Goal: Task Accomplishment & Management: Complete application form

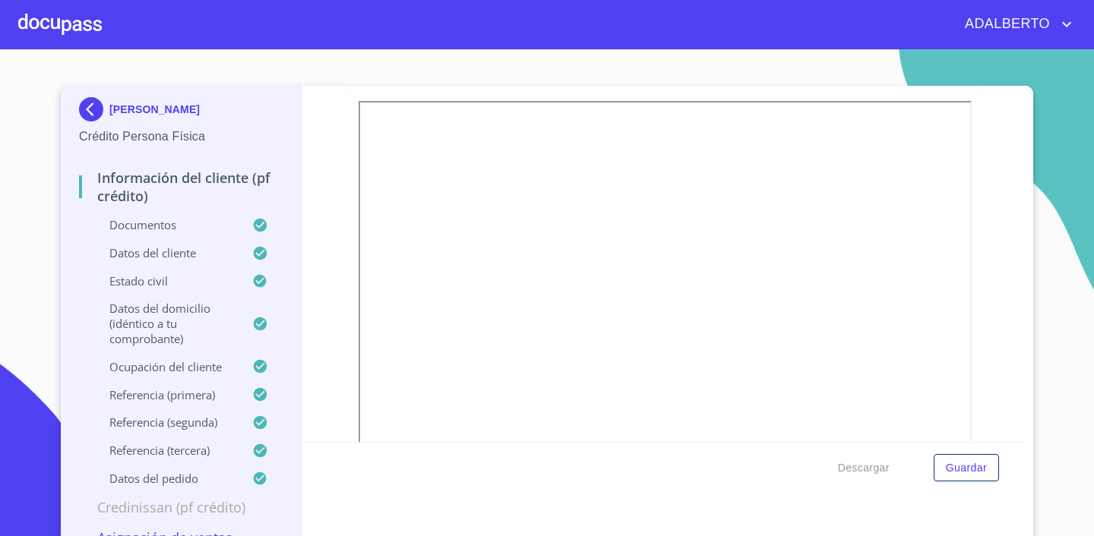
scroll to position [354, 0]
click at [49, 17] on div at bounding box center [60, 24] width 84 height 49
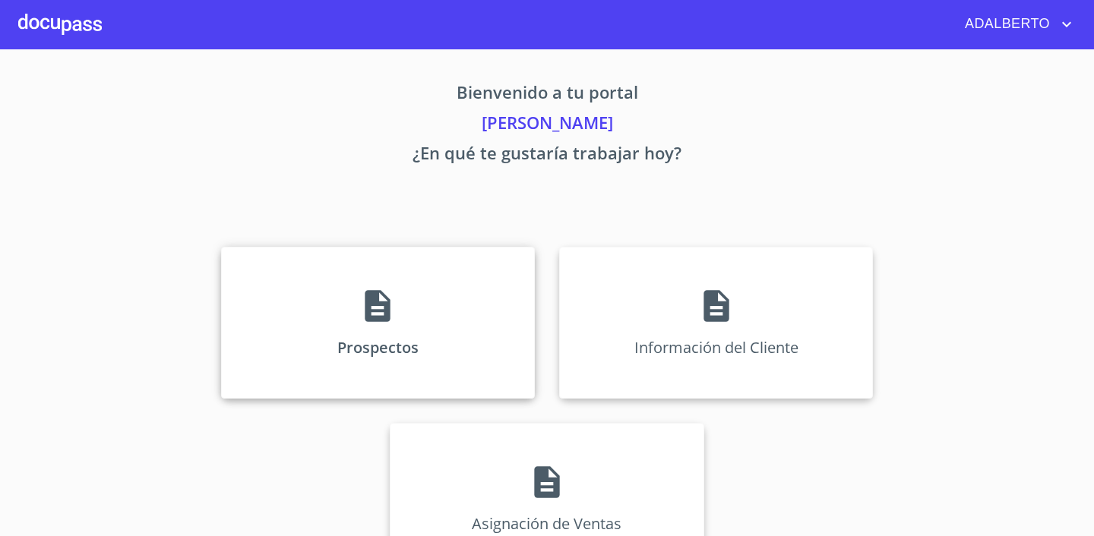
click at [438, 297] on div "Prospectos" at bounding box center [378, 323] width 314 height 152
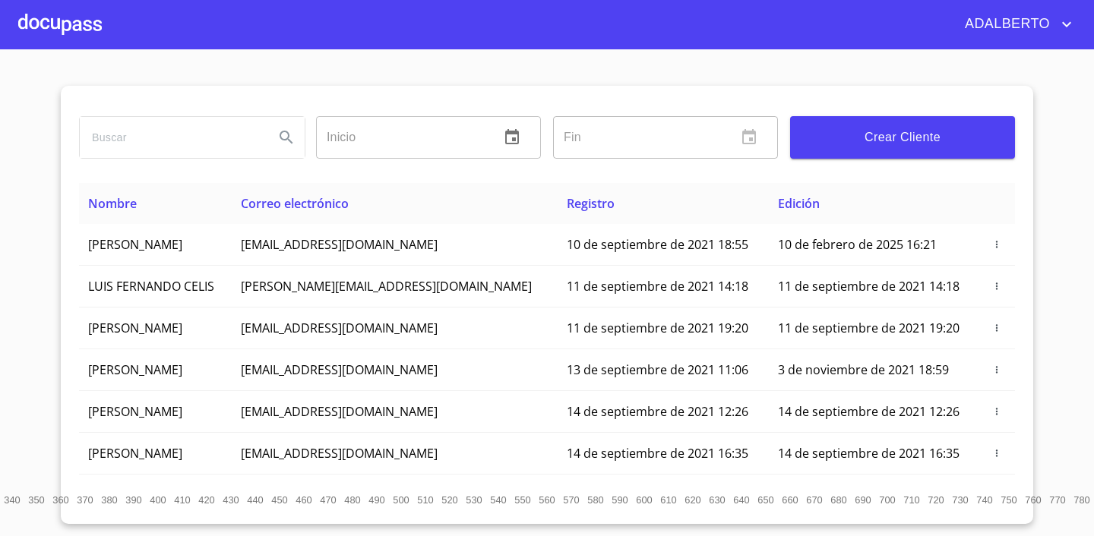
click at [923, 136] on span "Crear Cliente" at bounding box center [902, 137] width 201 height 21
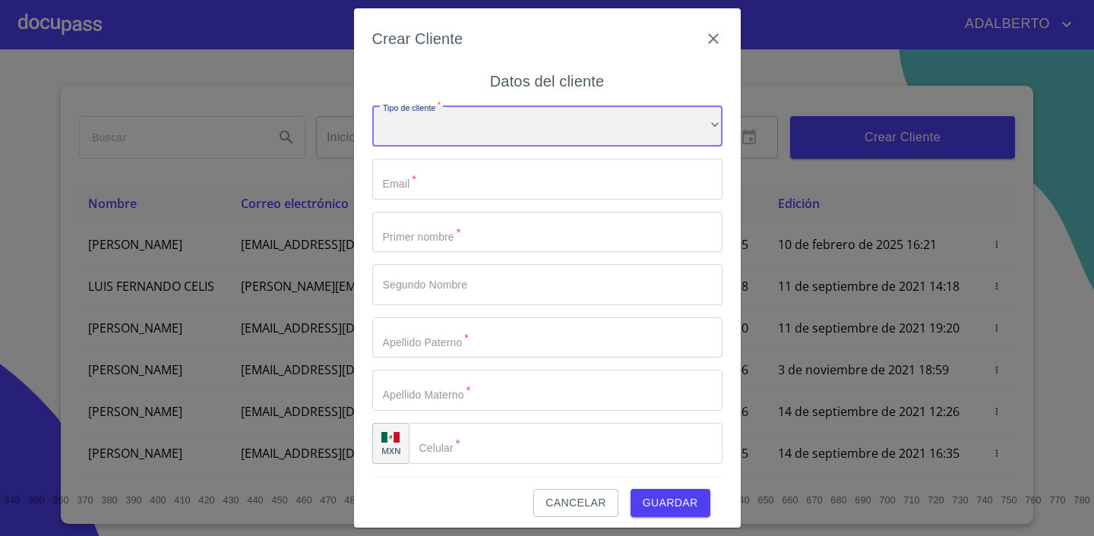
click at [455, 134] on div "​" at bounding box center [547, 126] width 350 height 41
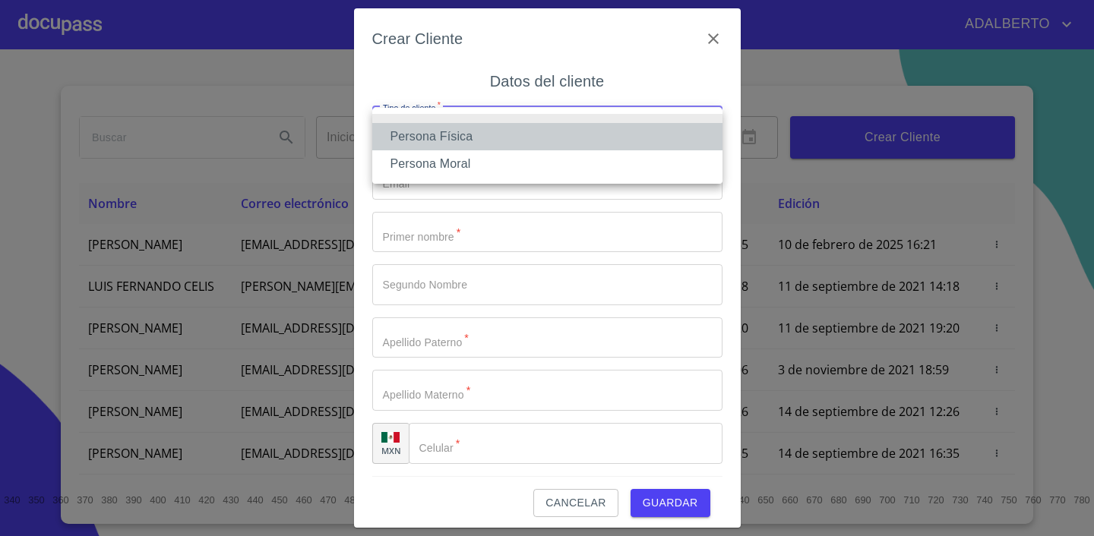
click at [461, 138] on li "Persona Física" at bounding box center [547, 136] width 350 height 27
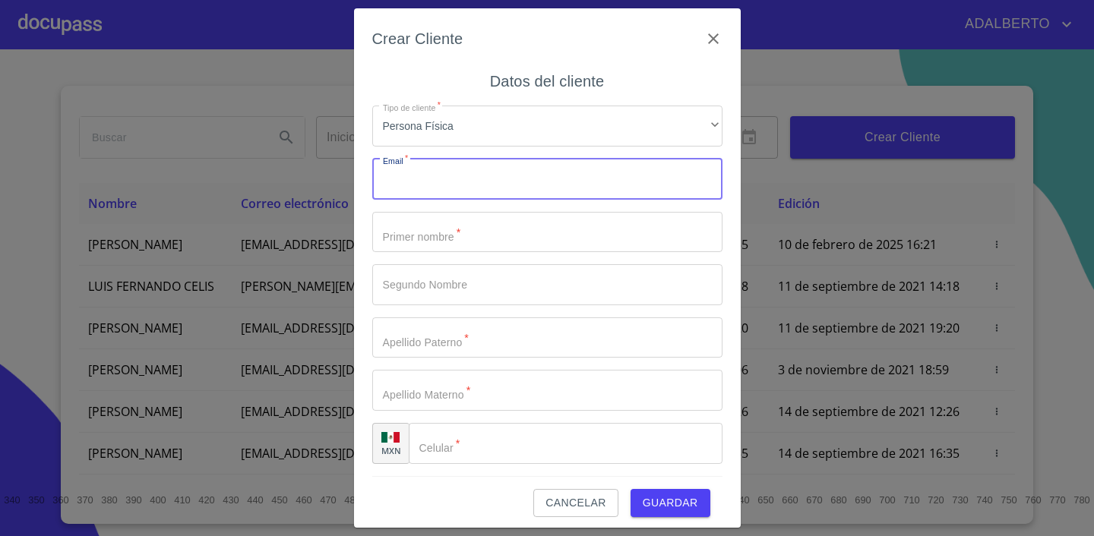
click at [460, 168] on input "Tipo de cliente   *" at bounding box center [547, 179] width 350 height 41
type input "[EMAIL_ADDRESS][DOMAIN_NAME]"
click at [526, 245] on input "Tipo de cliente   *" at bounding box center [547, 232] width 350 height 41
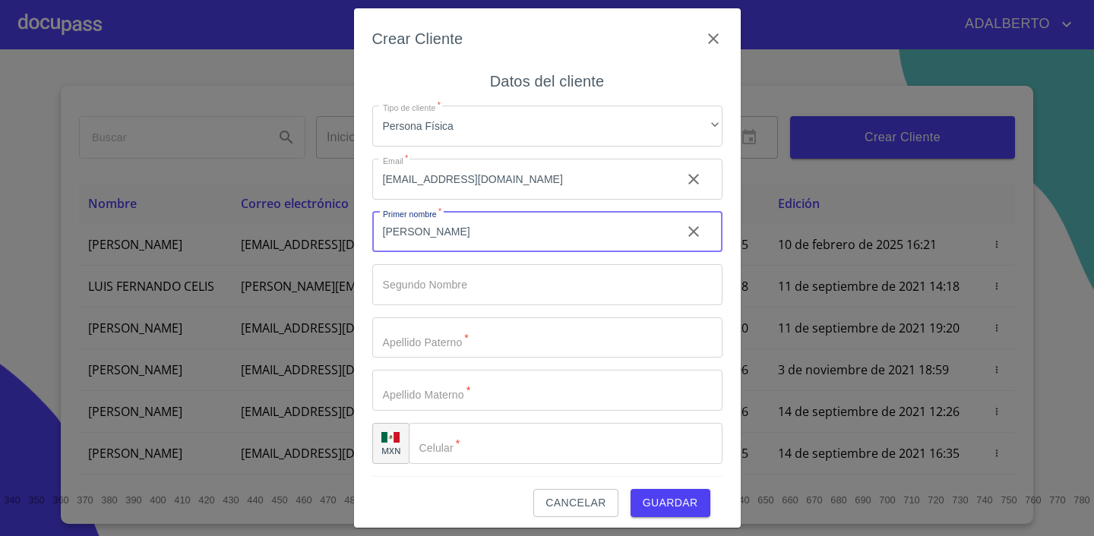
type input "[PERSON_NAME]"
click at [513, 283] on input "Tipo de cliente   *" at bounding box center [547, 284] width 350 height 41
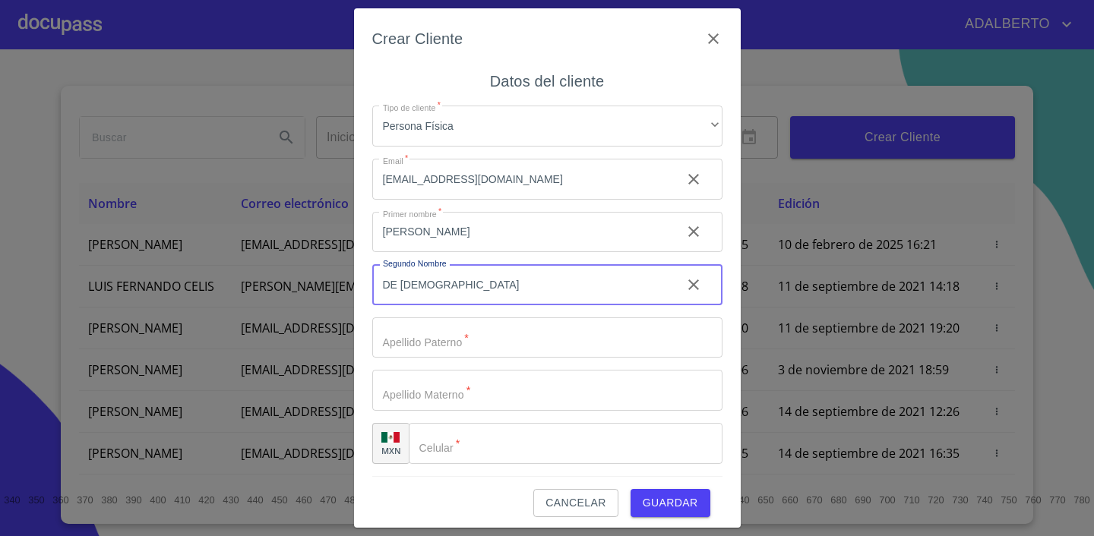
type input "DE [DEMOGRAPHIC_DATA]"
click at [465, 347] on input "Tipo de cliente   *" at bounding box center [547, 338] width 350 height 41
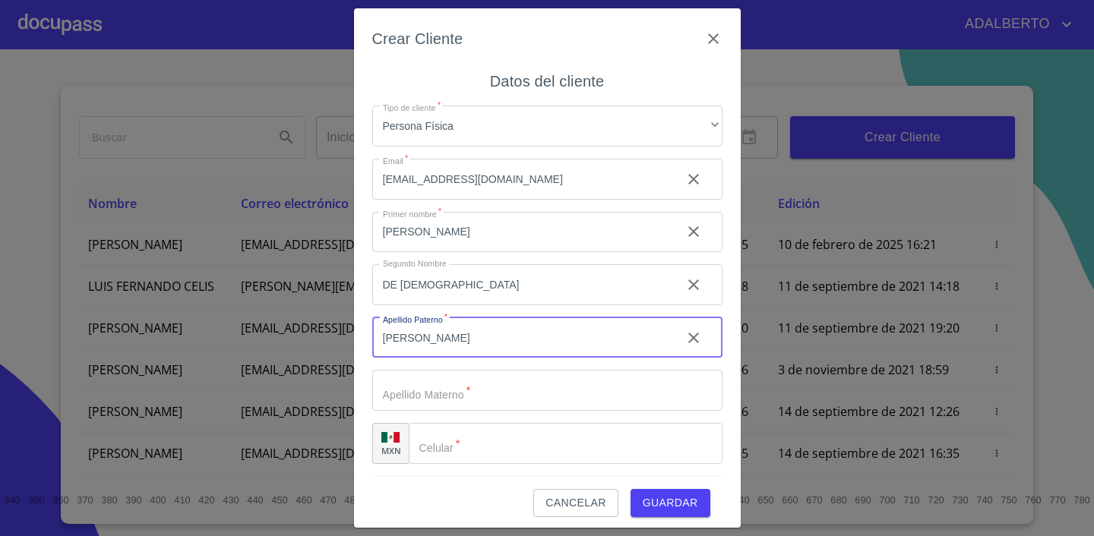
type input "[PERSON_NAME]"
click at [473, 395] on input "Tipo de cliente   *" at bounding box center [547, 390] width 350 height 41
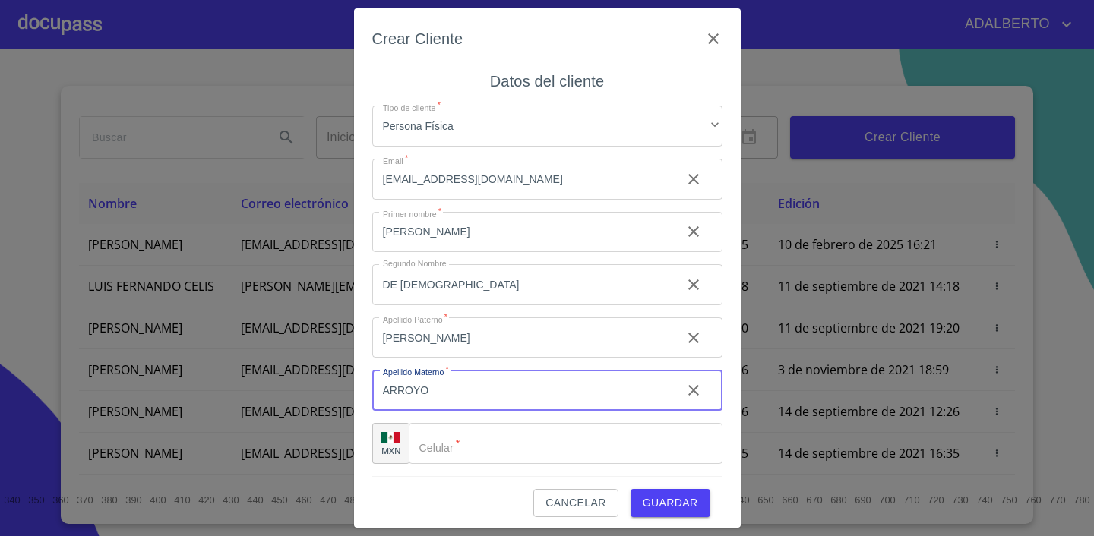
type input "ARROYO"
click at [534, 435] on input "Tipo de cliente   *" at bounding box center [566, 443] width 314 height 41
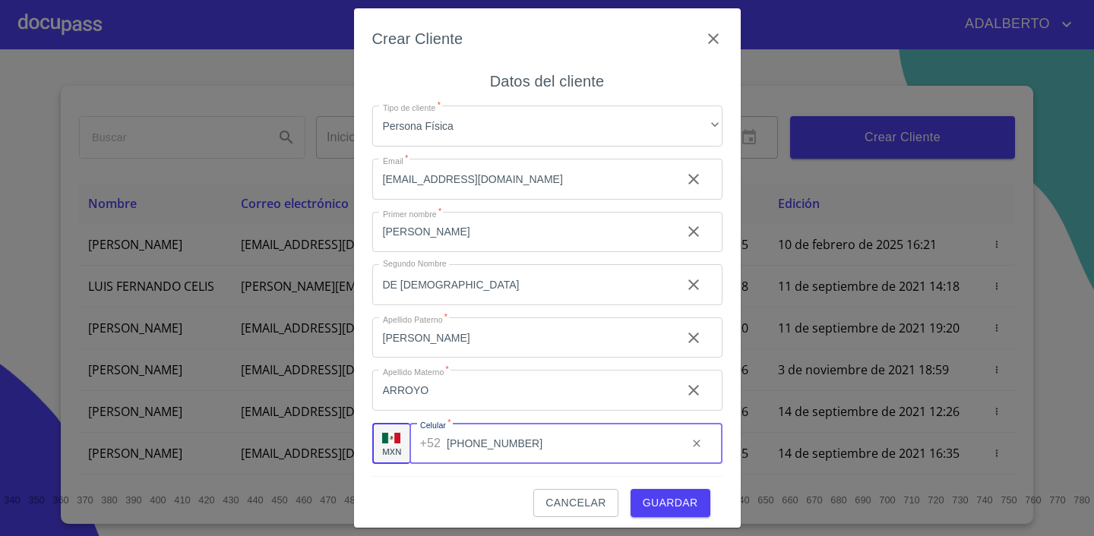
type input "[PHONE_NUMBER]"
click at [656, 497] on span "Guardar" at bounding box center [670, 503] width 55 height 19
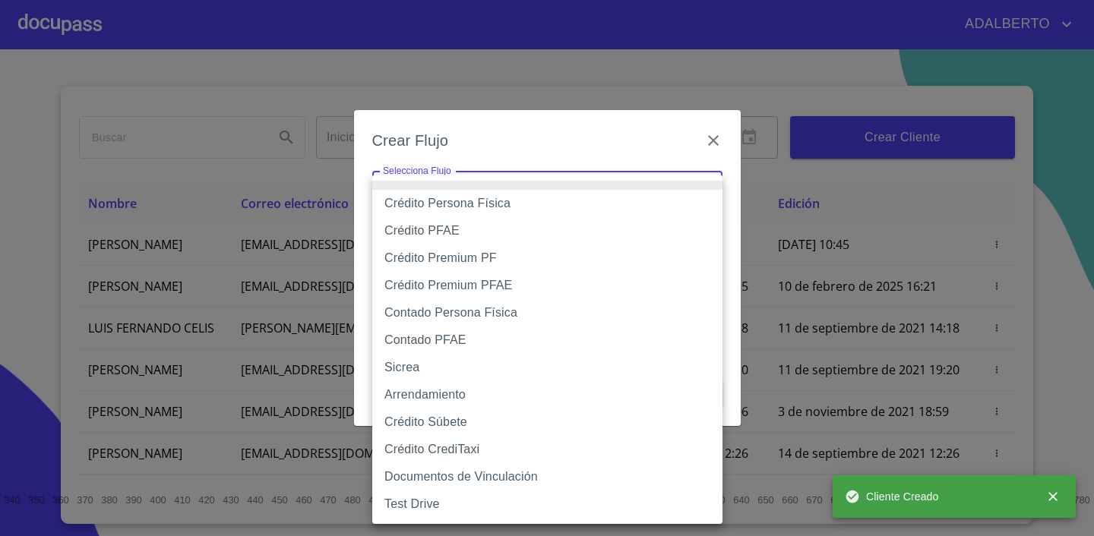
click at [555, 203] on body "[PERSON_NAME] ​ Fin ​ Crear Cliente Nombre Correo electrónico Registro Edición …" at bounding box center [547, 268] width 1094 height 536
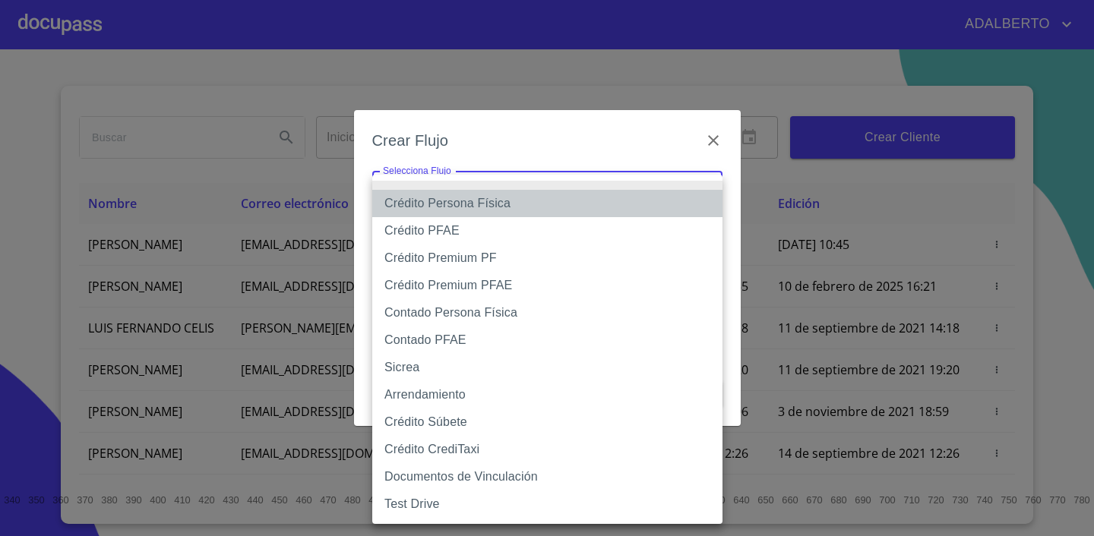
click at [542, 204] on li "Crédito Persona Física" at bounding box center [547, 203] width 350 height 27
type input "6009fb3c7d1714eb8809aa97"
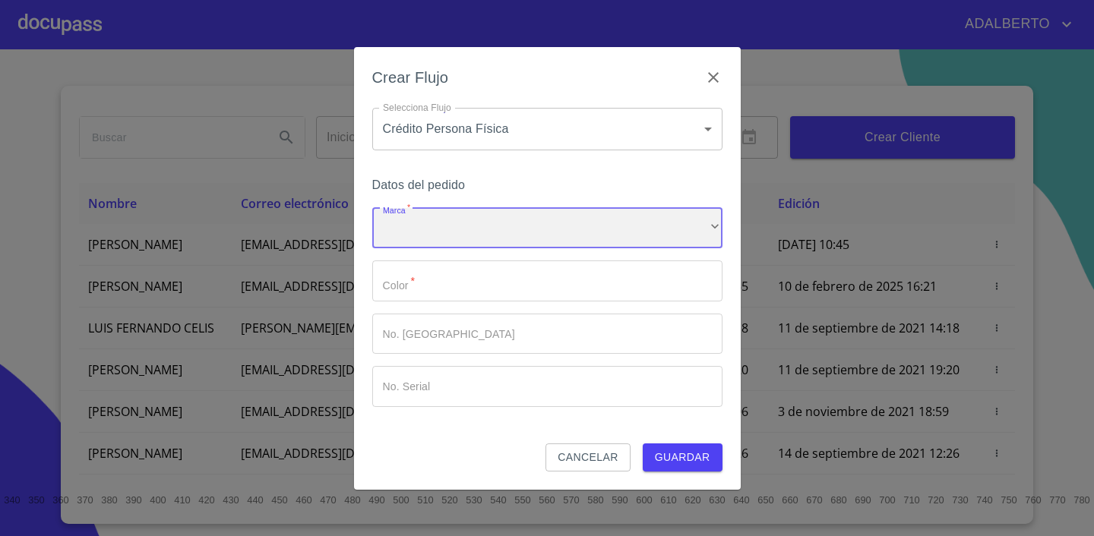
click at [480, 229] on div "​" at bounding box center [547, 228] width 350 height 41
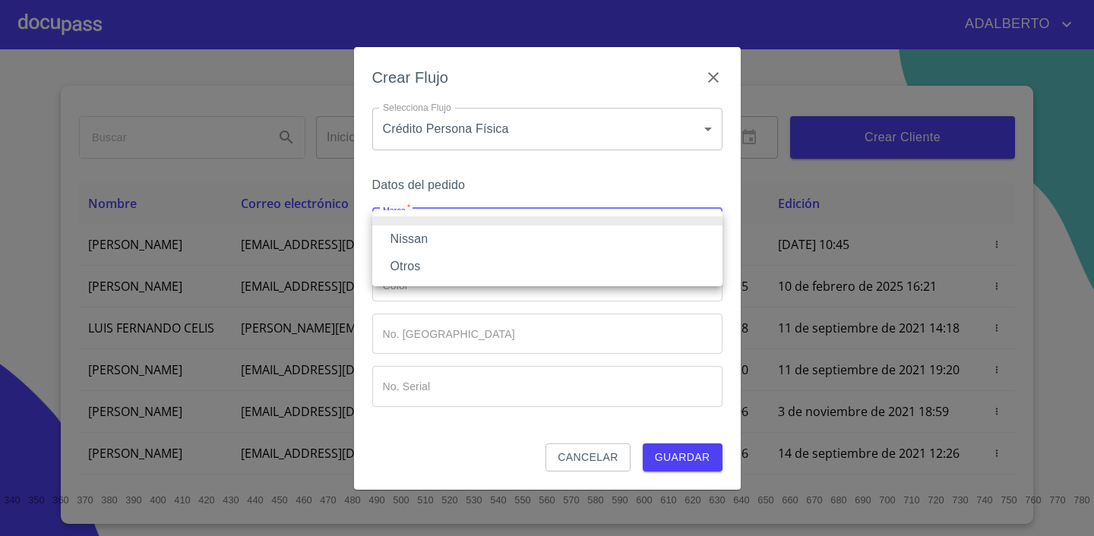
click at [473, 248] on li "Nissan" at bounding box center [547, 239] width 350 height 27
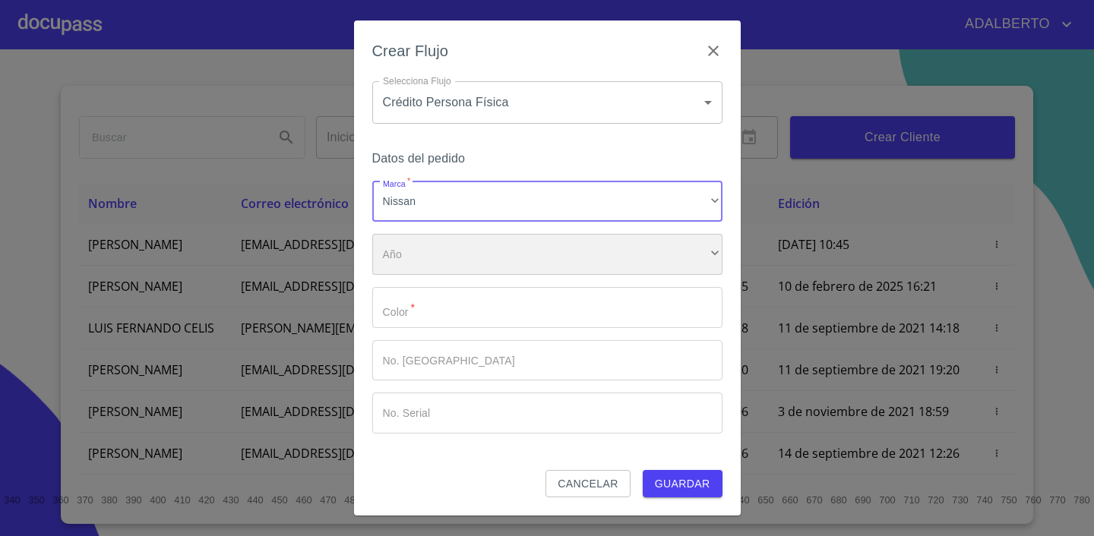
click at [462, 258] on div "​" at bounding box center [547, 254] width 350 height 41
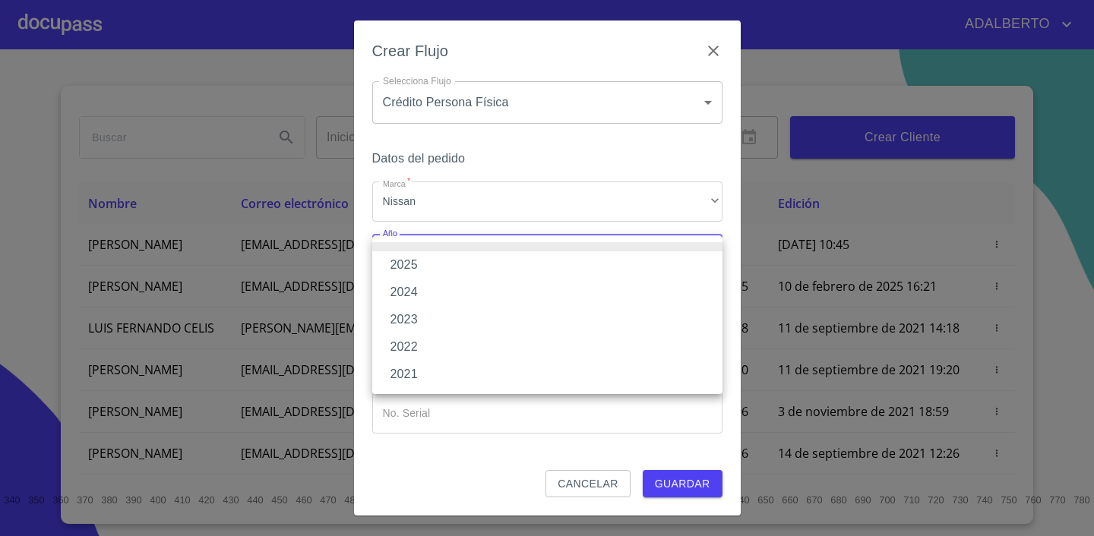
click at [462, 258] on li "2025" at bounding box center [547, 264] width 350 height 27
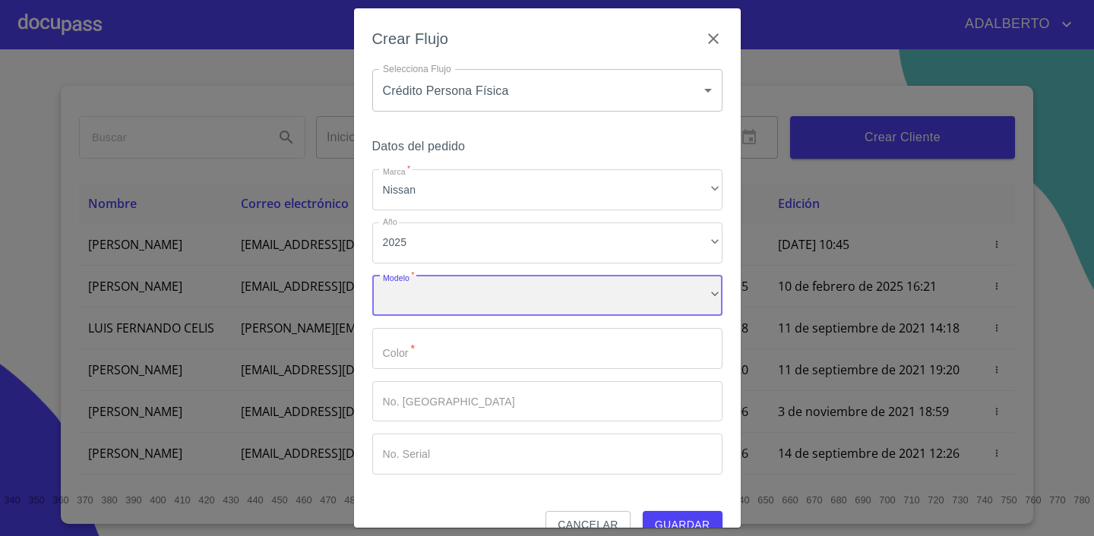
click at [449, 291] on div "​" at bounding box center [547, 296] width 350 height 41
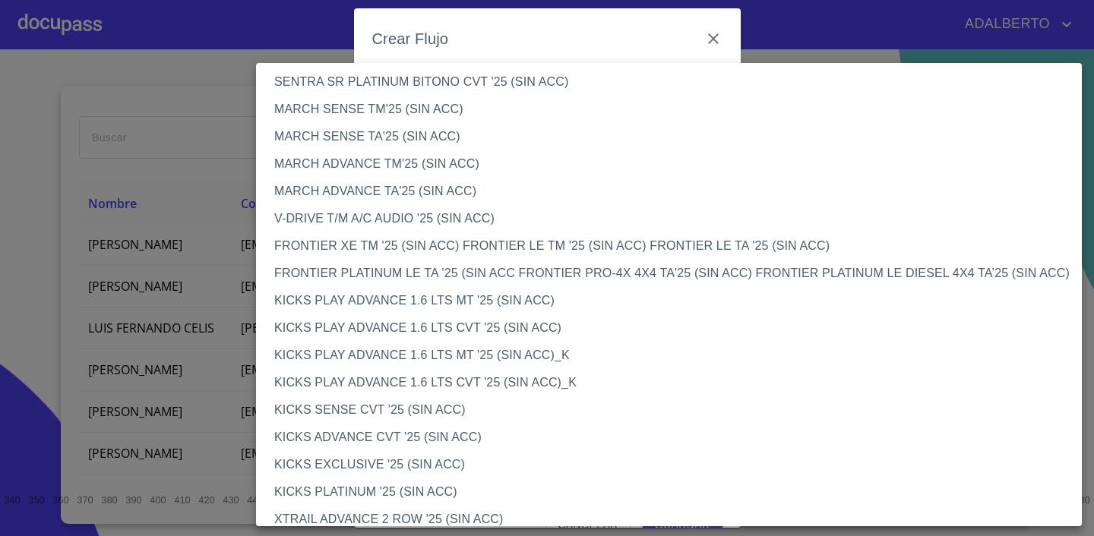
scroll to position [1199, 0]
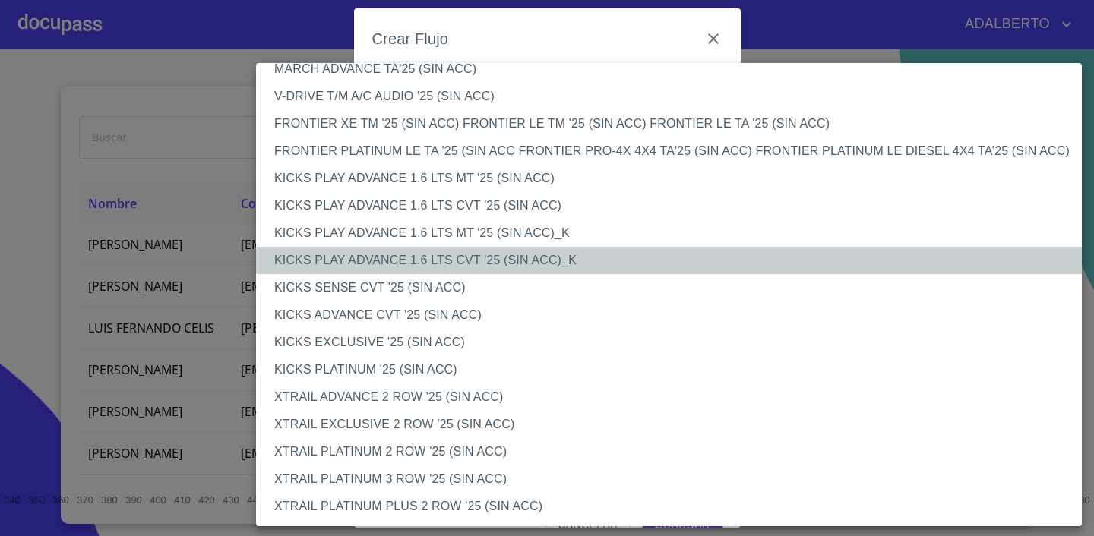
click at [447, 258] on li "KICKS PLAY ADVANCE 1.6 LTS CVT '25 (SIN ACC)_K" at bounding box center [669, 260] width 826 height 27
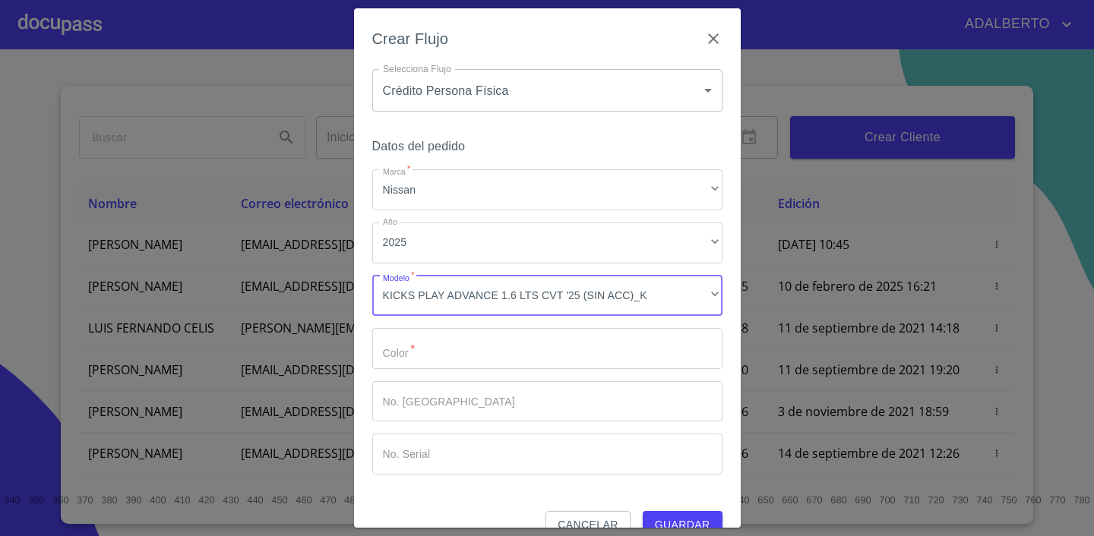
click at [436, 353] on input "Marca   *" at bounding box center [547, 348] width 350 height 41
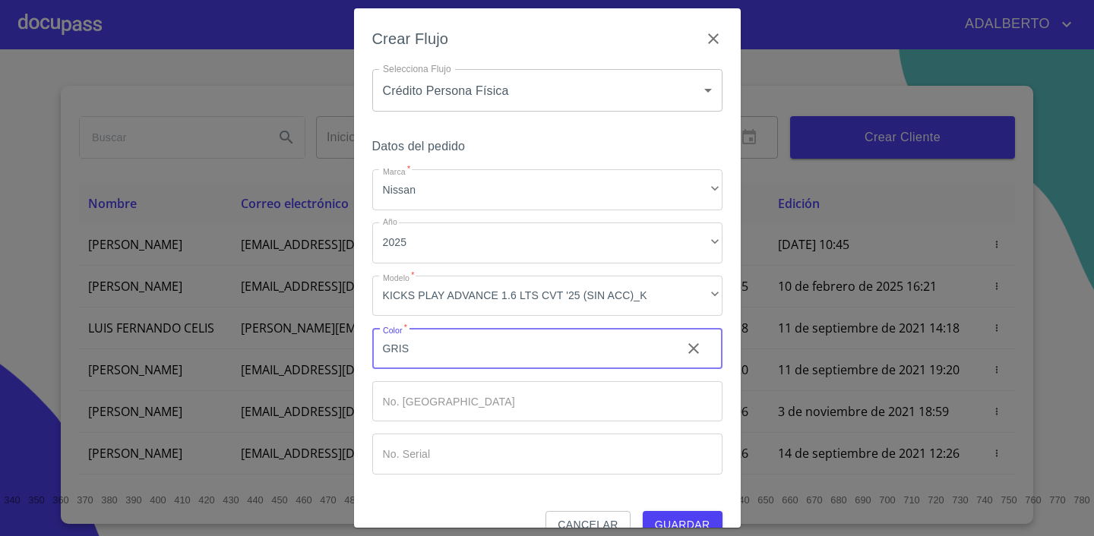
type input "GRIS"
click at [476, 387] on input "Marca   *" at bounding box center [547, 401] width 350 height 41
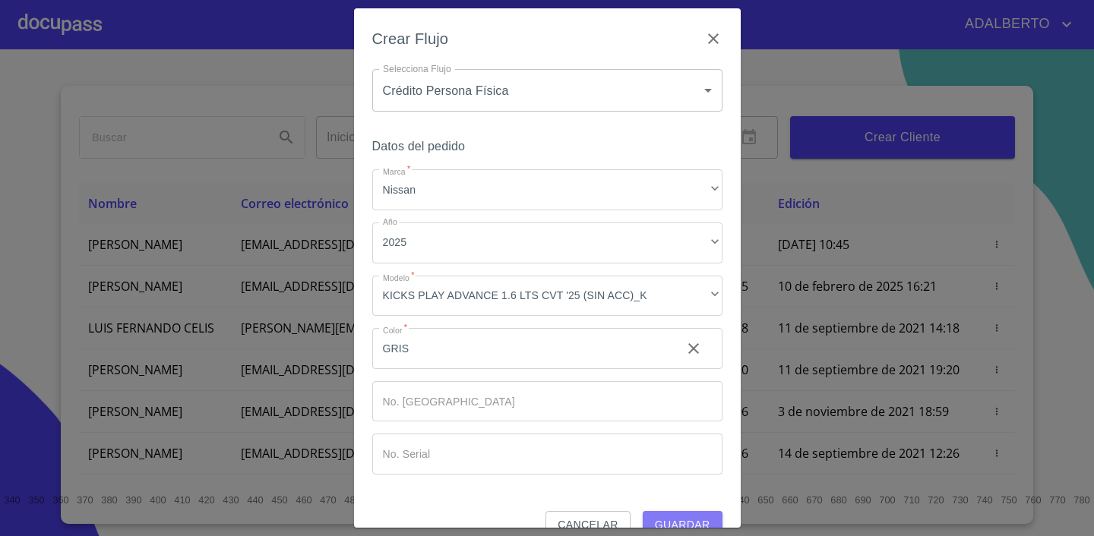
click at [675, 516] on span "Guardar" at bounding box center [682, 525] width 55 height 19
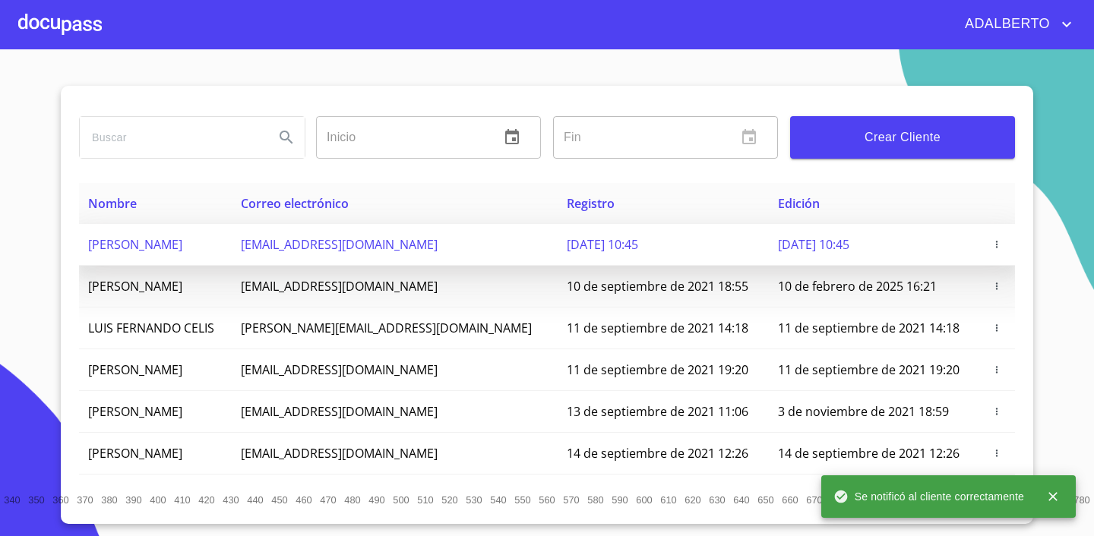
click at [423, 242] on span "[EMAIL_ADDRESS][DOMAIN_NAME]" at bounding box center [339, 244] width 197 height 17
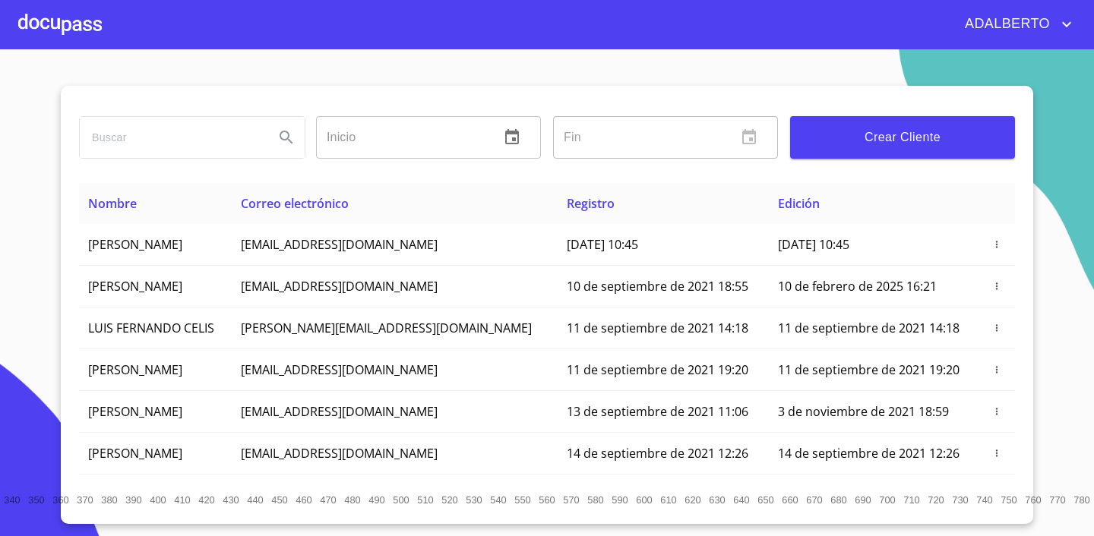
click at [996, 24] on span "ADALBERTO" at bounding box center [1005, 24] width 104 height 24
click at [82, 22] on div at bounding box center [547, 268] width 1094 height 536
click at [79, 23] on div at bounding box center [60, 24] width 84 height 49
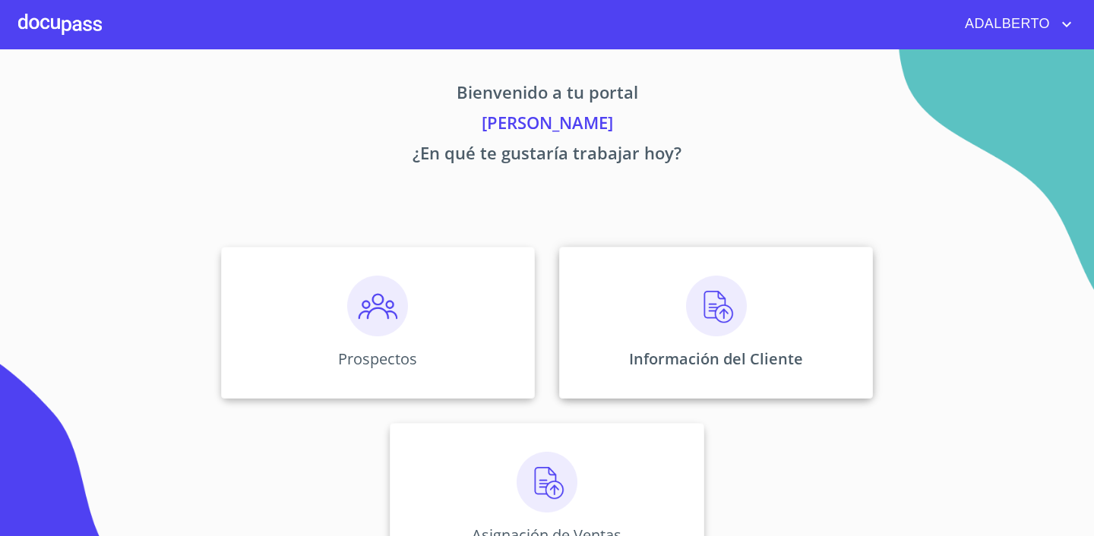
click at [734, 328] on img at bounding box center [716, 306] width 61 height 61
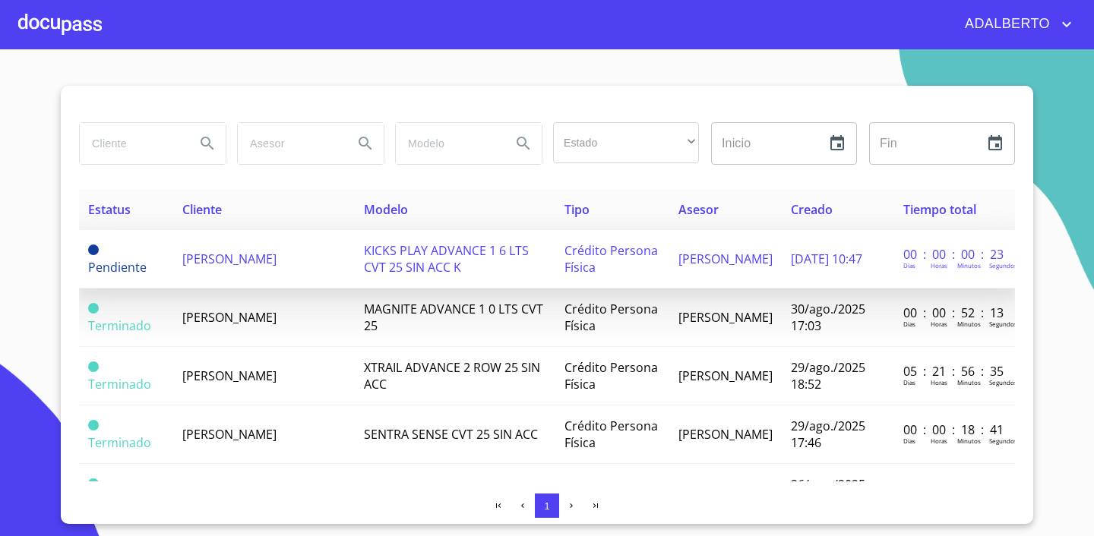
click at [278, 258] on td "[PERSON_NAME]" at bounding box center [264, 259] width 182 height 58
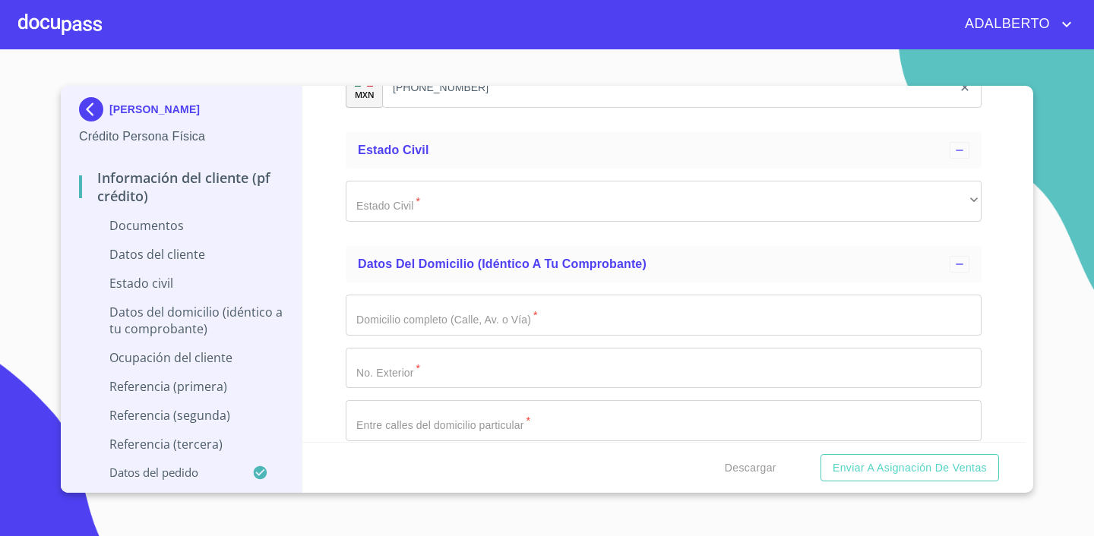
scroll to position [2520, 0]
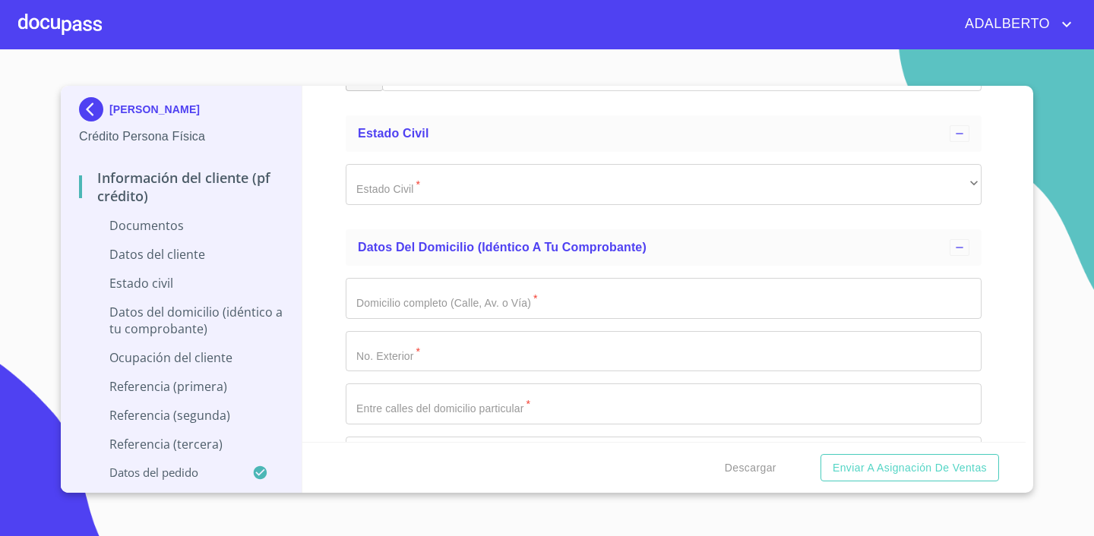
click at [525, 207] on div "Estado Civil   * ​ ​" at bounding box center [664, 184] width 636 height 65
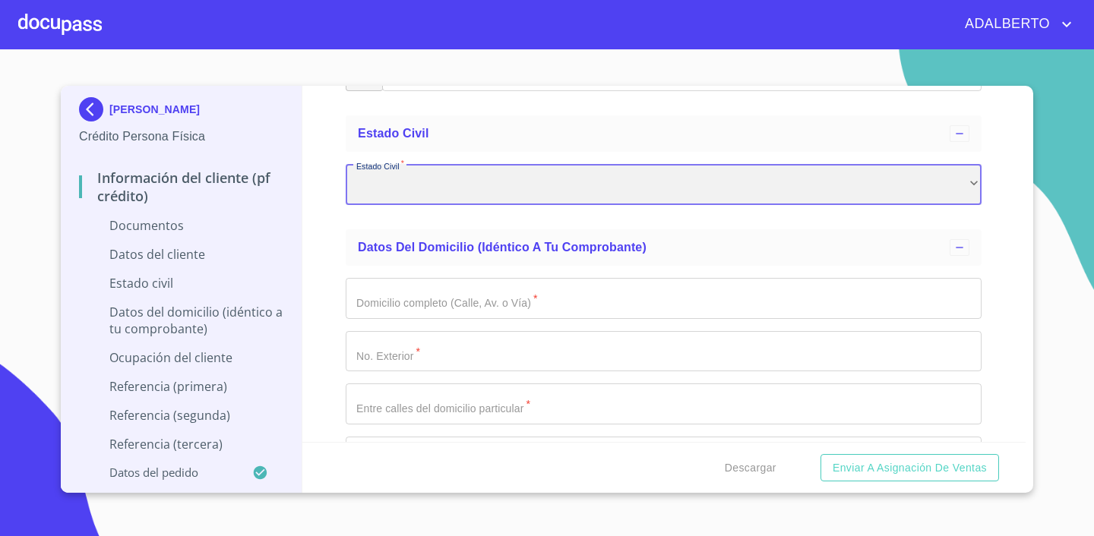
click at [511, 189] on div "​" at bounding box center [664, 184] width 636 height 41
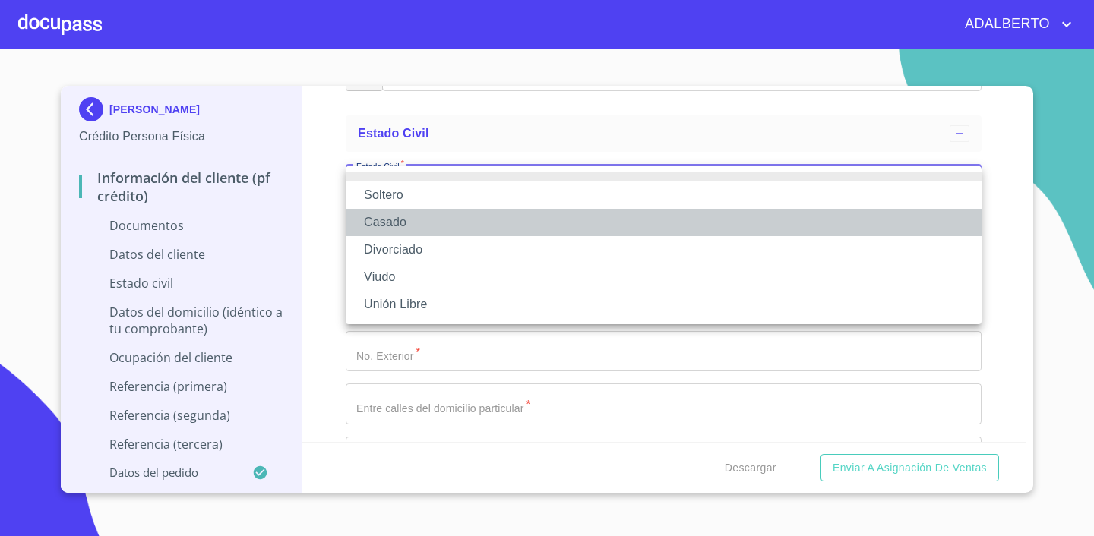
click at [488, 217] on li "Casado" at bounding box center [664, 222] width 636 height 27
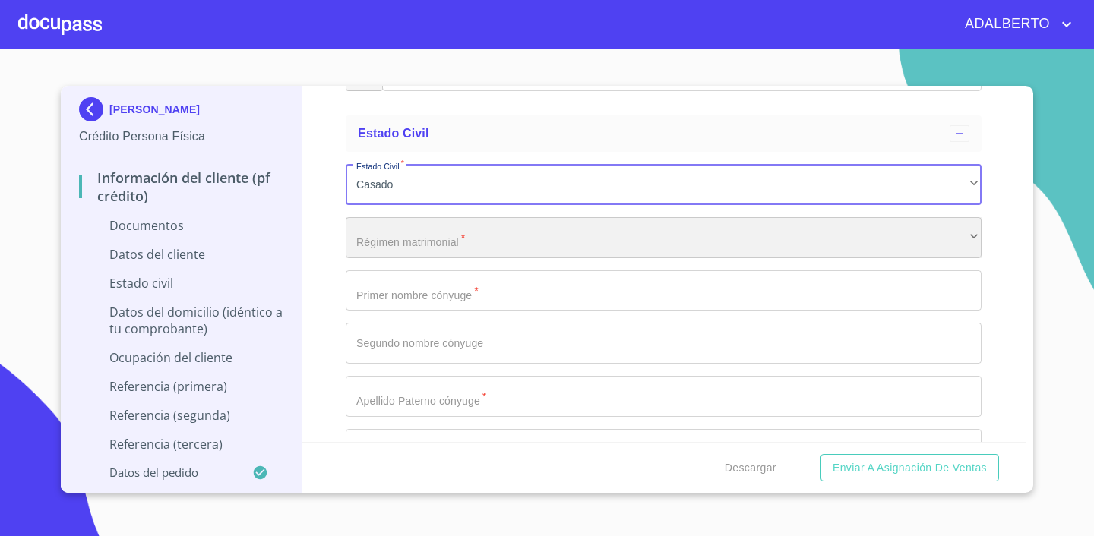
click at [414, 239] on div "​" at bounding box center [664, 237] width 636 height 41
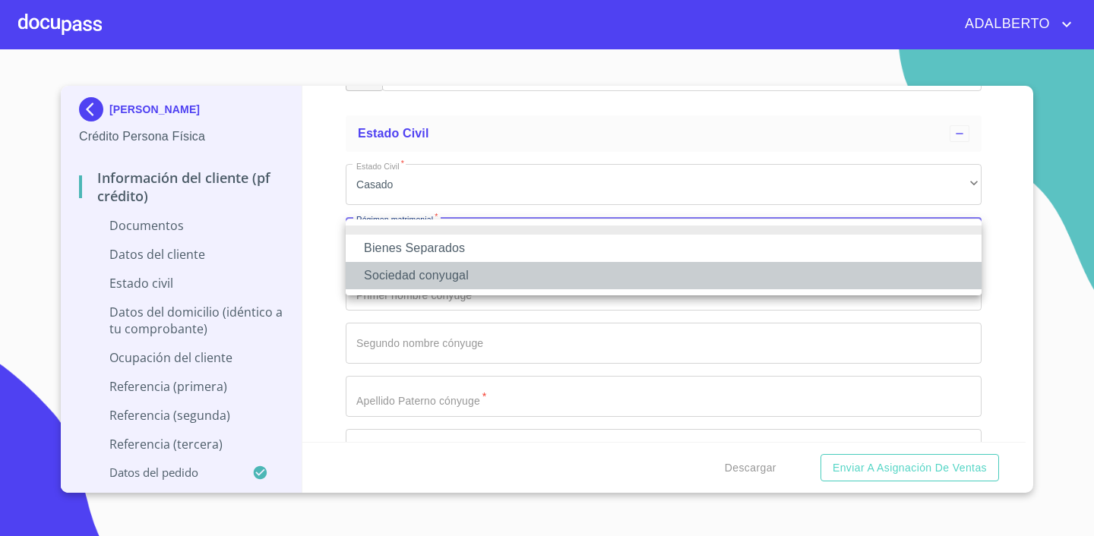
click at [466, 271] on li "Sociedad conyugal" at bounding box center [664, 275] width 636 height 27
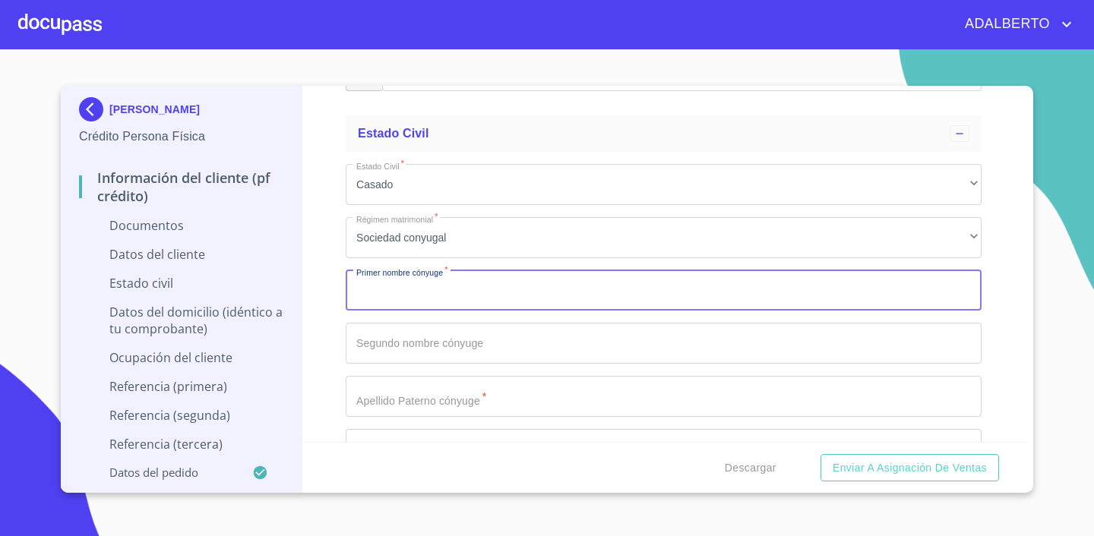
click at [448, 307] on input "Documento de identificación.   *" at bounding box center [664, 290] width 636 height 41
type input "[PERSON_NAME]"
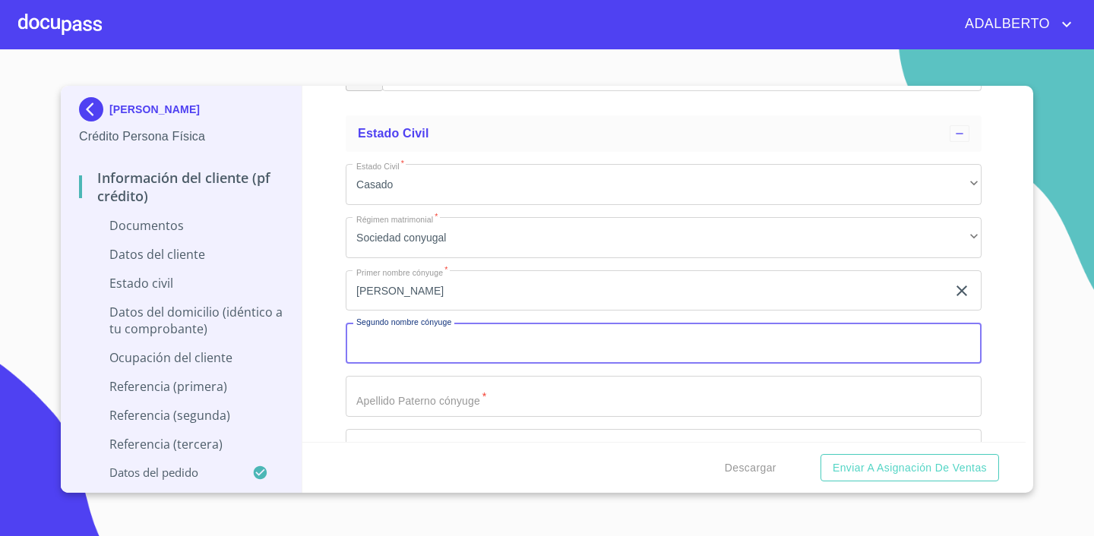
click at [433, 353] on input "Documento de identificación.   *" at bounding box center [664, 343] width 636 height 41
type input "DEL SOCORRO"
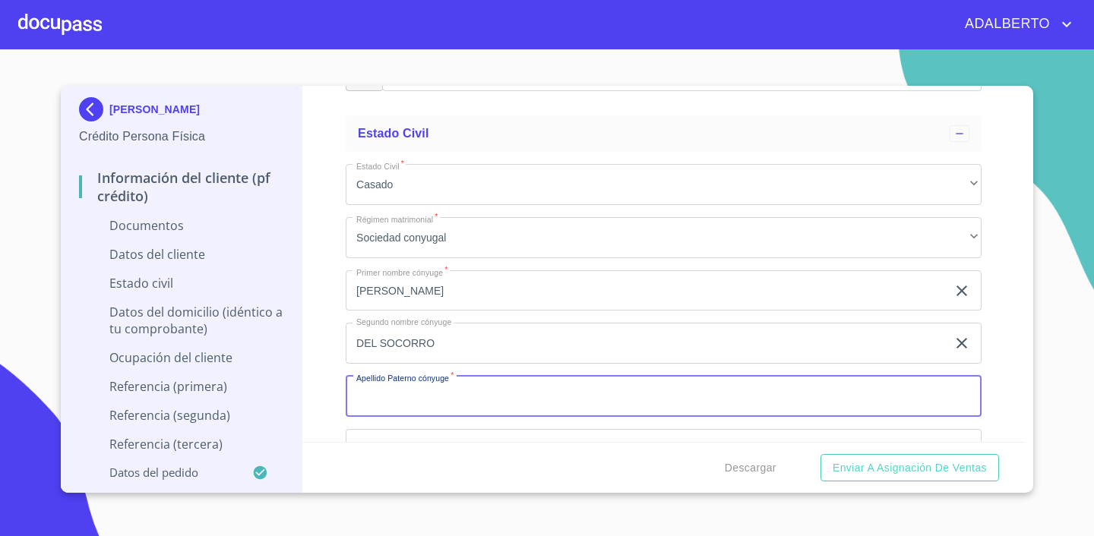
click at [439, 397] on input "Documento de identificación.   *" at bounding box center [664, 396] width 636 height 41
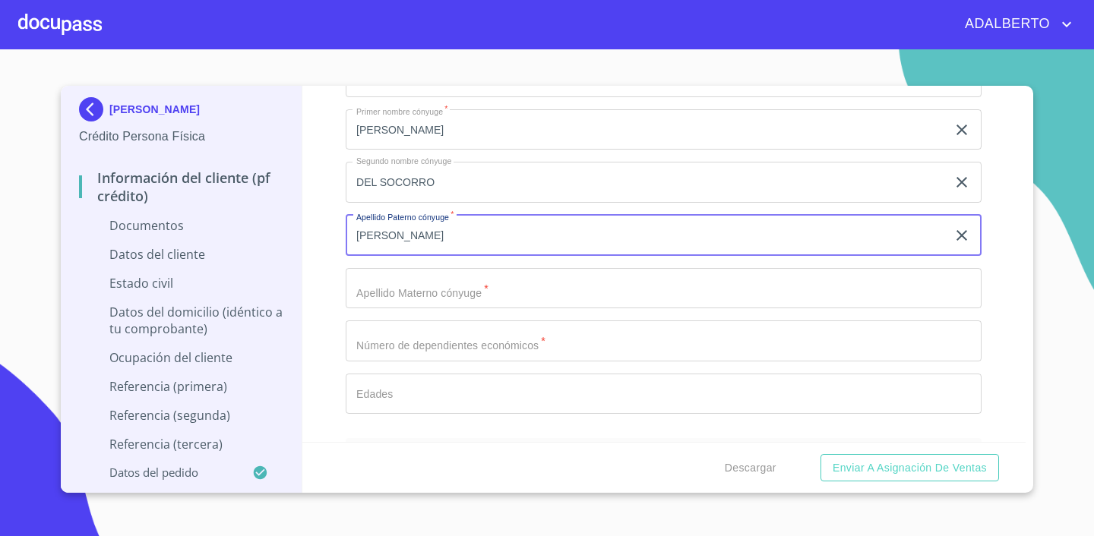
type input "[PERSON_NAME]"
click at [526, 289] on input "Documento de identificación.   *" at bounding box center [664, 288] width 636 height 41
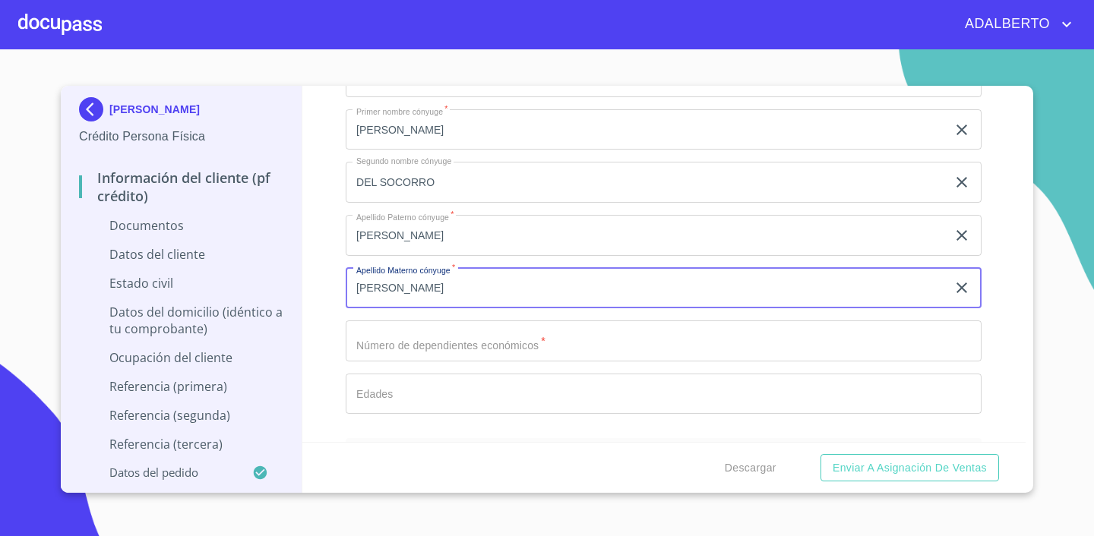
type input "[PERSON_NAME]"
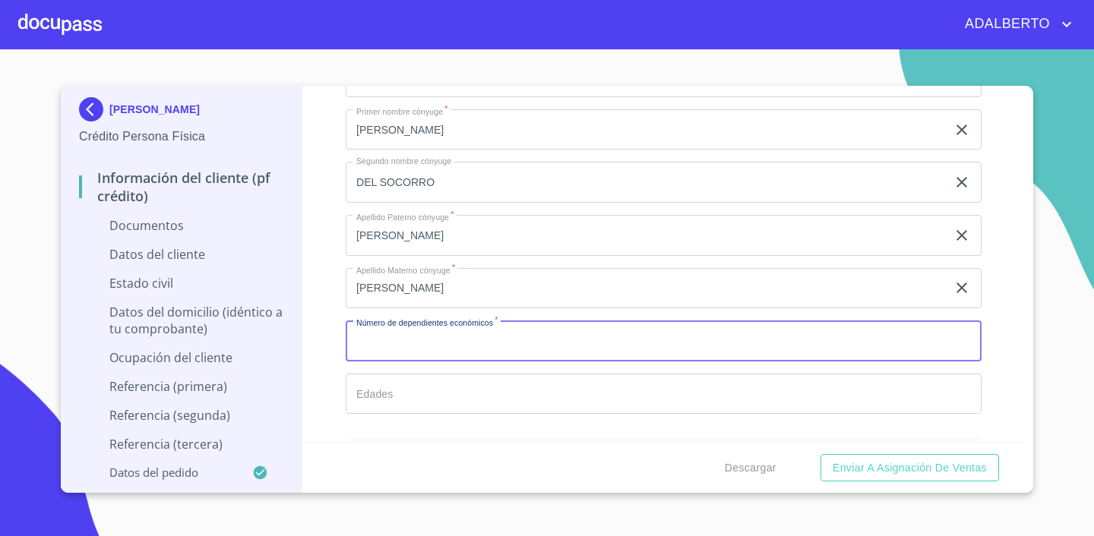
click at [529, 333] on input "Documento de identificación.   *" at bounding box center [664, 341] width 636 height 41
type input "1"
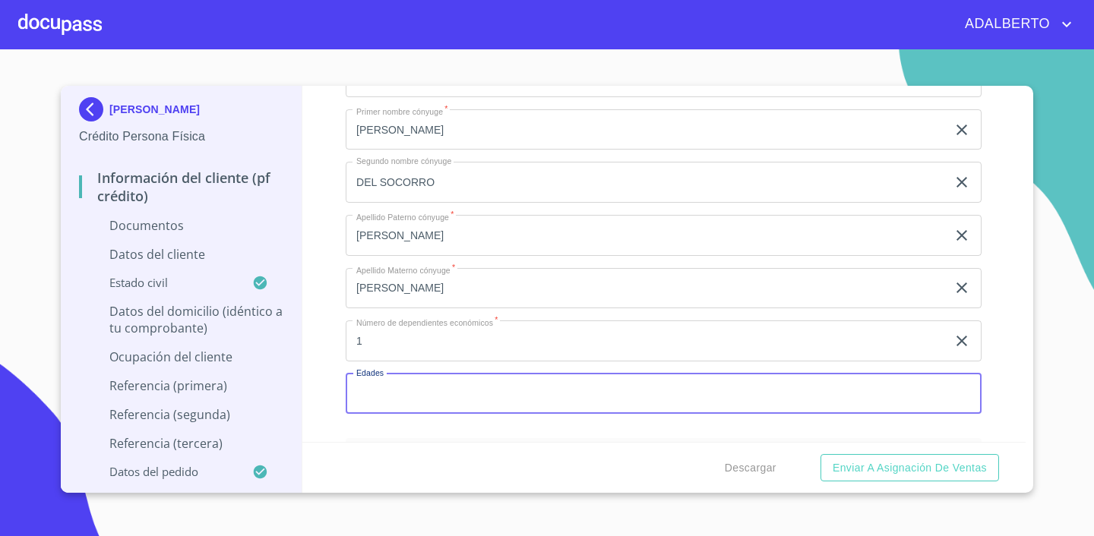
click at [475, 387] on input "Documento de identificación.   *" at bounding box center [664, 394] width 636 height 41
type input "15"
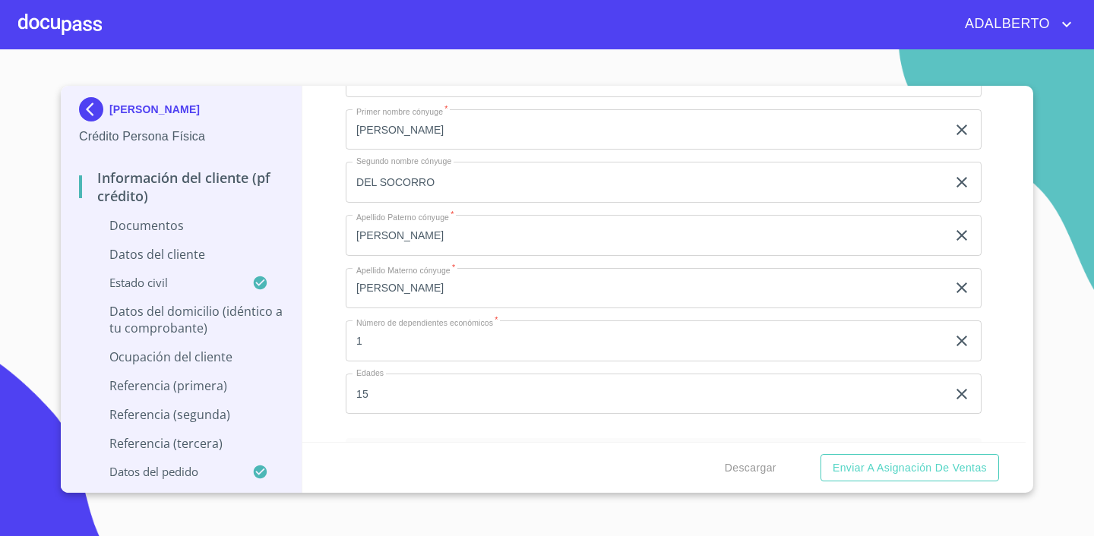
click at [980, 327] on div "1 ​" at bounding box center [664, 341] width 636 height 41
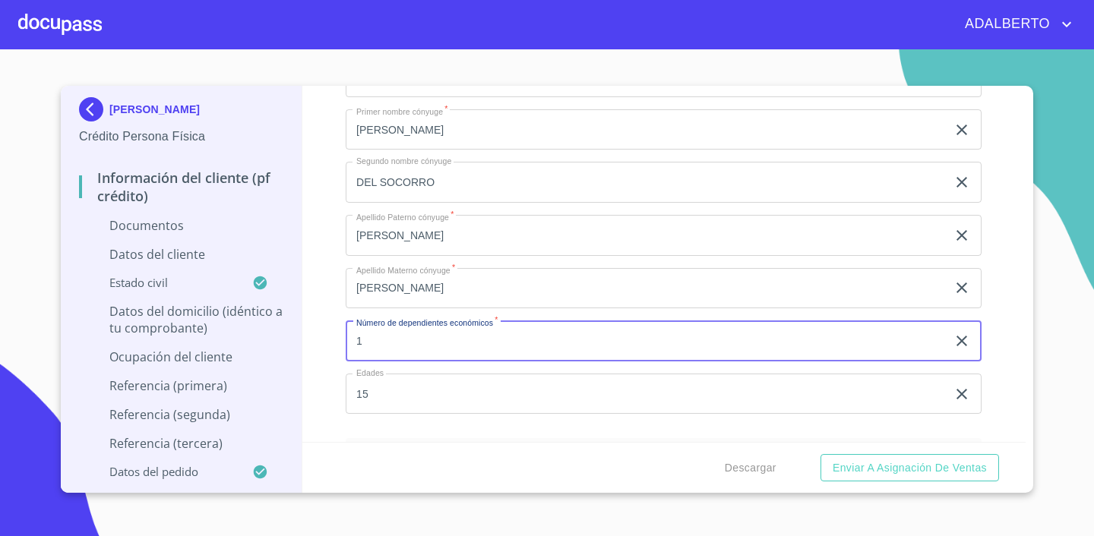
click at [1007, 322] on div "Información del cliente (PF crédito) Documentos Documento de identificación.   …" at bounding box center [664, 264] width 724 height 356
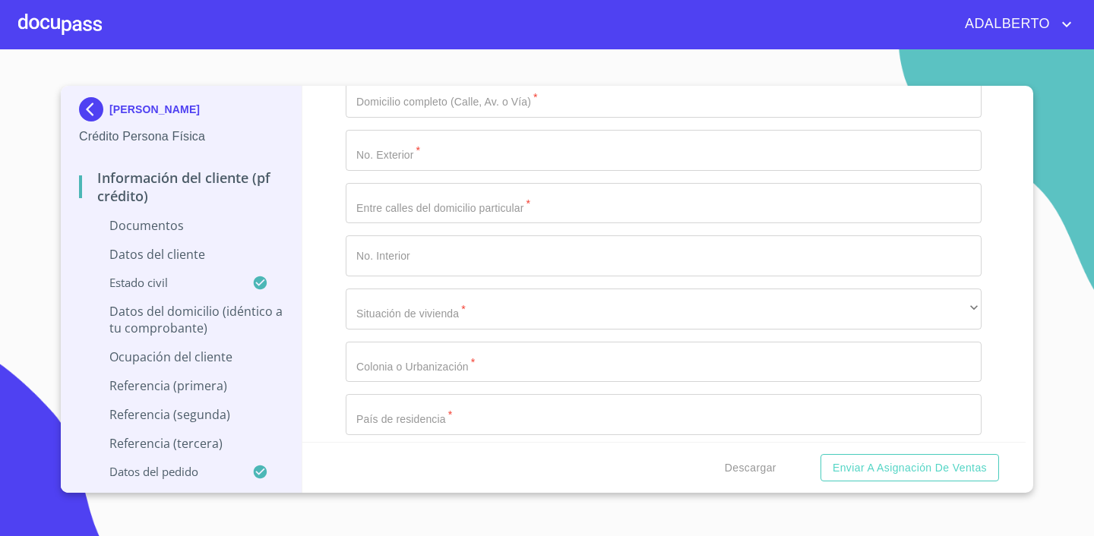
scroll to position [3162, 0]
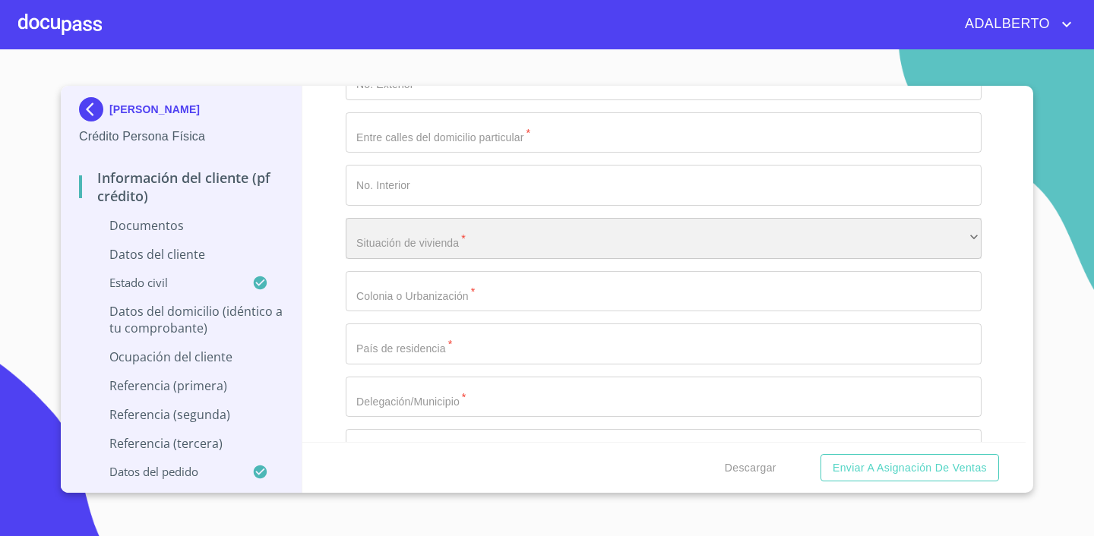
click at [483, 251] on div "​" at bounding box center [664, 238] width 636 height 41
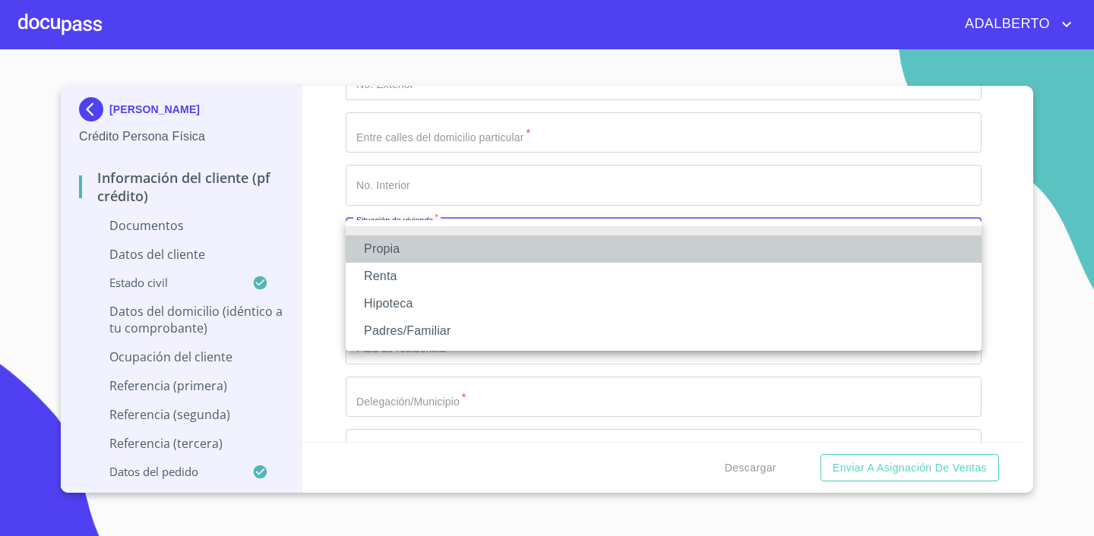
click at [472, 254] on li "Propia" at bounding box center [664, 249] width 636 height 27
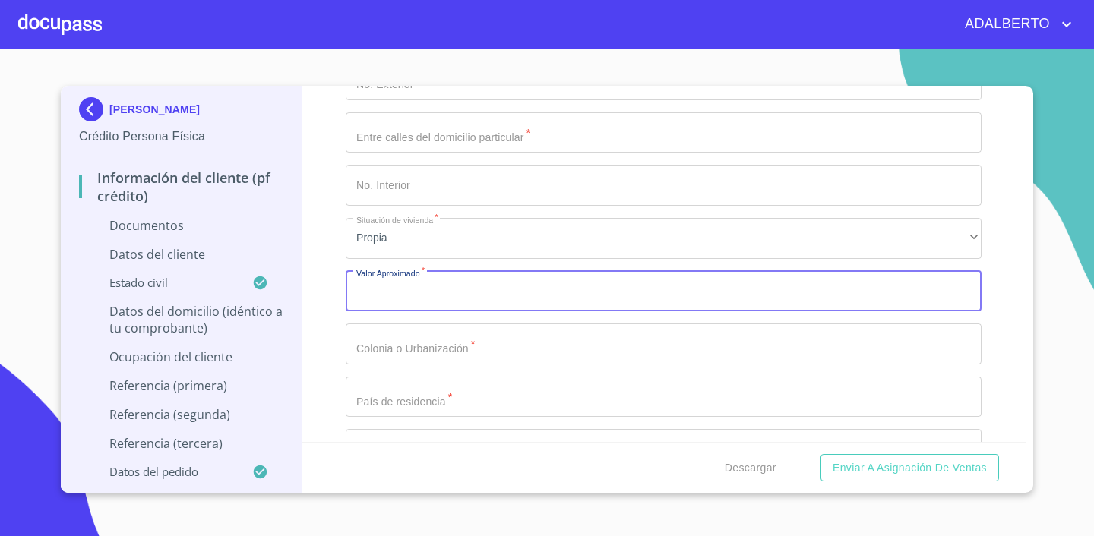
click at [439, 302] on input "Documento de identificación.   *" at bounding box center [664, 291] width 636 height 41
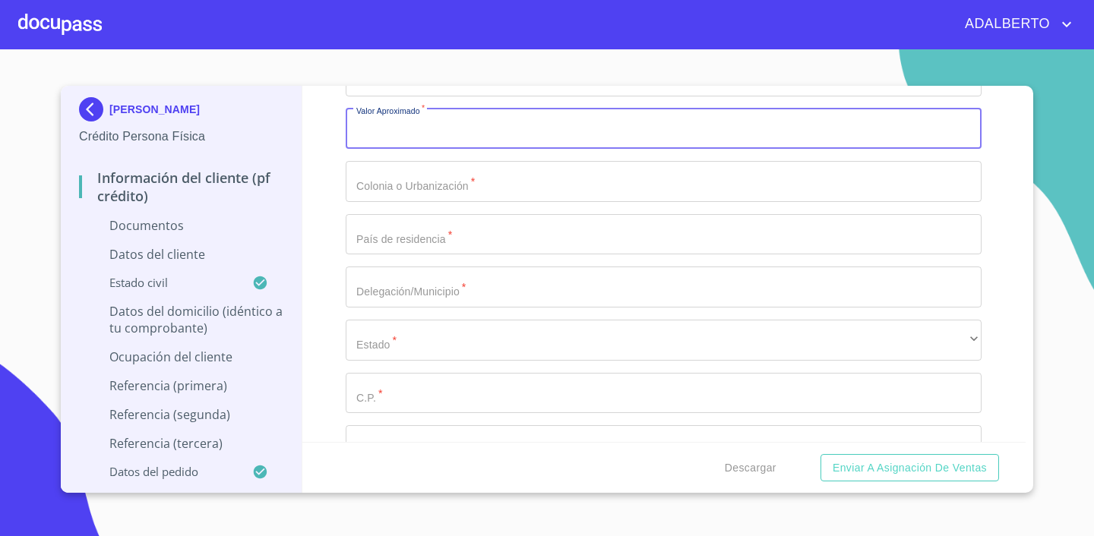
scroll to position [3280, 0]
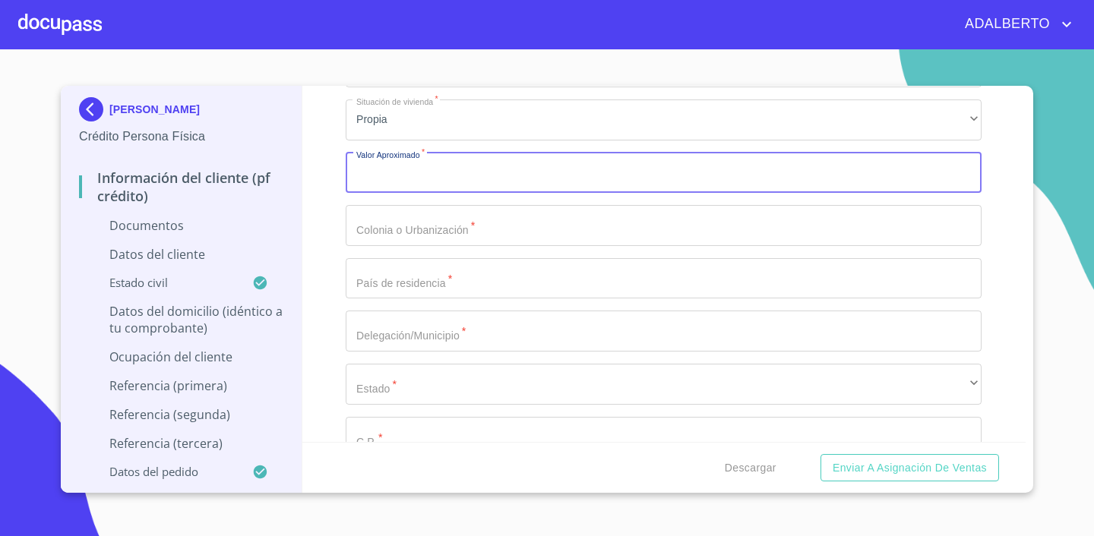
click at [403, 169] on input "Documento de identificación.   *" at bounding box center [664, 173] width 636 height 41
click at [522, 177] on input "$2,500,000" at bounding box center [646, 173] width 601 height 41
drag, startPoint x: 431, startPoint y: 169, endPoint x: 336, endPoint y: 179, distance: 96.3
click at [336, 179] on div "Información del cliente (PF crédito) Documentos Documento de identificación.   …" at bounding box center [664, 264] width 724 height 356
type input "$2"
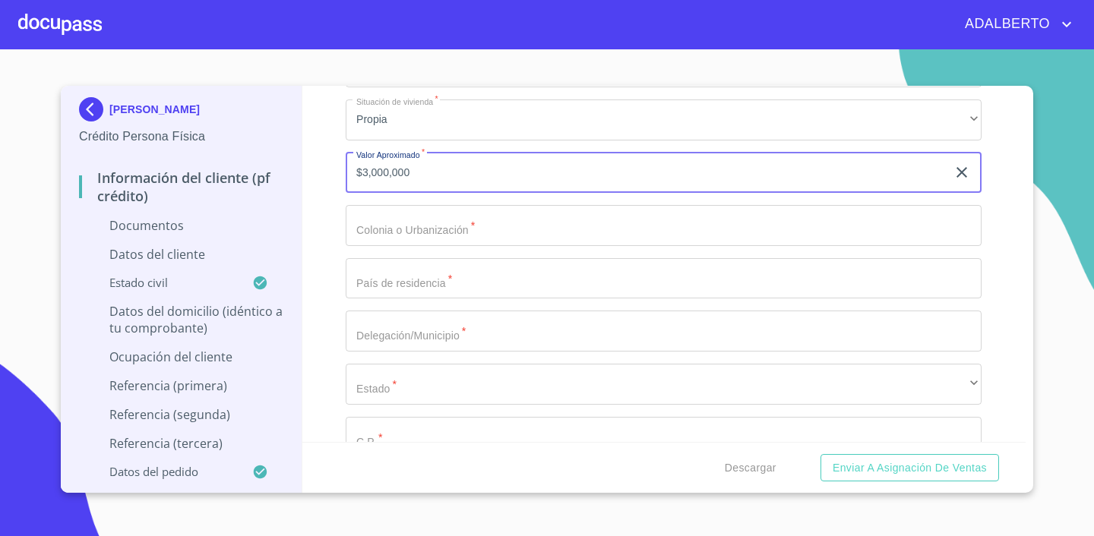
type input "$3,000,000"
click at [450, 218] on input "Documento de identificación.   *" at bounding box center [664, 225] width 636 height 41
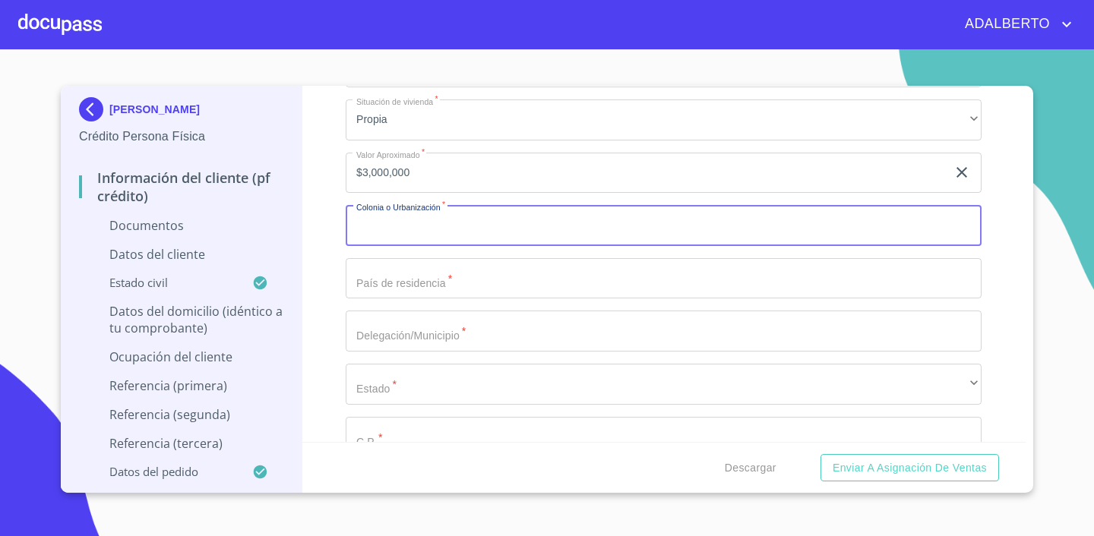
click at [444, 226] on input "Documento de identificación.   *" at bounding box center [664, 225] width 636 height 41
click at [1003, 232] on div "Información del cliente (PF crédito) Documentos Documento de identificación.   …" at bounding box center [664, 264] width 724 height 356
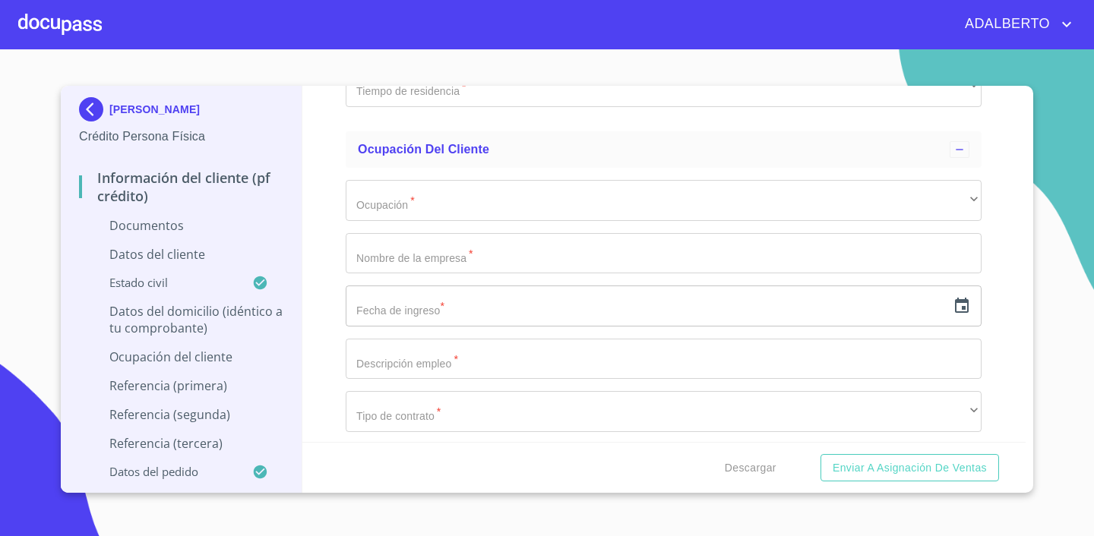
scroll to position [3692, 0]
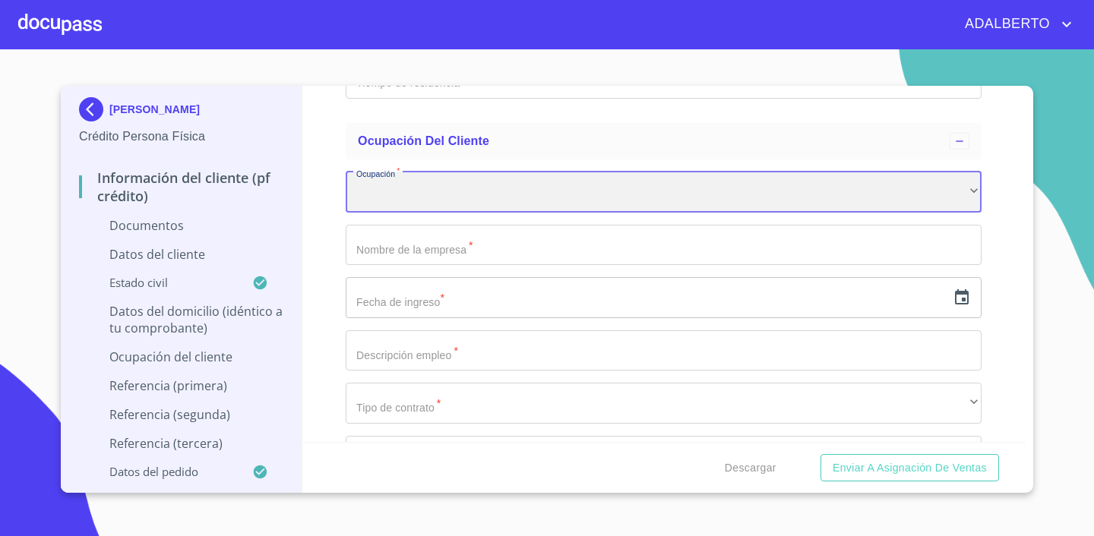
click at [547, 207] on div "​" at bounding box center [664, 192] width 636 height 41
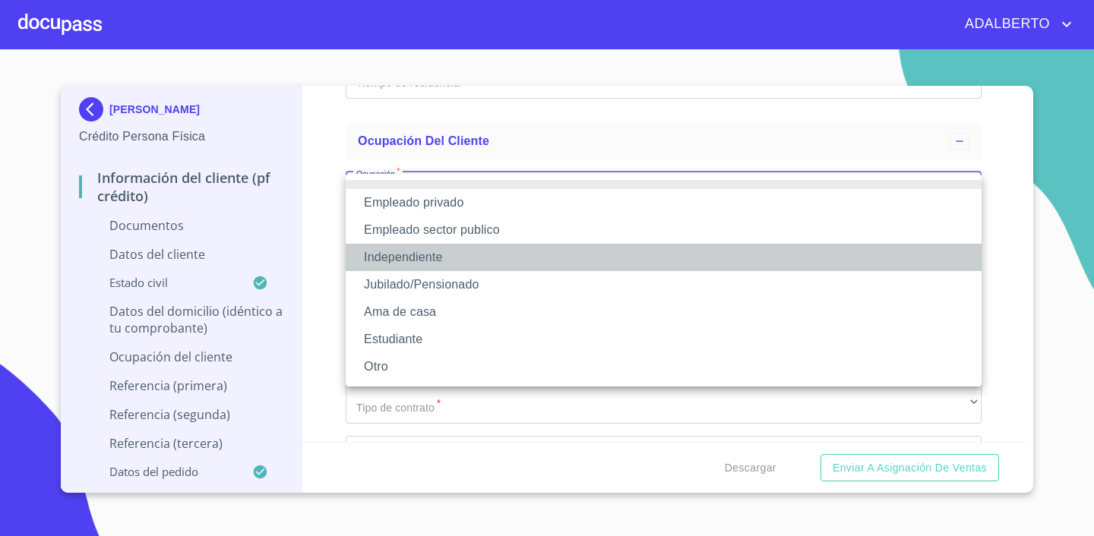
click at [521, 254] on li "Independiente" at bounding box center [664, 257] width 636 height 27
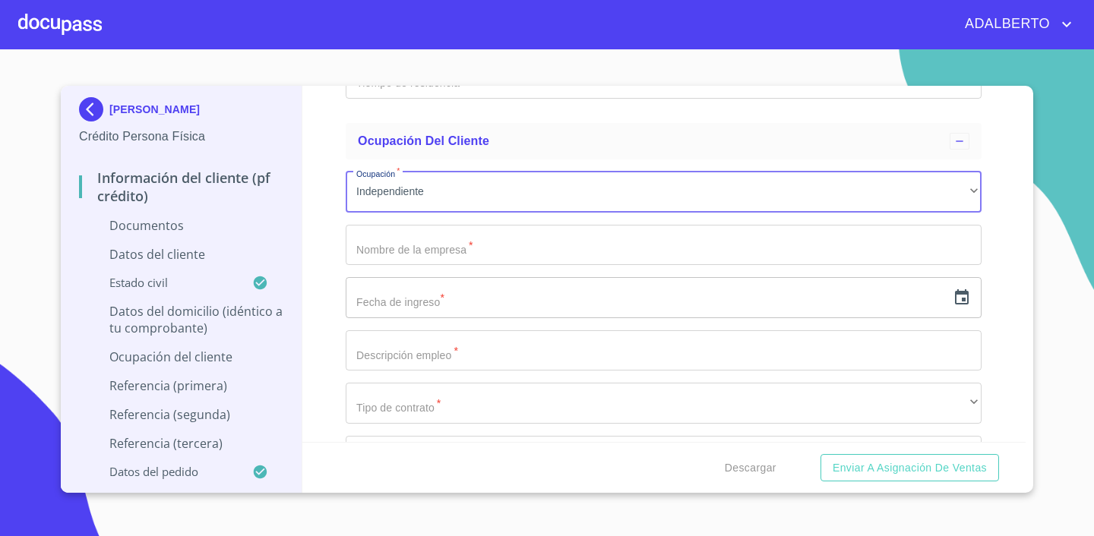
click at [457, 254] on input "Documento de identificación.   *" at bounding box center [664, 245] width 636 height 41
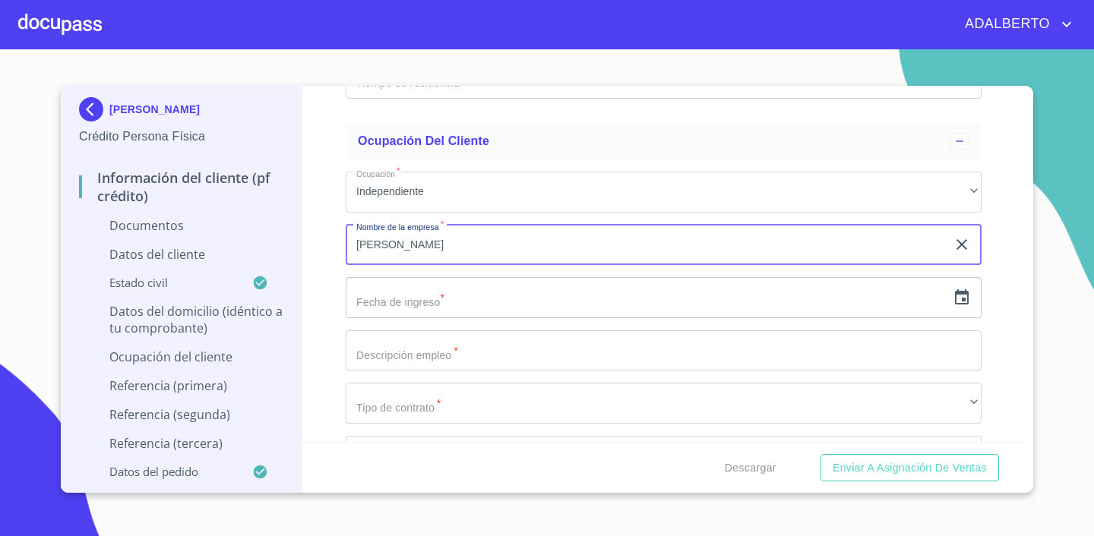
type input "[PERSON_NAME]"
click at [444, 308] on input "text" at bounding box center [646, 297] width 601 height 41
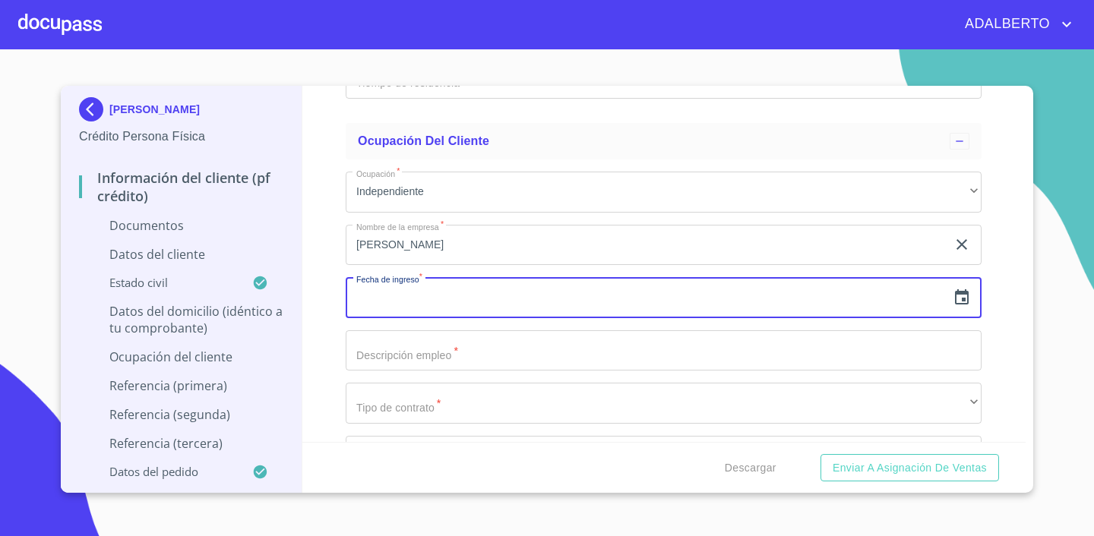
click at [963, 303] on icon "button" at bounding box center [962, 296] width 14 height 15
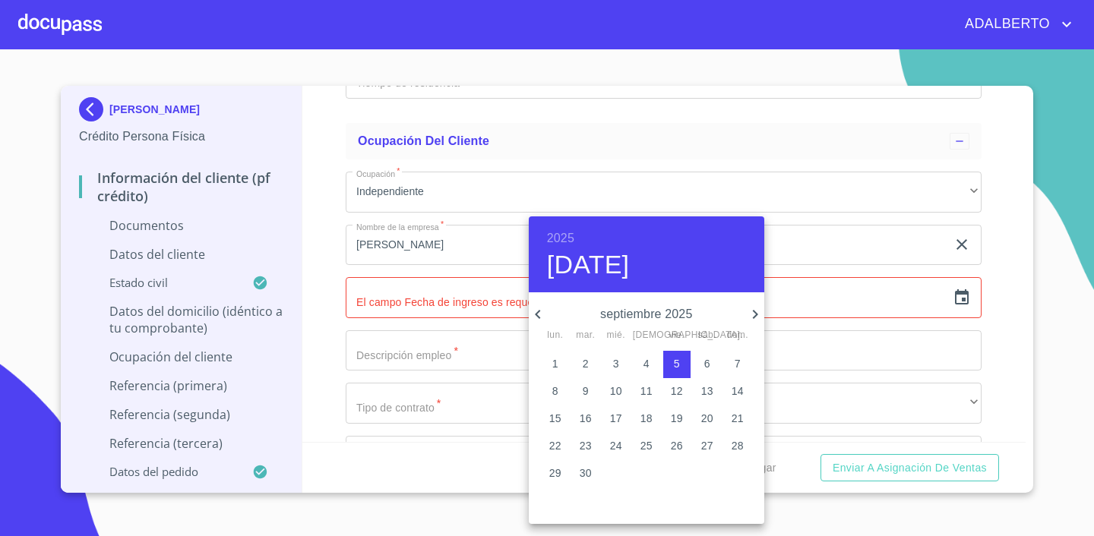
click at [697, 313] on p "septiembre 2025" at bounding box center [646, 314] width 199 height 18
click at [753, 308] on icon "button" at bounding box center [755, 314] width 18 height 18
click at [554, 229] on h6 "2025" at bounding box center [560, 238] width 27 height 21
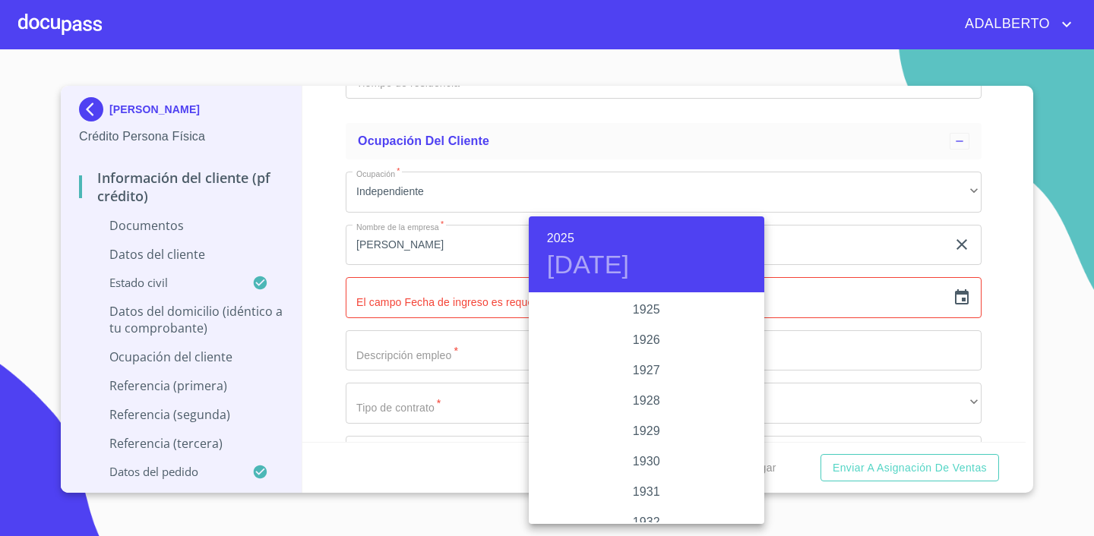
scroll to position [2948, 0]
click at [654, 346] on div "2023" at bounding box center [647, 340] width 236 height 30
type input "[DATE]"
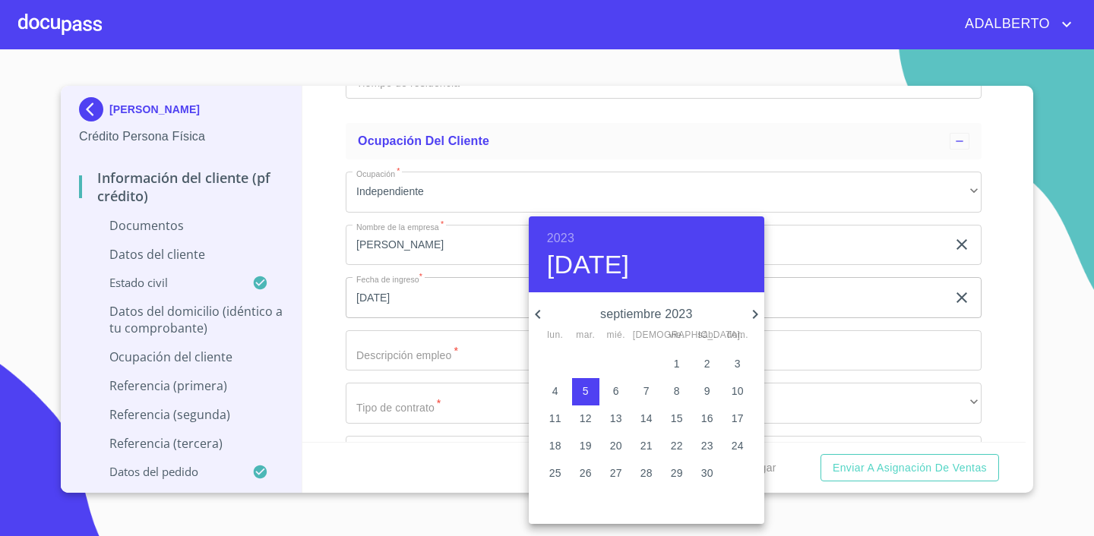
click at [359, 363] on div at bounding box center [547, 268] width 1094 height 536
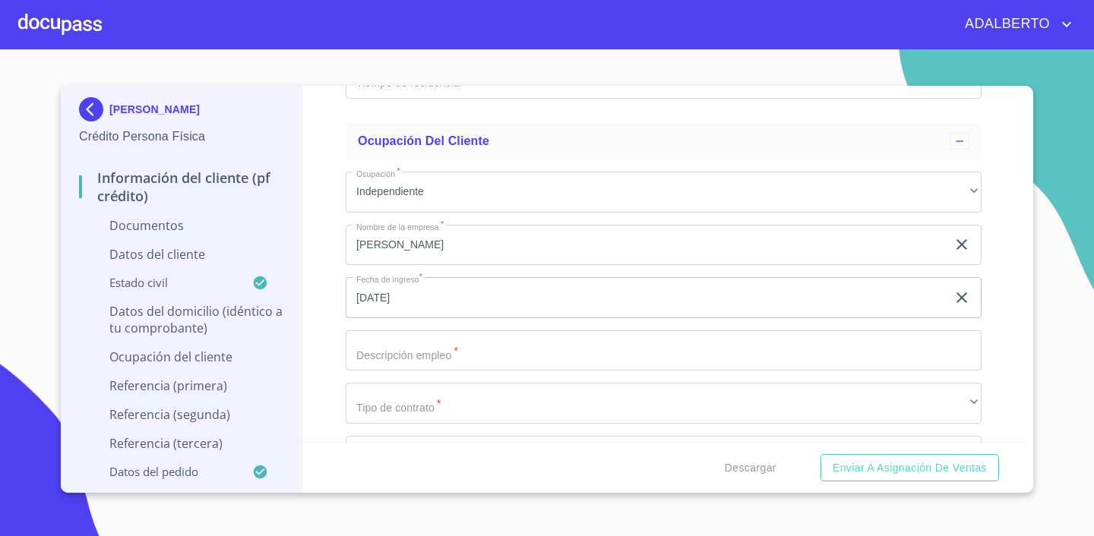
click at [425, 353] on input "Documento de identificación.   *" at bounding box center [664, 350] width 636 height 41
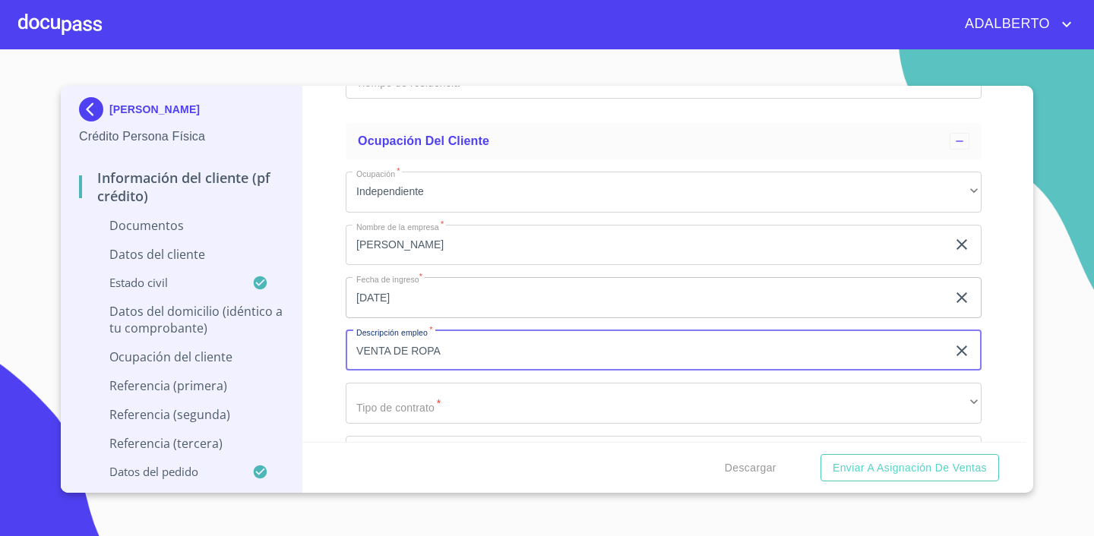
type input "VENTA DE ROPA"
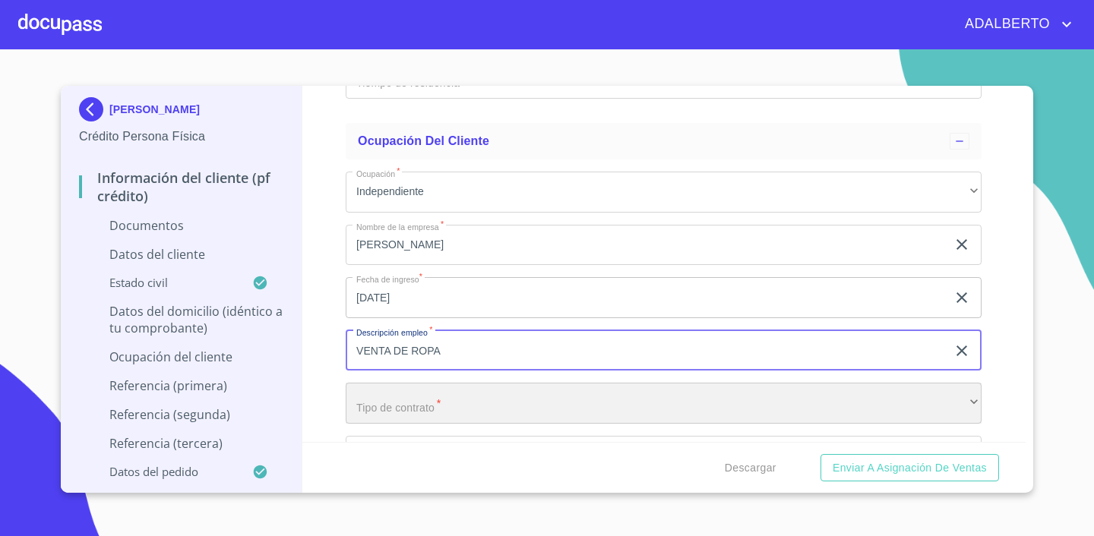
click at [492, 392] on div "​" at bounding box center [664, 403] width 636 height 41
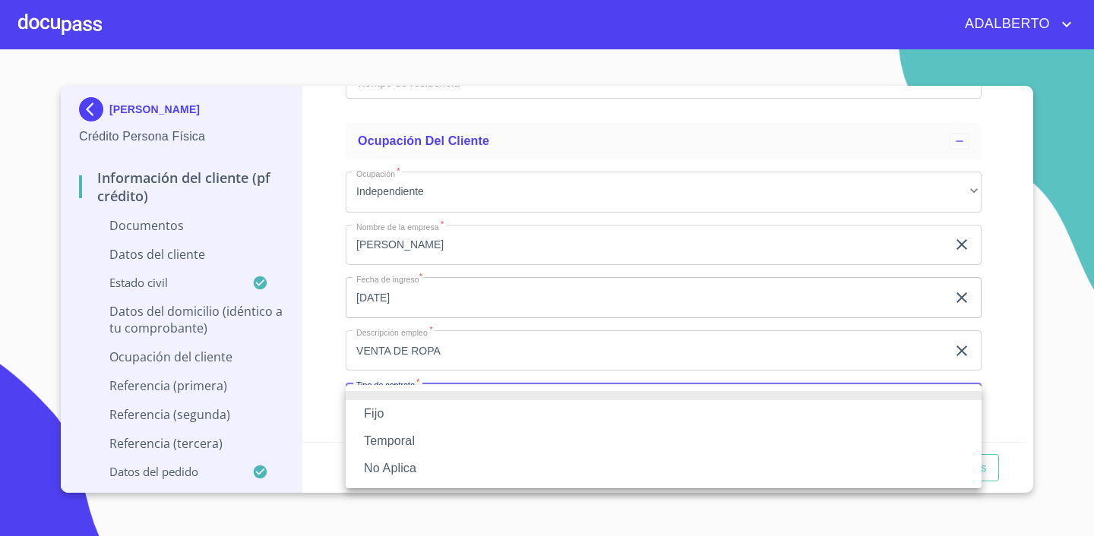
click at [475, 413] on li "Fijo" at bounding box center [664, 413] width 636 height 27
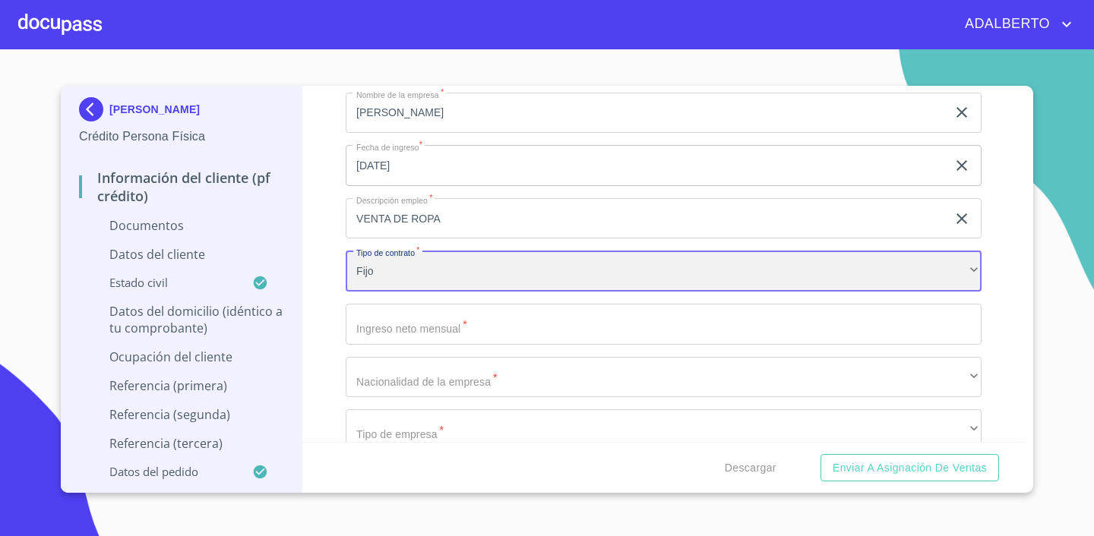
scroll to position [3829, 0]
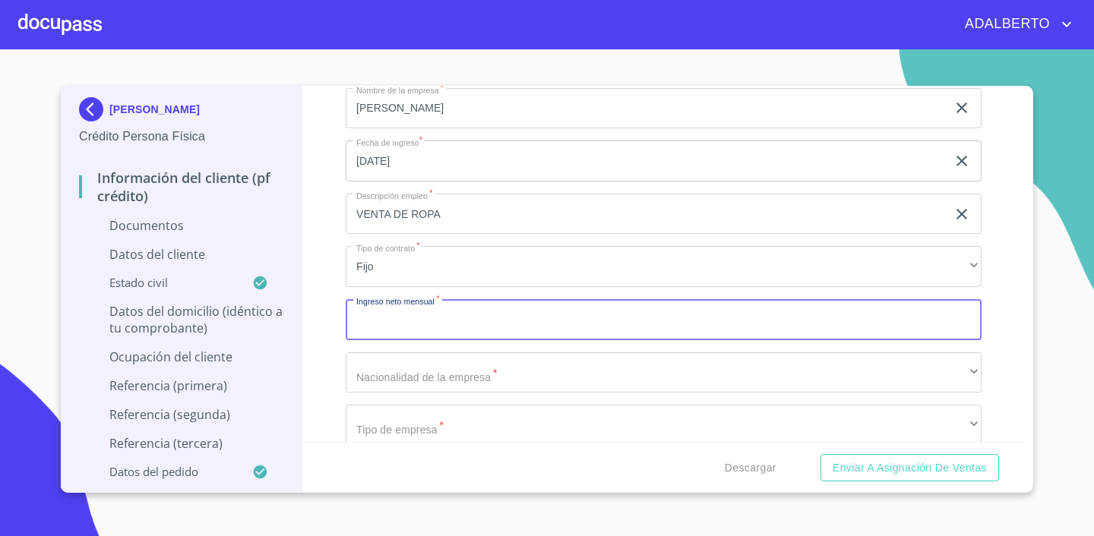
click at [569, 318] on input "Documento de identificación.   *" at bounding box center [664, 319] width 636 height 41
type input "30000"
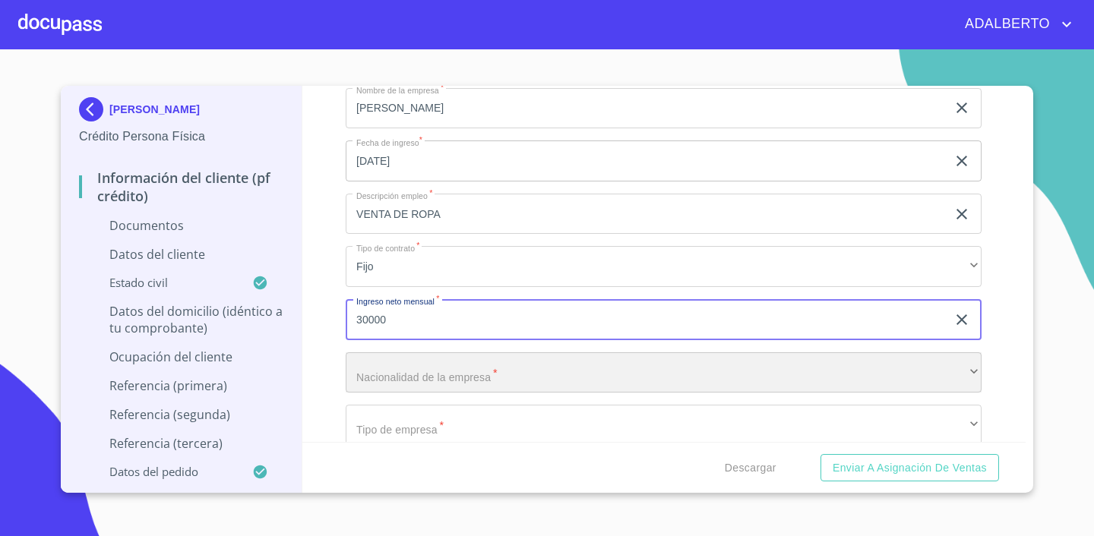
click at [492, 370] on div "​" at bounding box center [664, 372] width 636 height 41
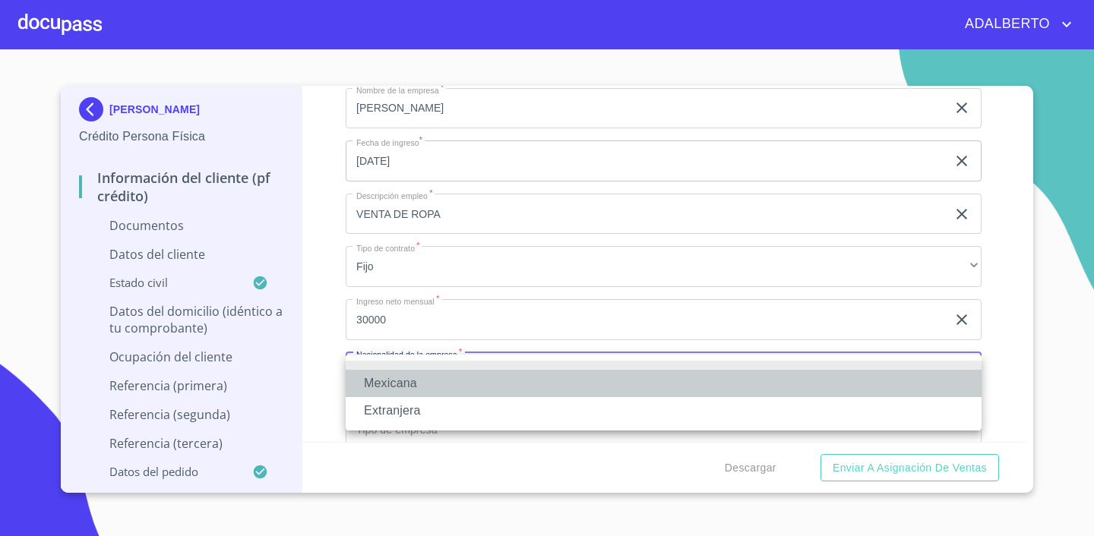
click at [466, 388] on li "Mexicana" at bounding box center [664, 383] width 636 height 27
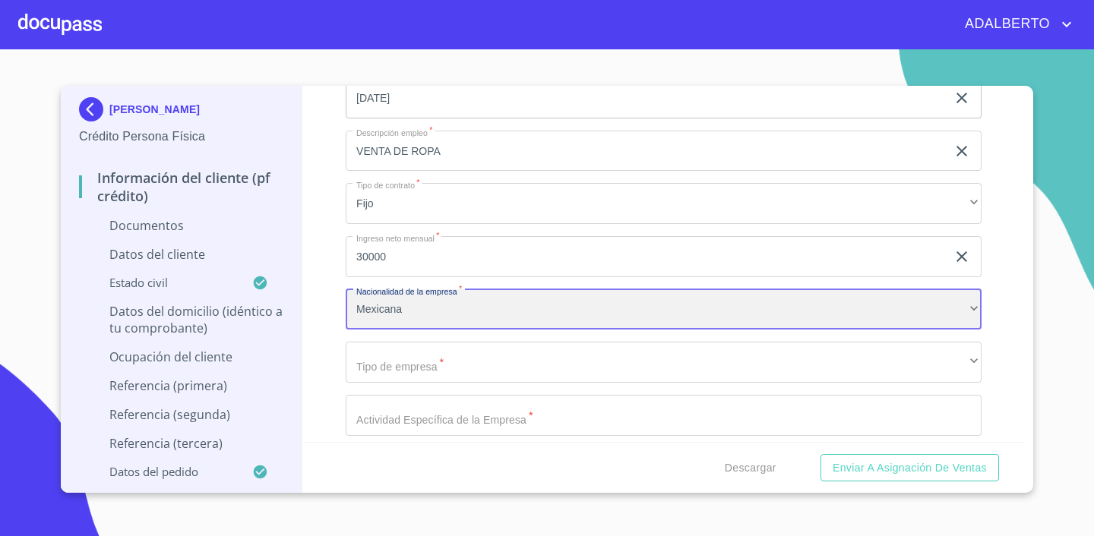
scroll to position [3924, 0]
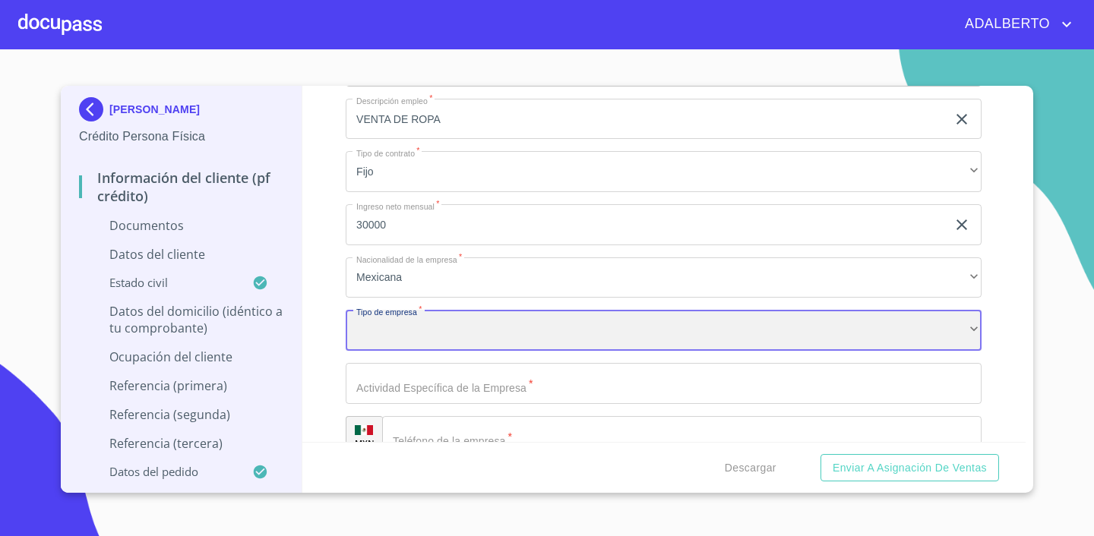
click at [516, 334] on div "​" at bounding box center [664, 330] width 636 height 41
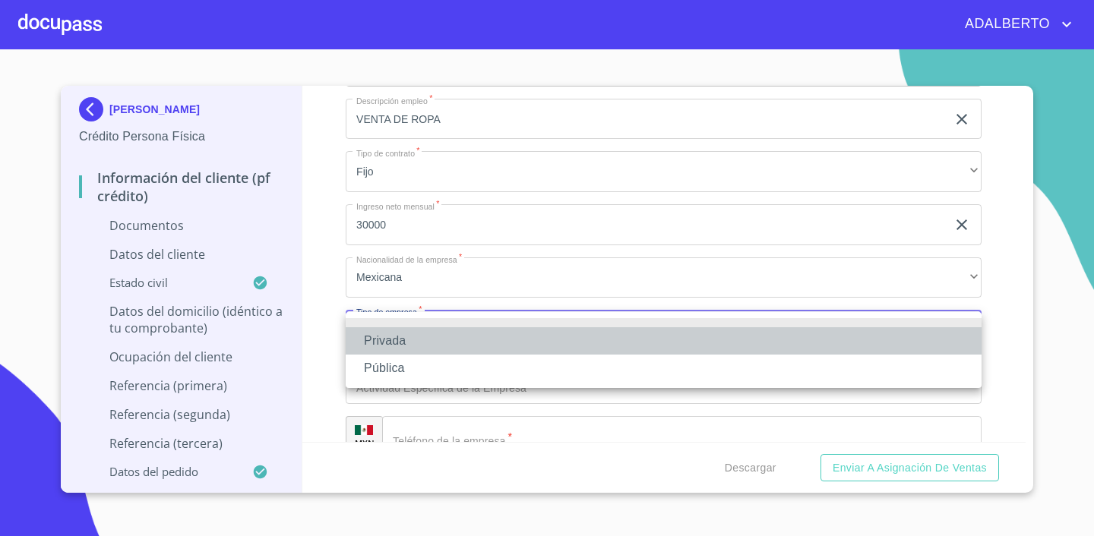
click at [508, 342] on li "Privada" at bounding box center [664, 340] width 636 height 27
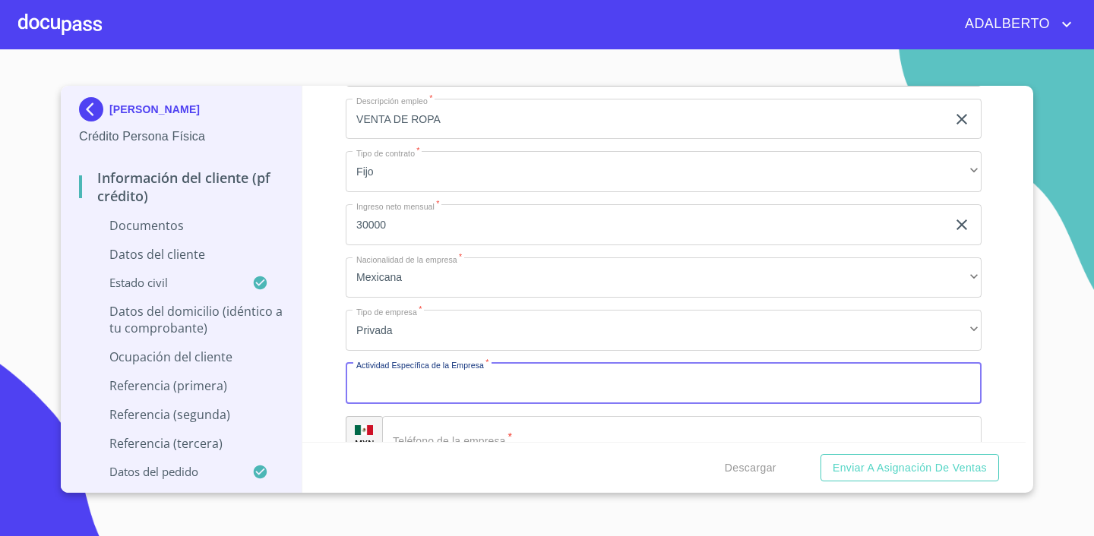
click at [494, 378] on input "Documento de identificación.   *" at bounding box center [664, 383] width 636 height 41
type input "VENTA DE ROPA"
click at [460, 119] on input "VENTA DE ROPA" at bounding box center [646, 119] width 601 height 41
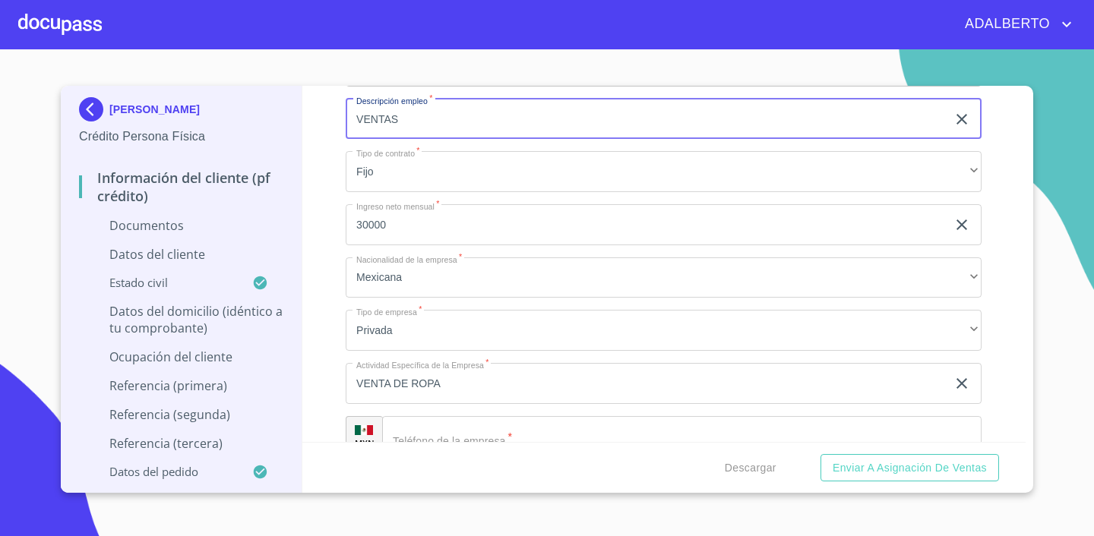
scroll to position [4027, 0]
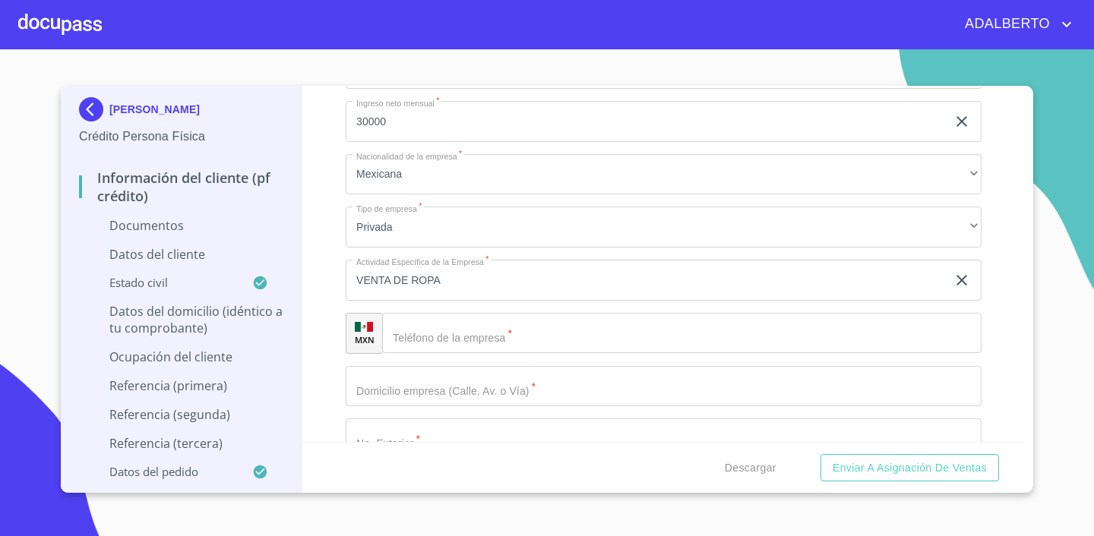
type input "VENTAS"
click at [555, 327] on input "Documento de identificación.   *" at bounding box center [681, 333] width 599 height 41
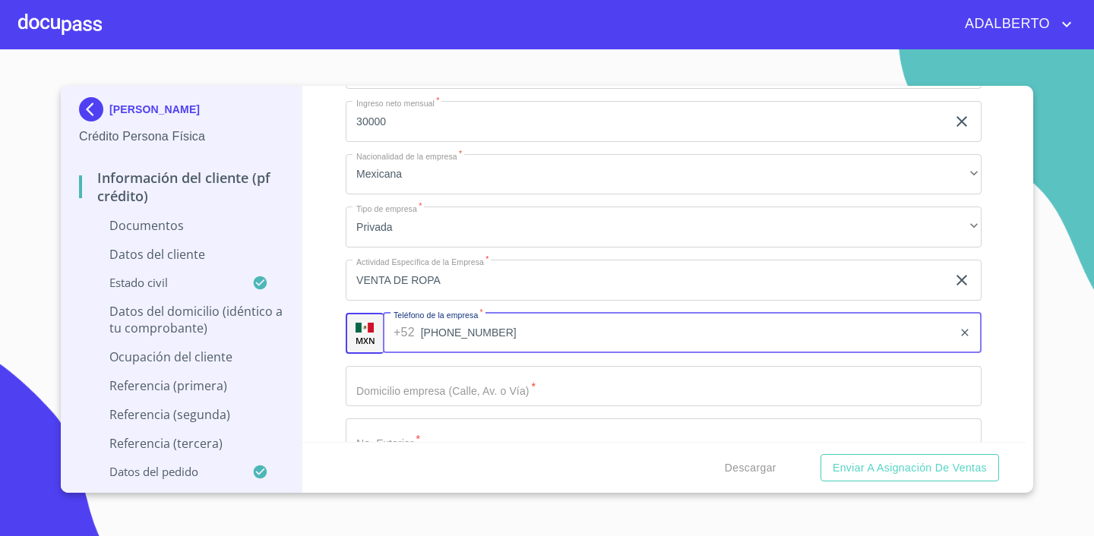
type input "[PHONE_NUMBER]"
click at [542, 389] on input "Documento de identificación.   *" at bounding box center [664, 386] width 636 height 41
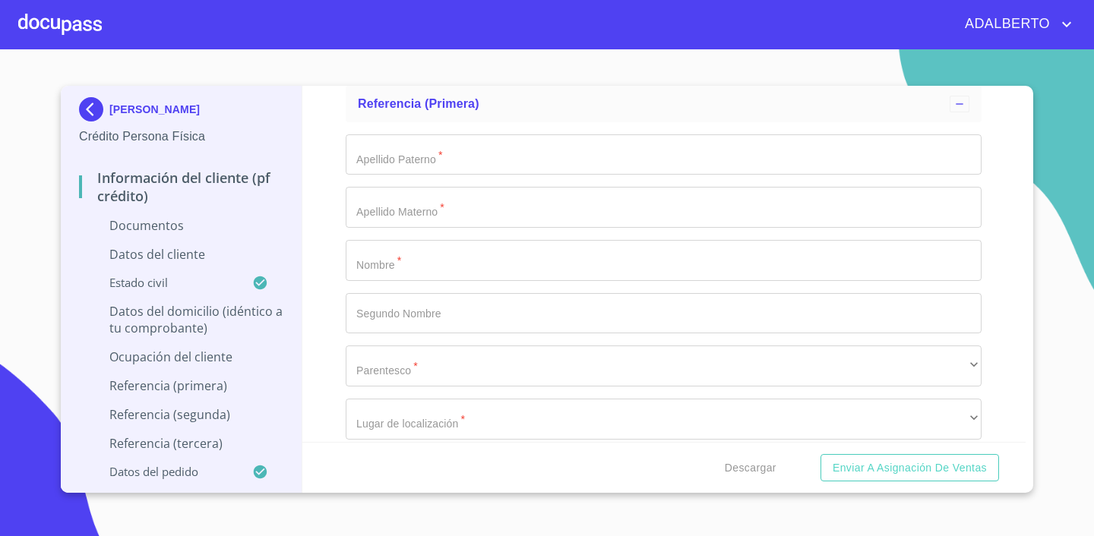
scroll to position [4923, 0]
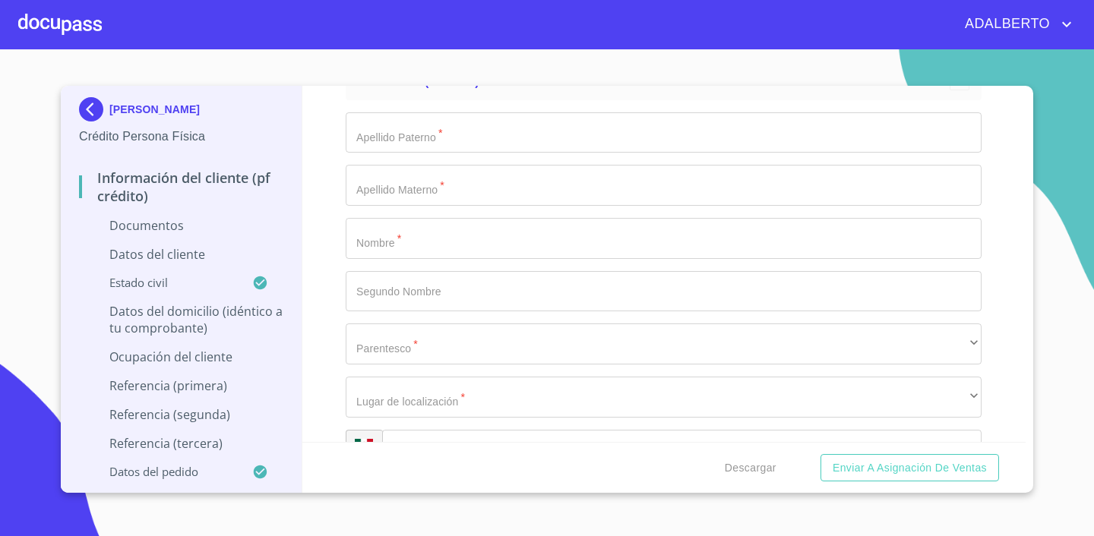
click at [448, 137] on input "Documento de identificación.   *" at bounding box center [664, 132] width 636 height 41
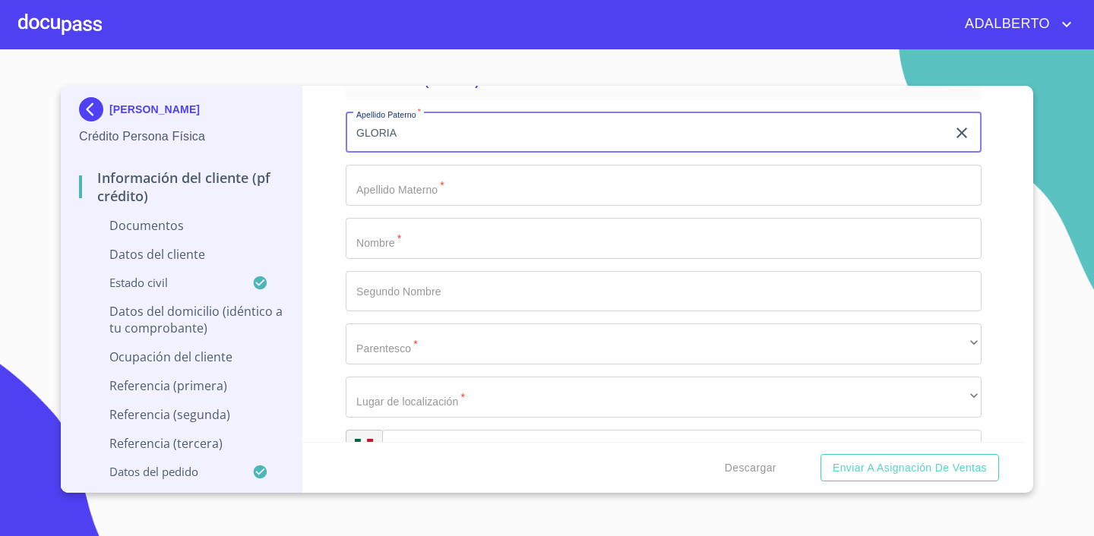
type input "GLORIA"
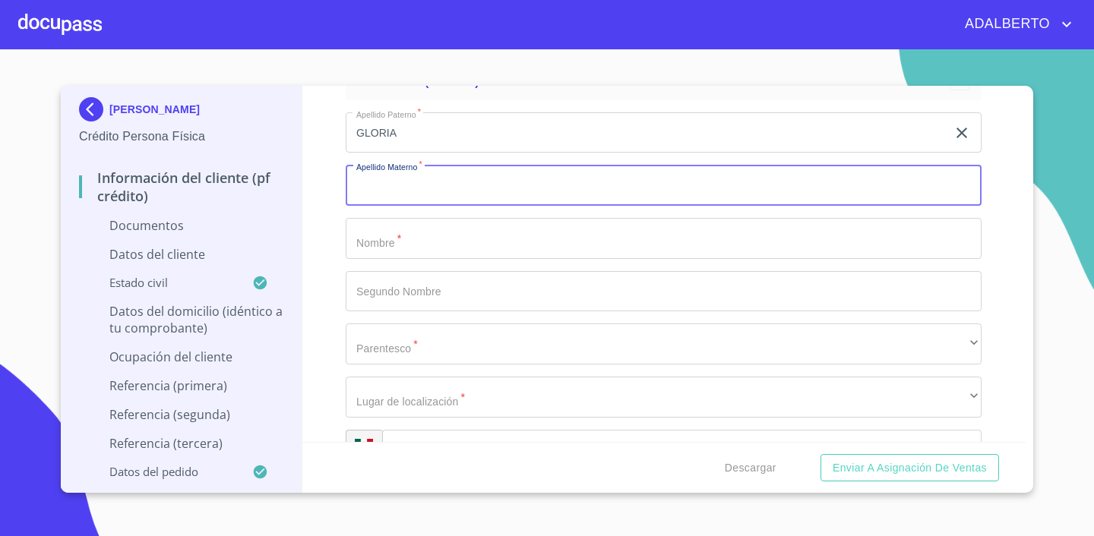
click at [448, 189] on input "Documento de identificación.   *" at bounding box center [664, 185] width 636 height 41
type input "[PERSON_NAME]"
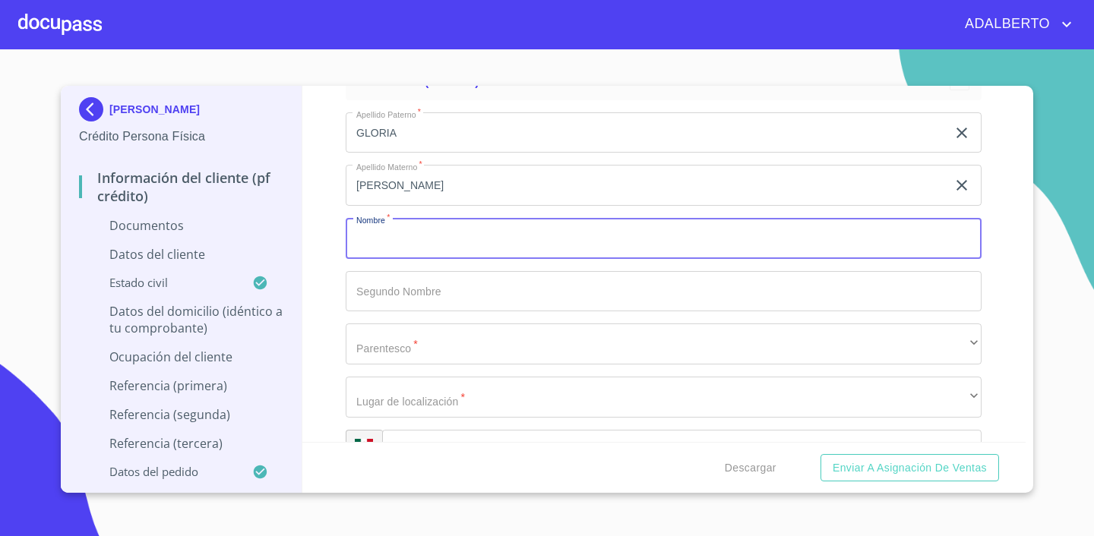
click at [433, 245] on input "Documento de identificación.   *" at bounding box center [664, 238] width 636 height 41
type input "GO"
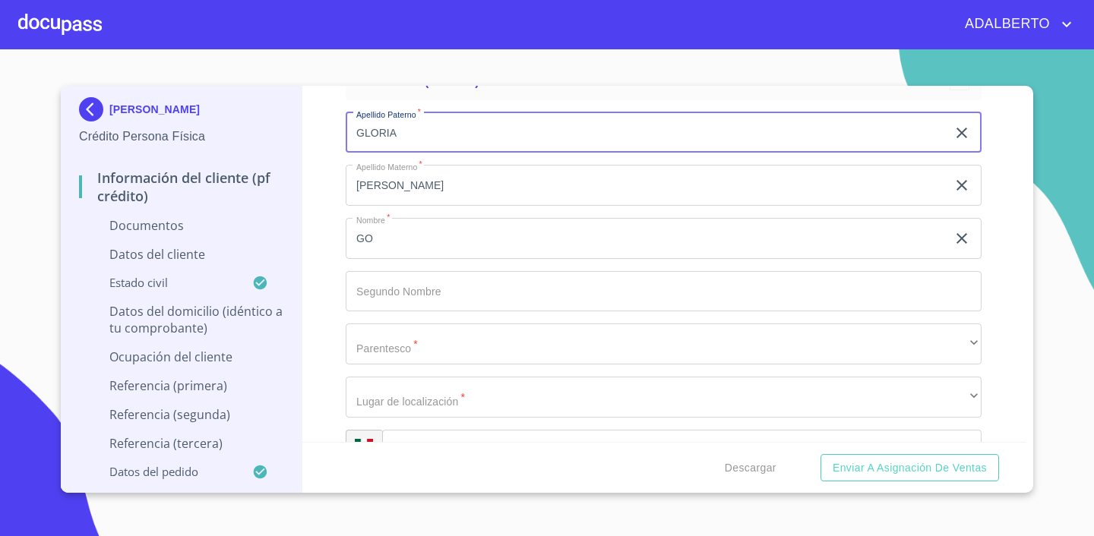
drag, startPoint x: 418, startPoint y: 136, endPoint x: 339, endPoint y: 139, distance: 79.1
click at [339, 139] on div "Información del cliente (PF crédito) Documentos Documento de identificación.   …" at bounding box center [664, 264] width 724 height 356
drag, startPoint x: 421, startPoint y: 136, endPoint x: 354, endPoint y: 135, distance: 66.9
click at [354, 135] on input "GLORIA" at bounding box center [646, 132] width 601 height 41
drag, startPoint x: 391, startPoint y: 229, endPoint x: 390, endPoint y: 237, distance: 8.5
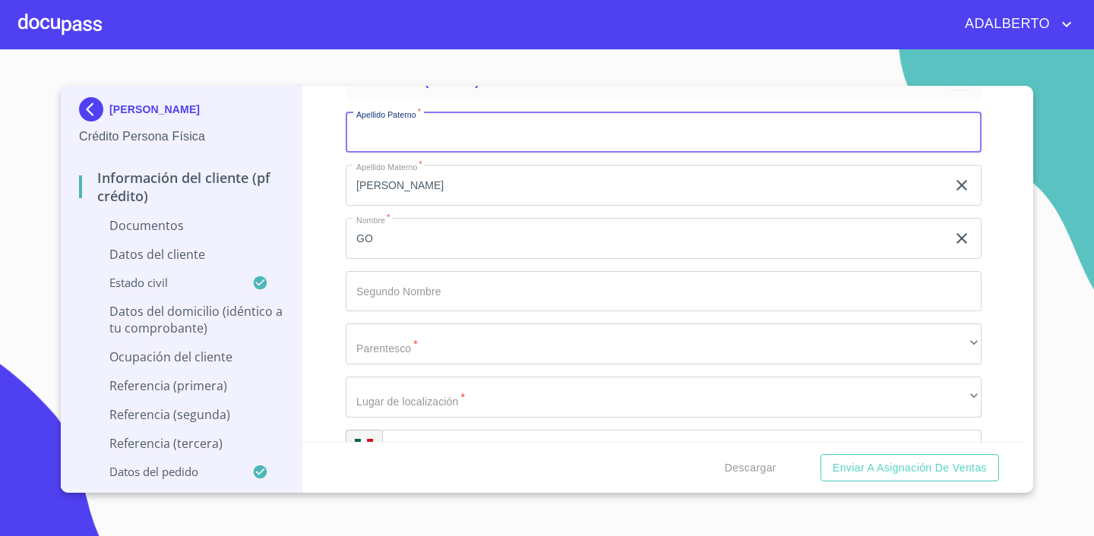
click at [391, 229] on input "GO" at bounding box center [646, 238] width 601 height 41
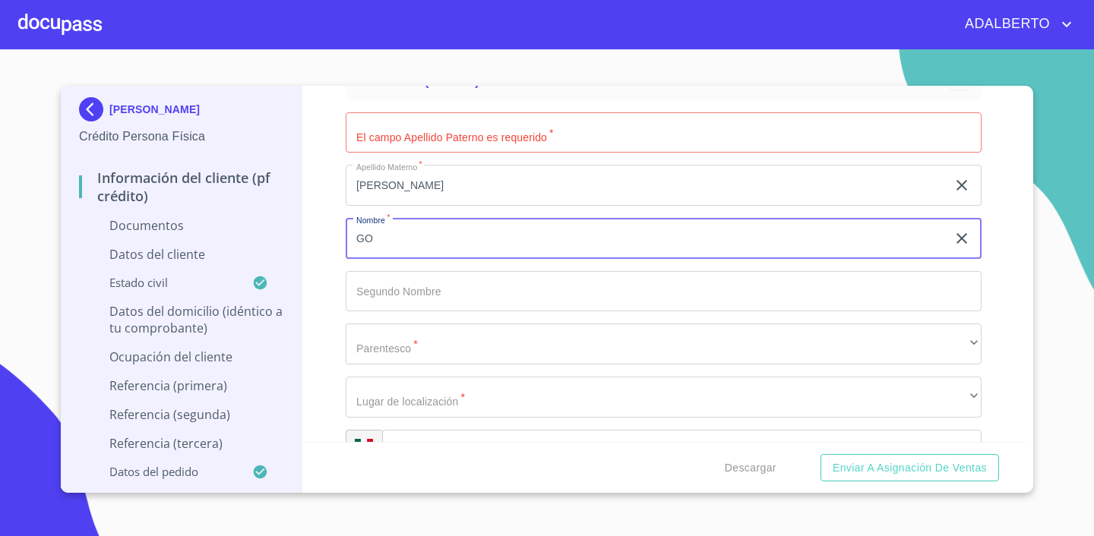
click at [387, 245] on input "GO" at bounding box center [646, 238] width 601 height 41
type input "[PERSON_NAME]"
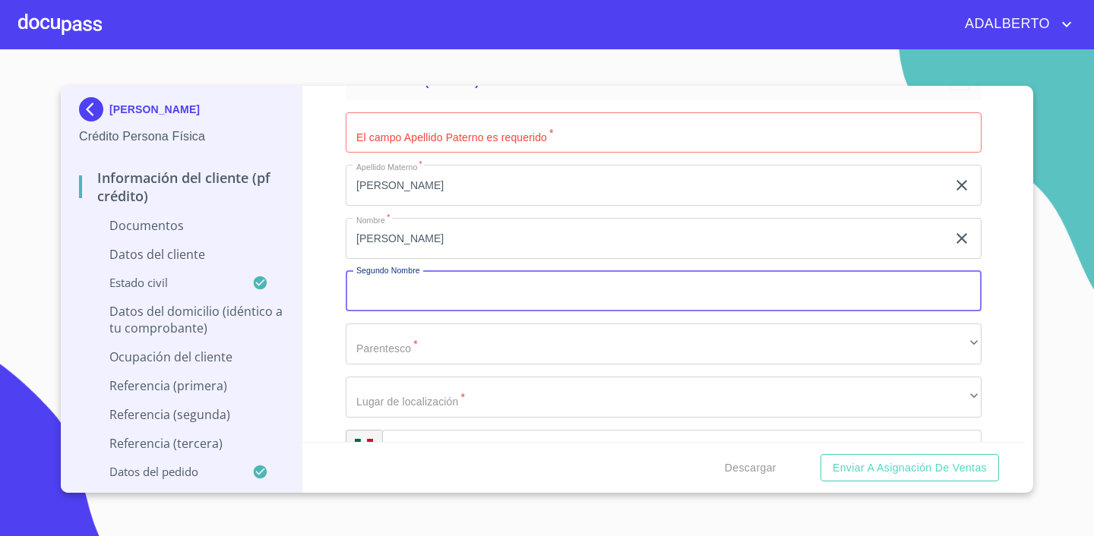
click at [398, 297] on input "Documento de identificación.   *" at bounding box center [664, 291] width 636 height 41
type input "ARROYO"
click at [426, 144] on input "Documento de identificación.   *" at bounding box center [664, 132] width 636 height 41
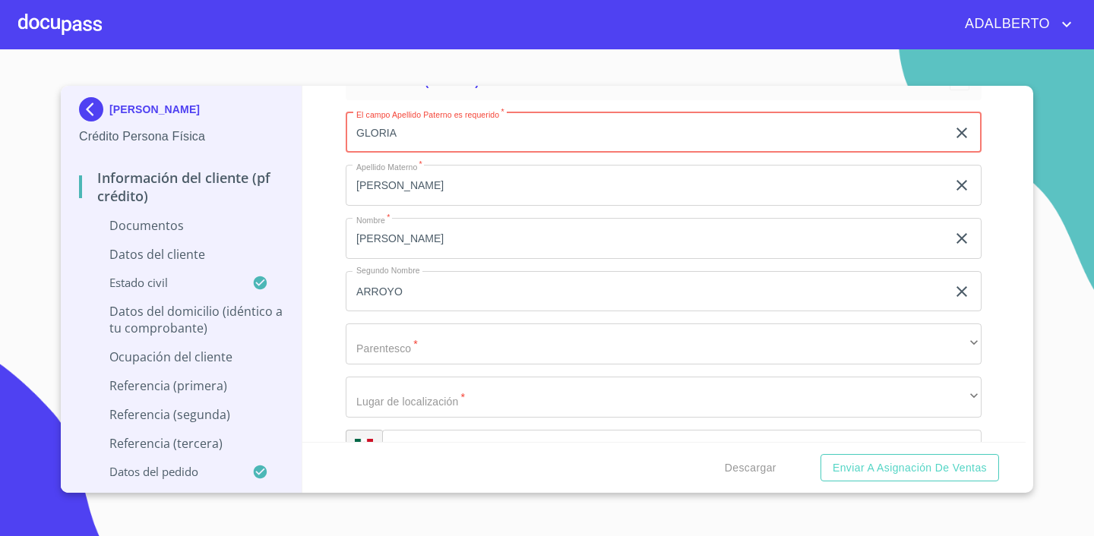
type input "GLORIA"
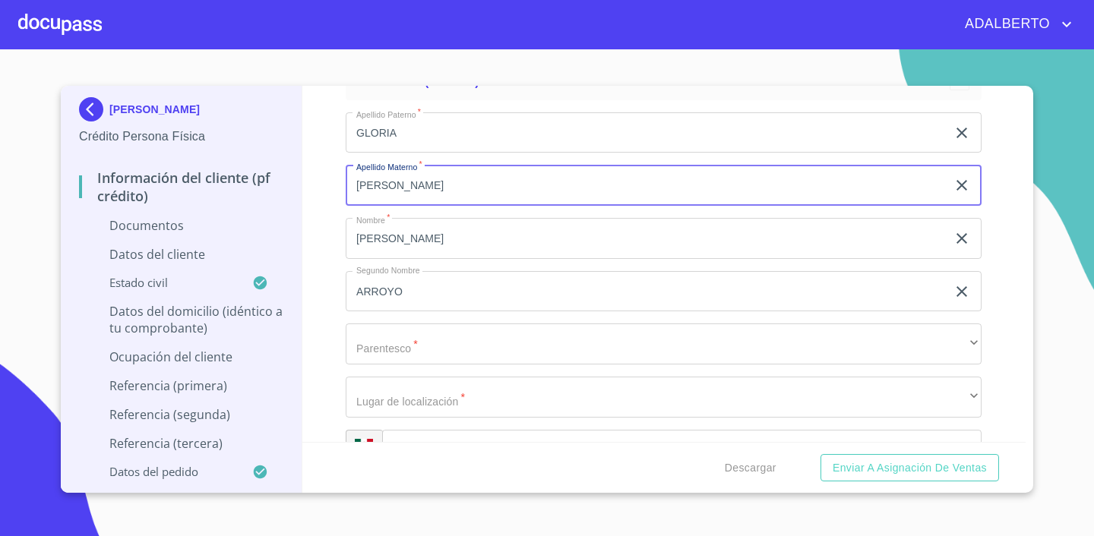
click at [449, 201] on input "[PERSON_NAME]" at bounding box center [646, 185] width 601 height 41
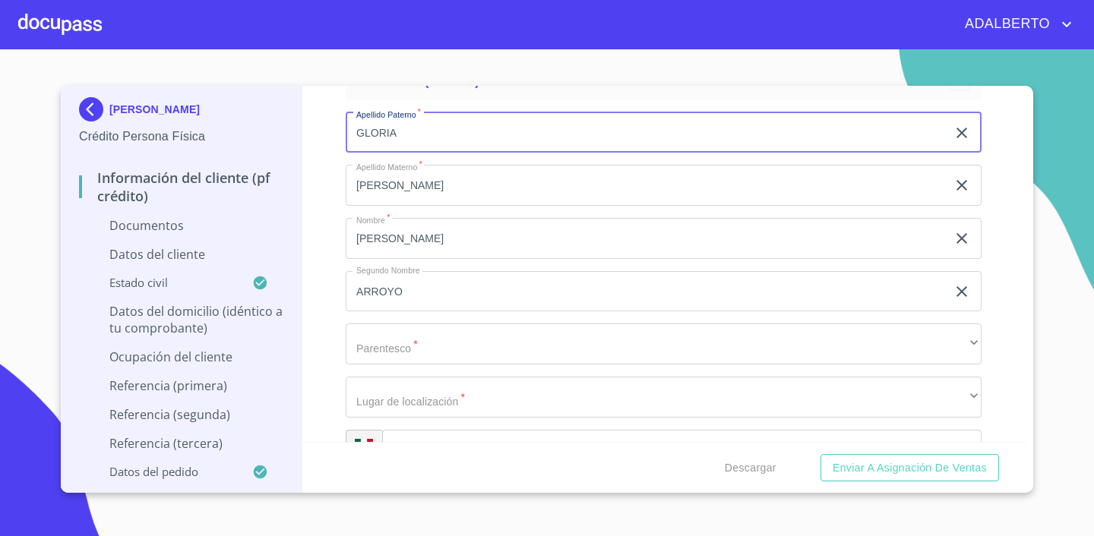
drag, startPoint x: 419, startPoint y: 136, endPoint x: 337, endPoint y: 140, distance: 82.9
click at [337, 140] on div "Información del cliente (PF crédito) Documentos Documento de identificación.   …" at bounding box center [664, 264] width 724 height 356
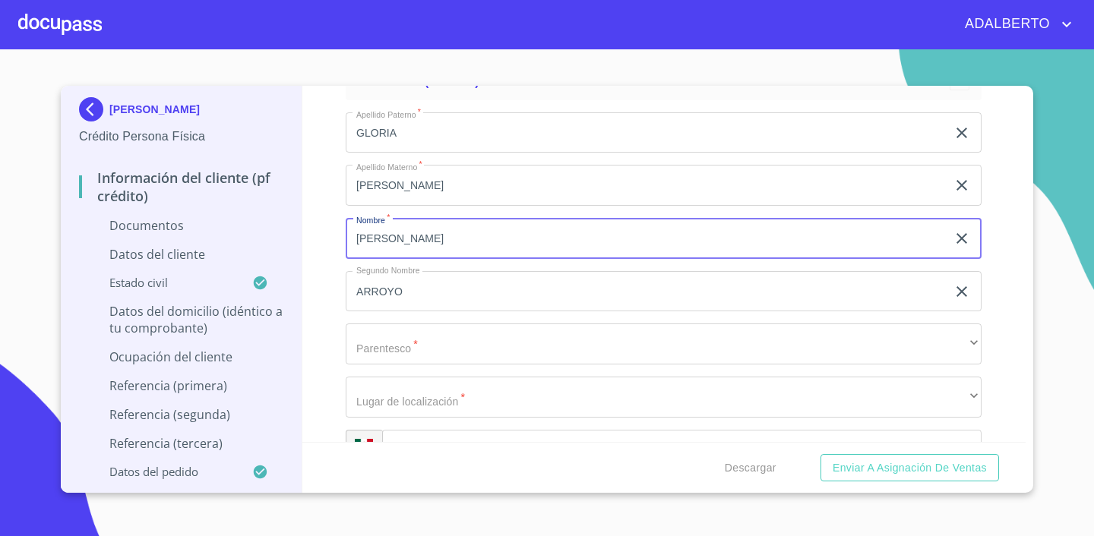
drag, startPoint x: 436, startPoint y: 239, endPoint x: 348, endPoint y: 244, distance: 88.2
click at [348, 244] on input "[PERSON_NAME]" at bounding box center [646, 238] width 601 height 41
click at [436, 133] on input "GLORIA" at bounding box center [646, 132] width 601 height 41
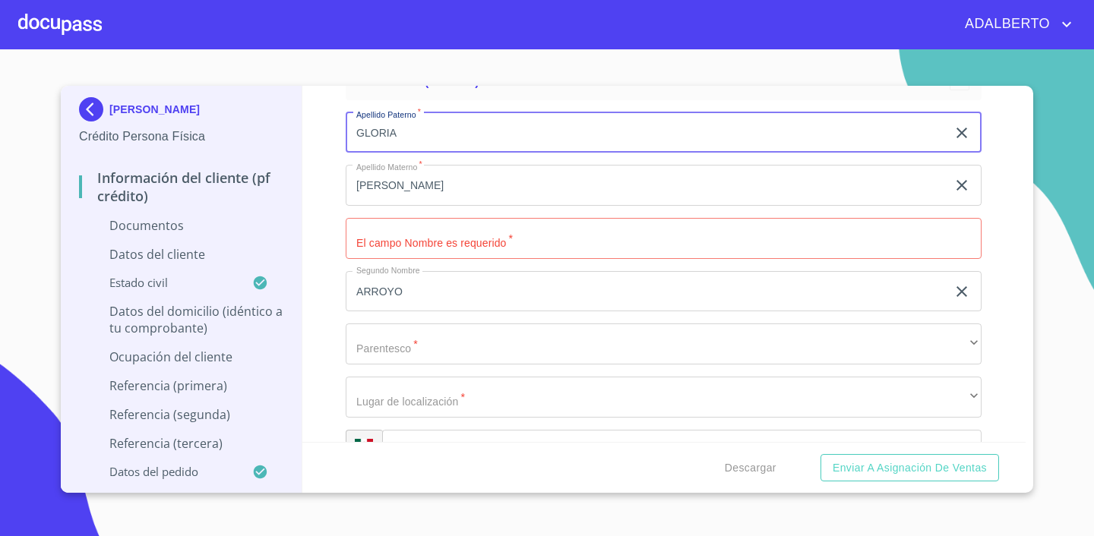
drag, startPoint x: 422, startPoint y: 132, endPoint x: 349, endPoint y: 138, distance: 73.9
click at [349, 138] on input "GLORIA" at bounding box center [646, 132] width 601 height 41
paste input "[PERSON_NAME]"
type input "[PERSON_NAME]"
click at [442, 182] on input "[PERSON_NAME]" at bounding box center [646, 185] width 601 height 41
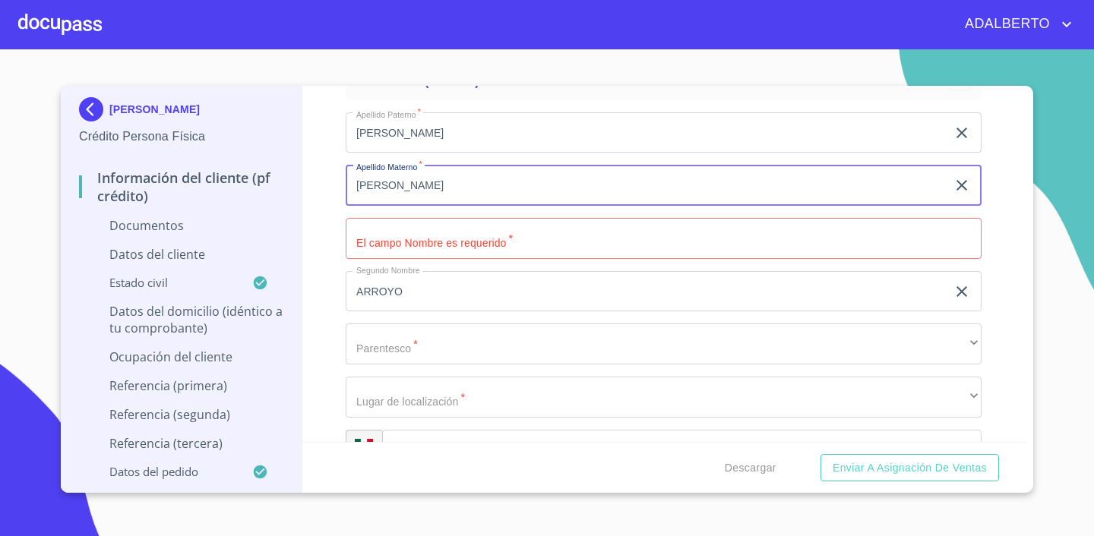
drag, startPoint x: 442, startPoint y: 182, endPoint x: 345, endPoint y: 187, distance: 97.4
click at [345, 187] on div "Información del cliente (PF crédito) Documentos Documento de identificación.   …" at bounding box center [664, 264] width 724 height 356
type input "ARROYO"
click at [428, 232] on input "Documento de identificación.   *" at bounding box center [664, 238] width 636 height 41
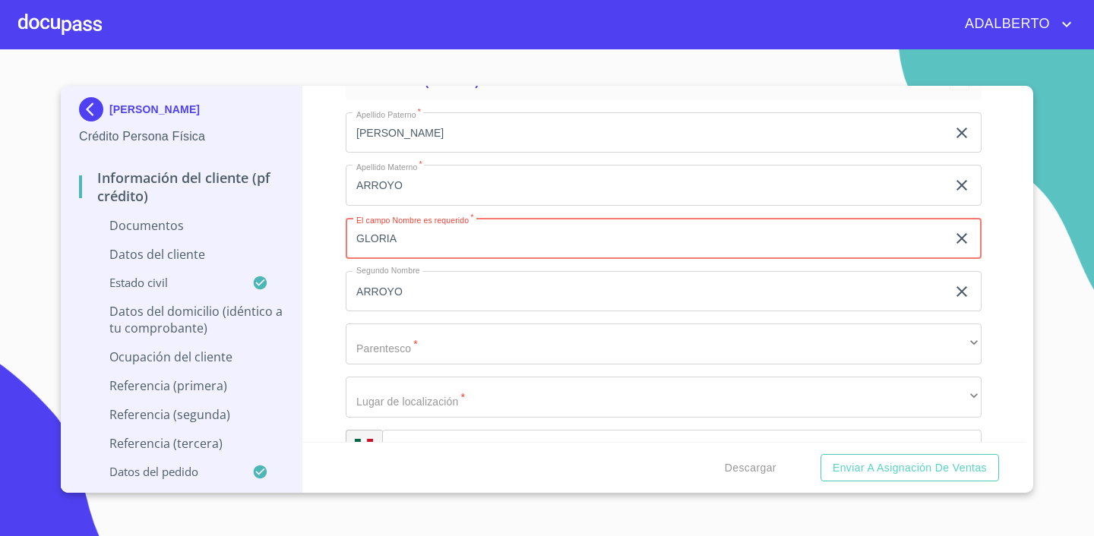
type input "GLORIA"
click at [441, 286] on input "ARROYO" at bounding box center [646, 291] width 601 height 41
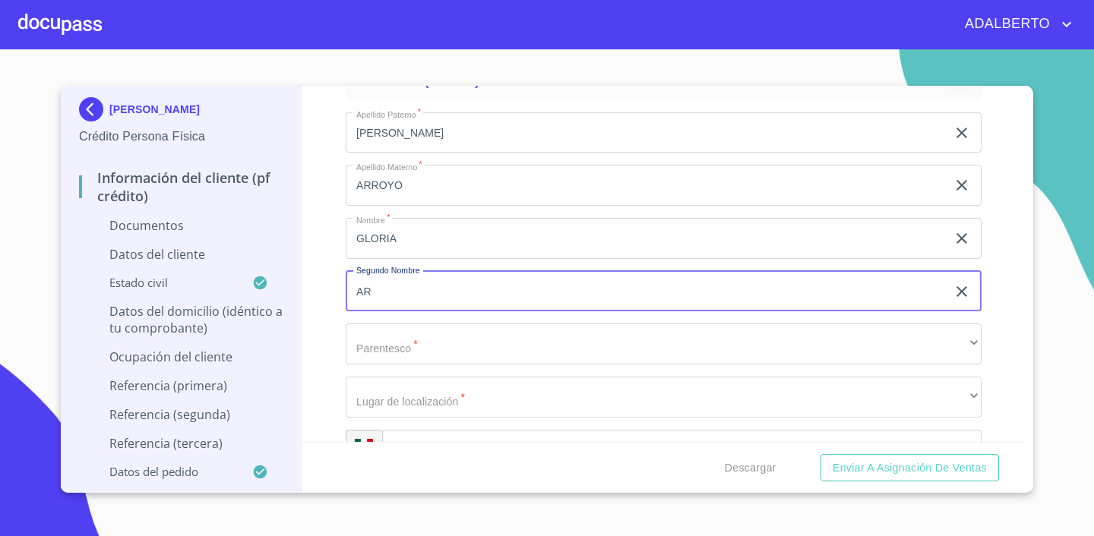
type input "A"
click at [396, 296] on input "A" at bounding box center [646, 291] width 601 height 41
type input "[PERSON_NAME]"
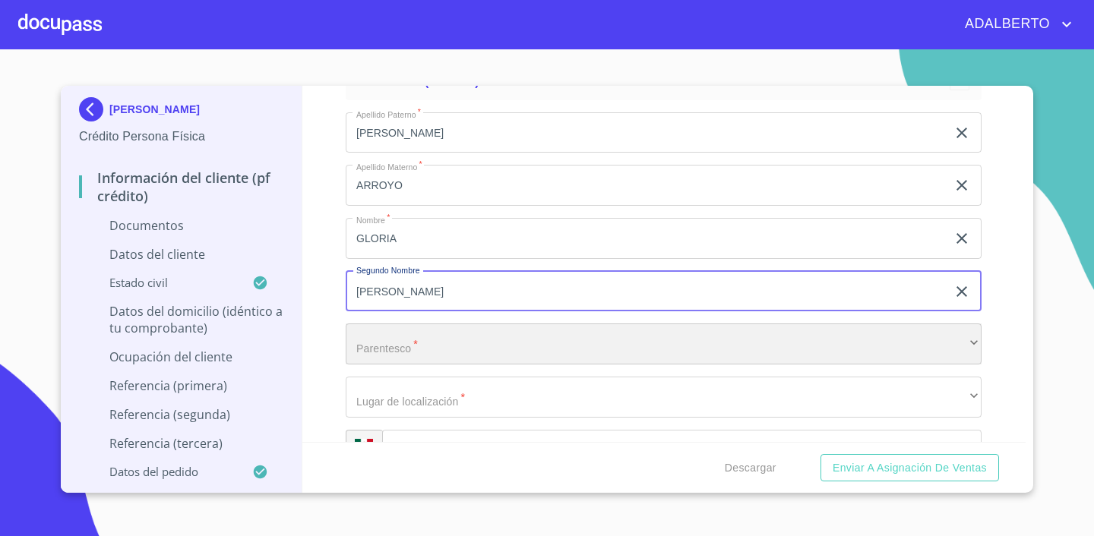
click at [451, 340] on div "​" at bounding box center [664, 344] width 636 height 41
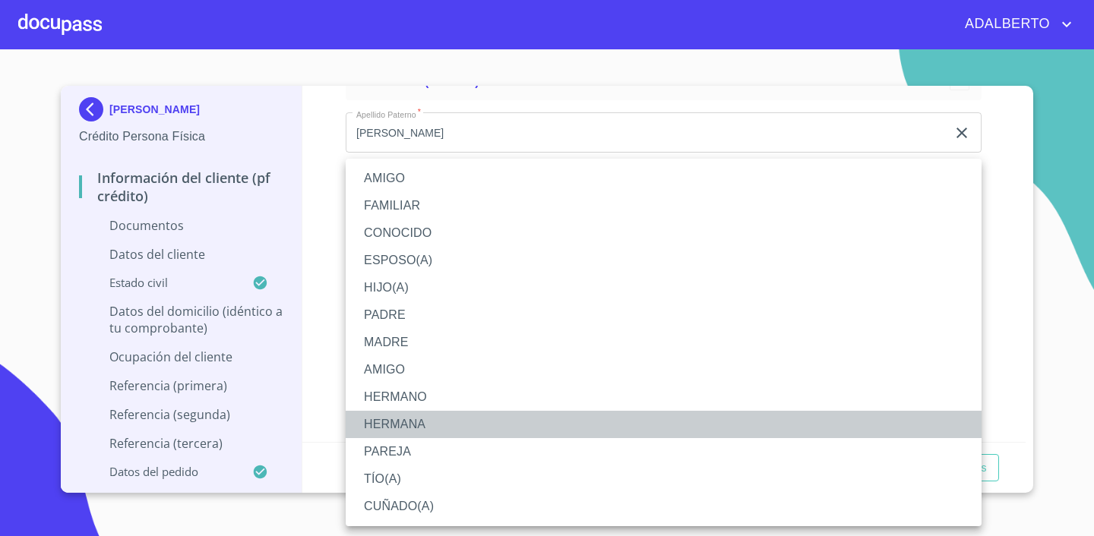
click at [417, 424] on li "HERMANA" at bounding box center [664, 424] width 636 height 27
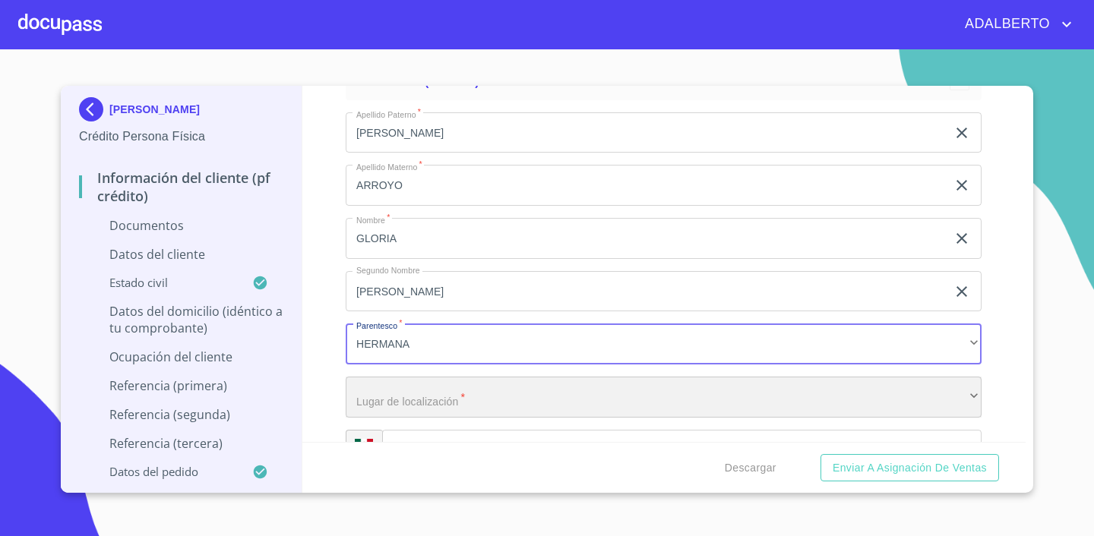
click at [460, 404] on div "​" at bounding box center [664, 397] width 636 height 41
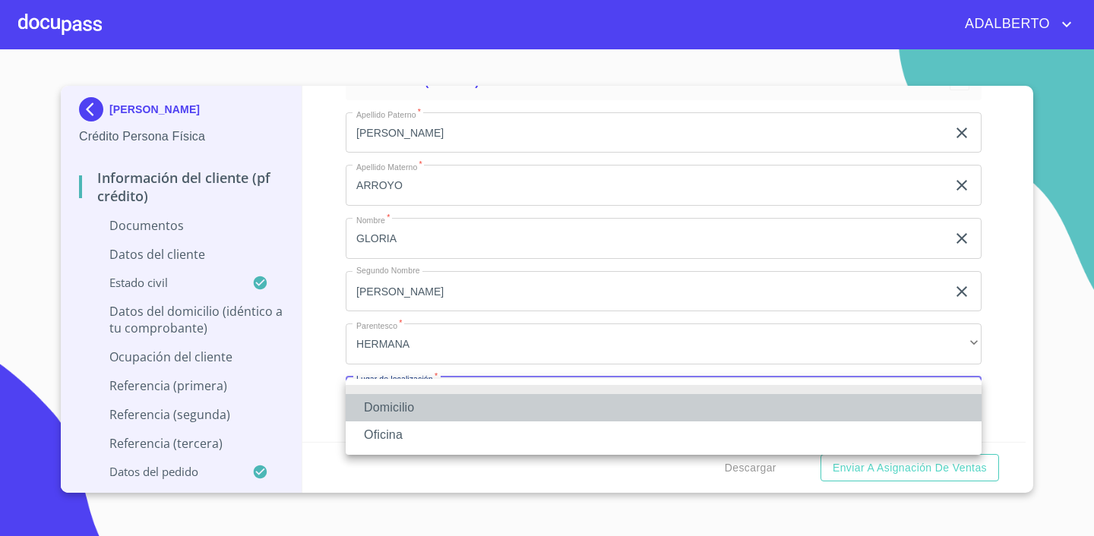
click at [453, 409] on li "Domicilio" at bounding box center [664, 407] width 636 height 27
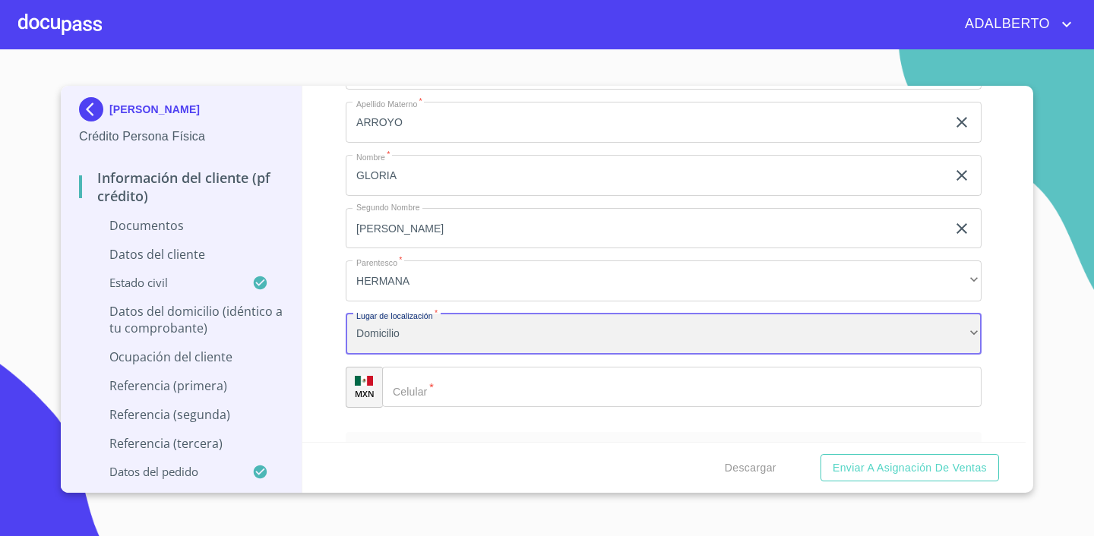
scroll to position [5044, 0]
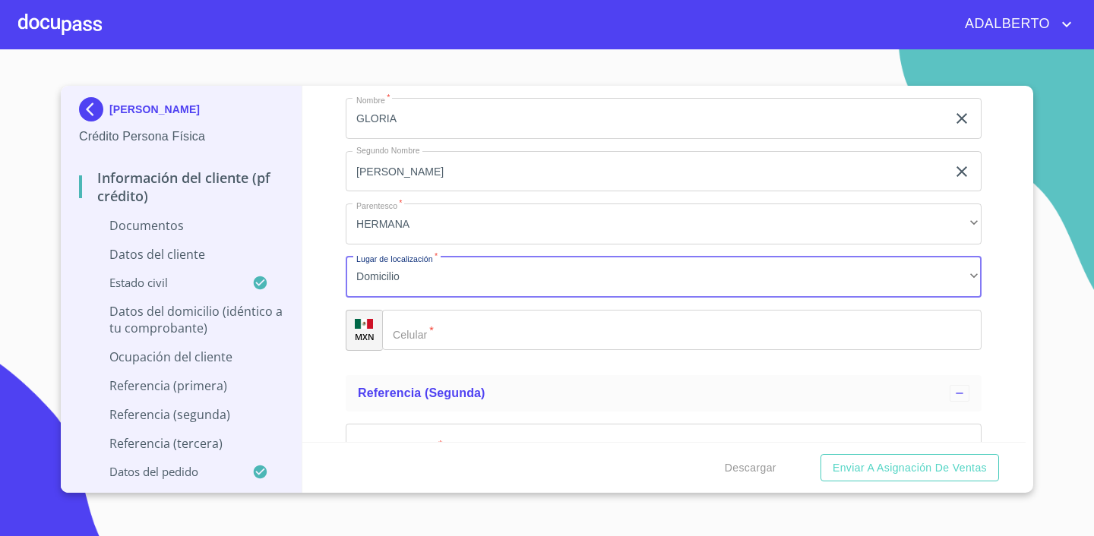
click at [583, 341] on input "Documento de identificación.   *" at bounding box center [681, 330] width 599 height 41
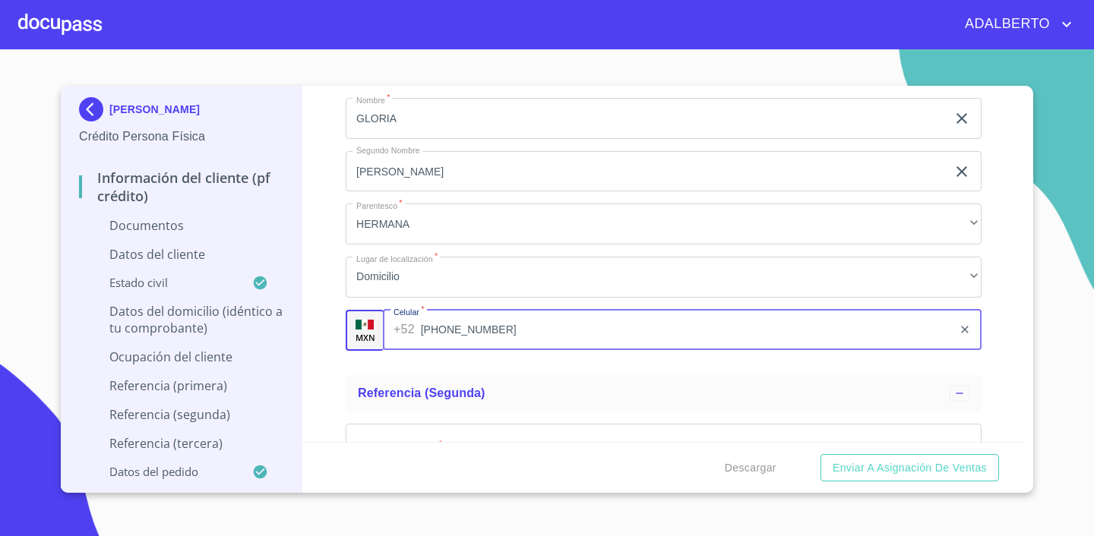
scroll to position [5212, 0]
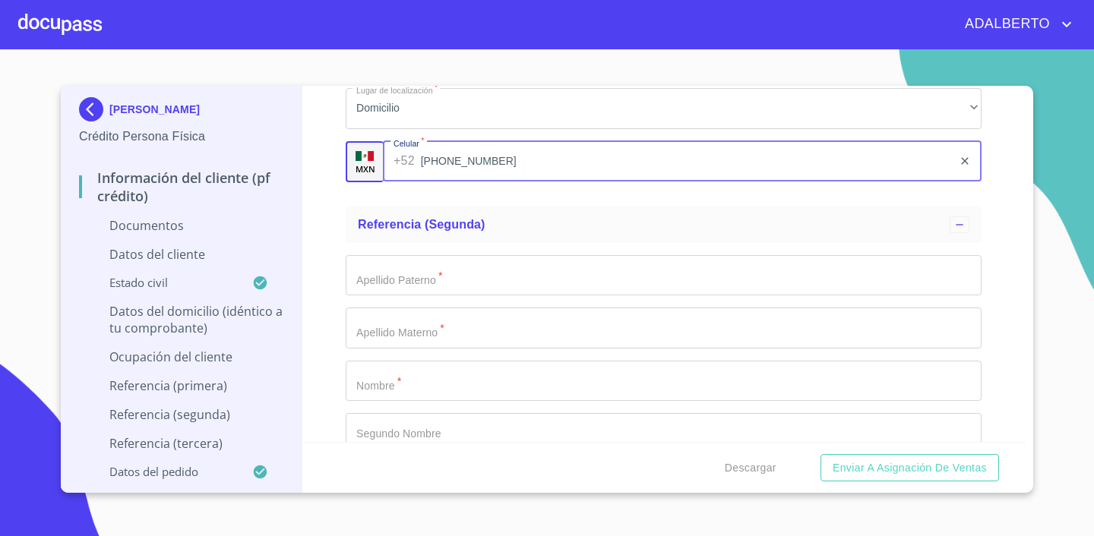
type input "[PHONE_NUMBER]"
click at [507, 278] on input "Documento de identificación.   *" at bounding box center [664, 275] width 636 height 41
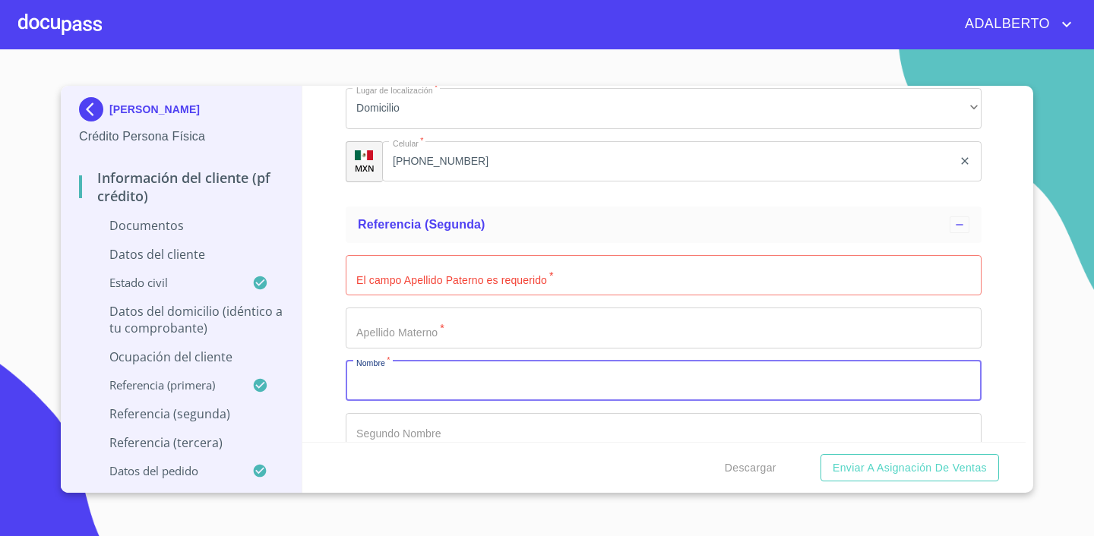
click at [446, 373] on input "Documento de identificación.   *" at bounding box center [664, 381] width 636 height 41
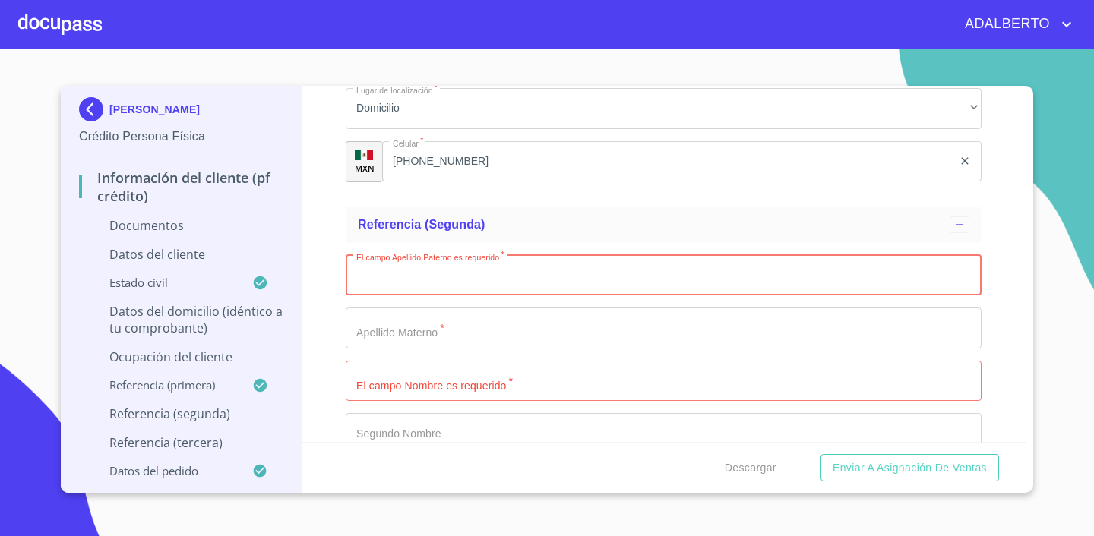
click at [413, 274] on input "Documento de identificación.   *" at bounding box center [664, 275] width 636 height 41
type input "[PERSON_NAME]"
click at [439, 324] on input "Documento de identificación.   *" at bounding box center [664, 328] width 636 height 41
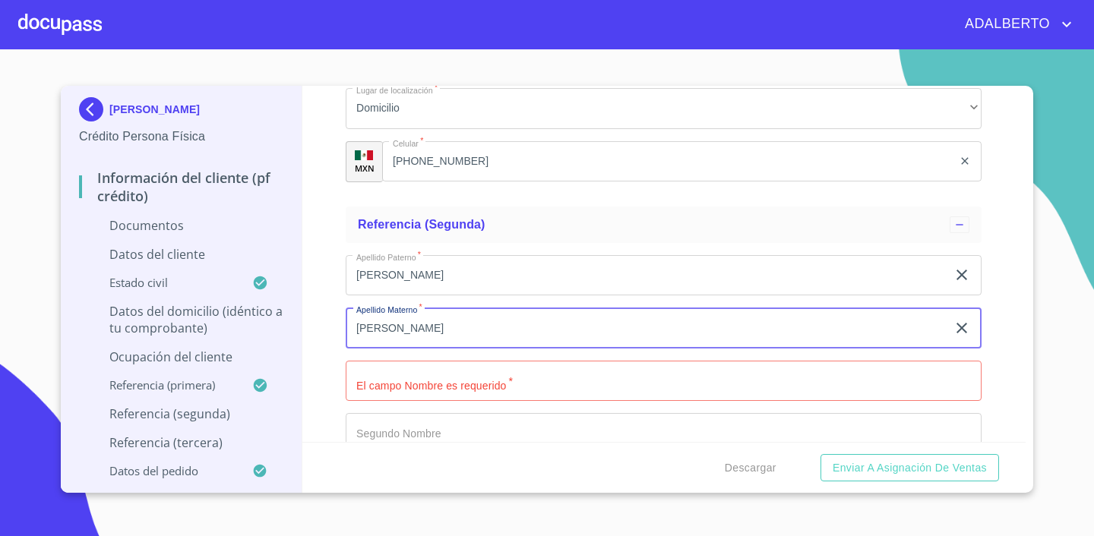
type input "[PERSON_NAME]"
click at [400, 389] on input "Documento de identificación.   *" at bounding box center [664, 381] width 636 height 41
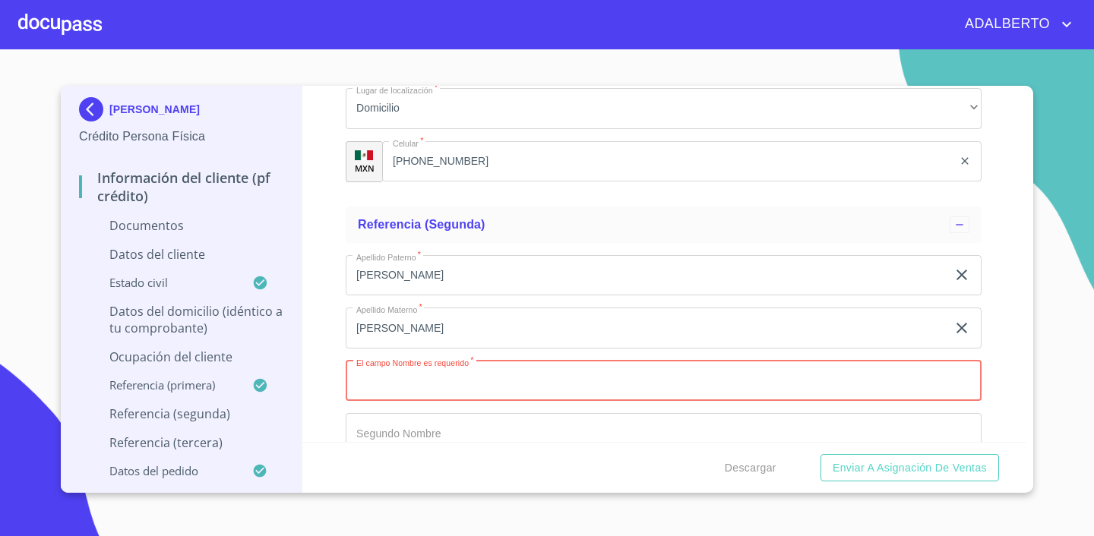
click at [404, 371] on input "Documento de identificación.   *" at bounding box center [664, 381] width 636 height 41
type input "[PERSON_NAME]"
click at [410, 428] on input "Documento de identificación.   *" at bounding box center [664, 433] width 636 height 41
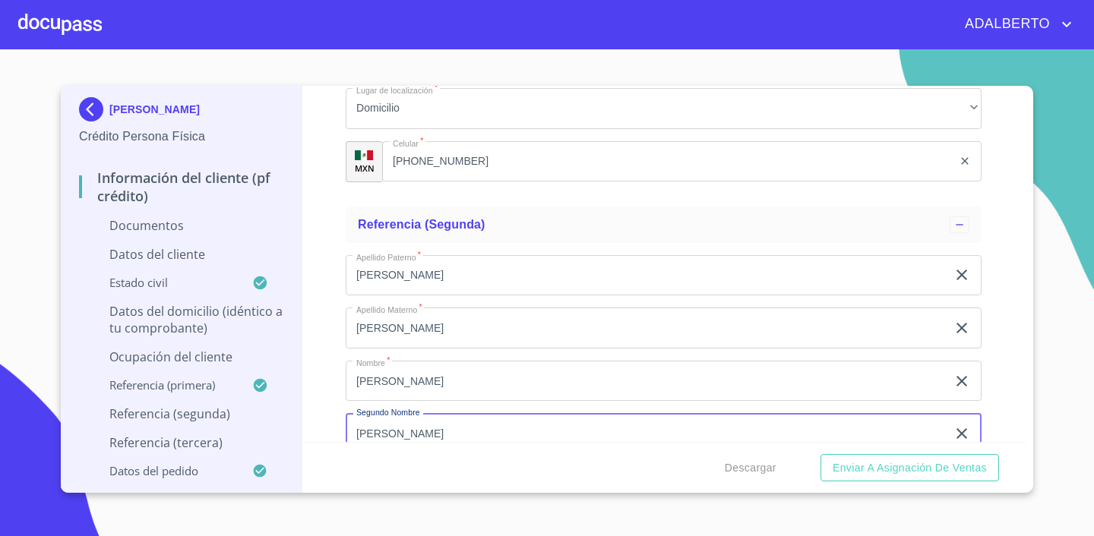
type input "[PERSON_NAME]"
click at [1012, 247] on div "Información del cliente (PF crédito) Documentos Documento de identificación.   …" at bounding box center [664, 264] width 724 height 356
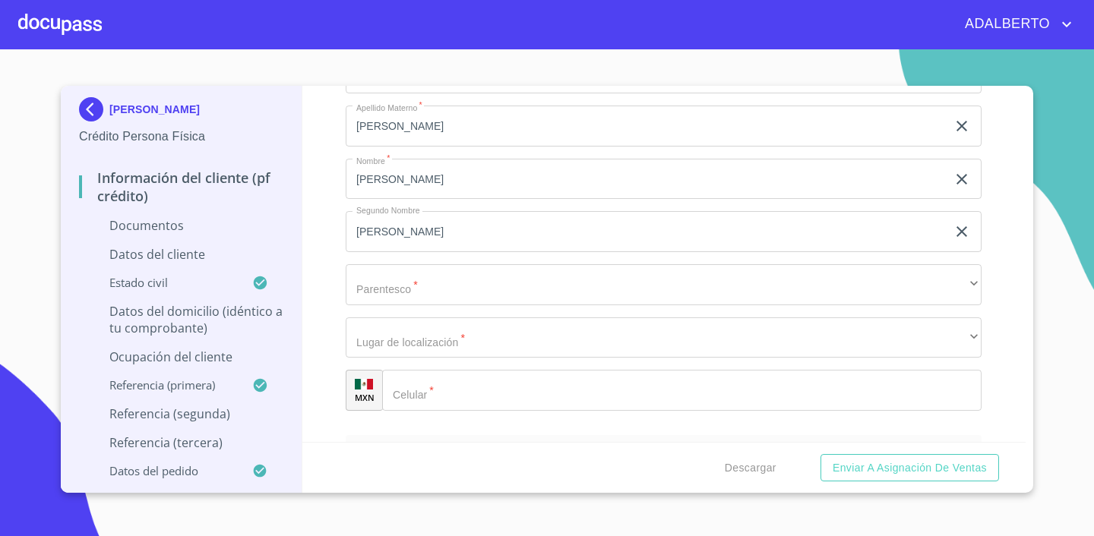
scroll to position [5425, 0]
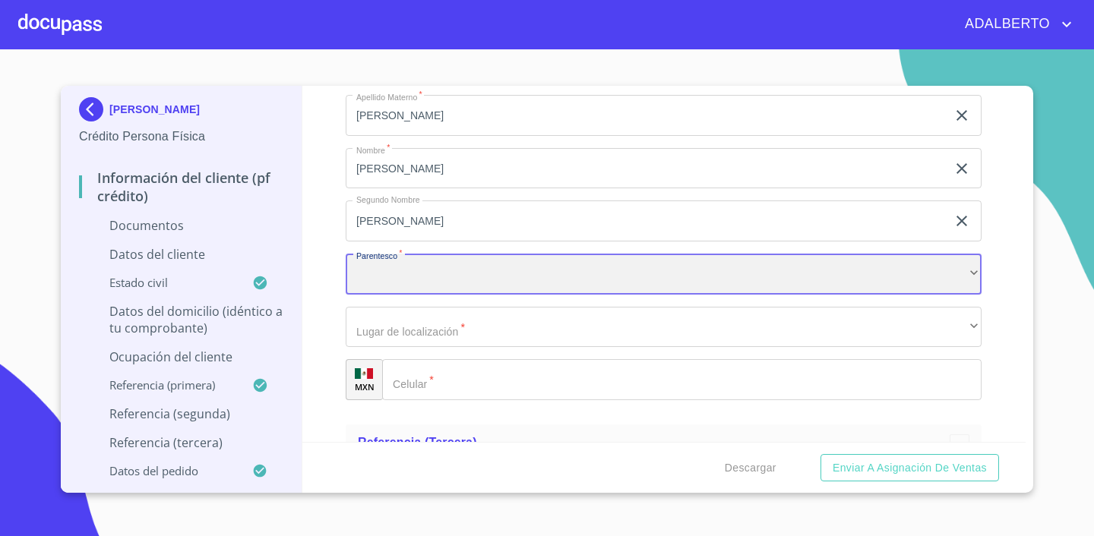
click at [521, 264] on div "​" at bounding box center [664, 274] width 636 height 41
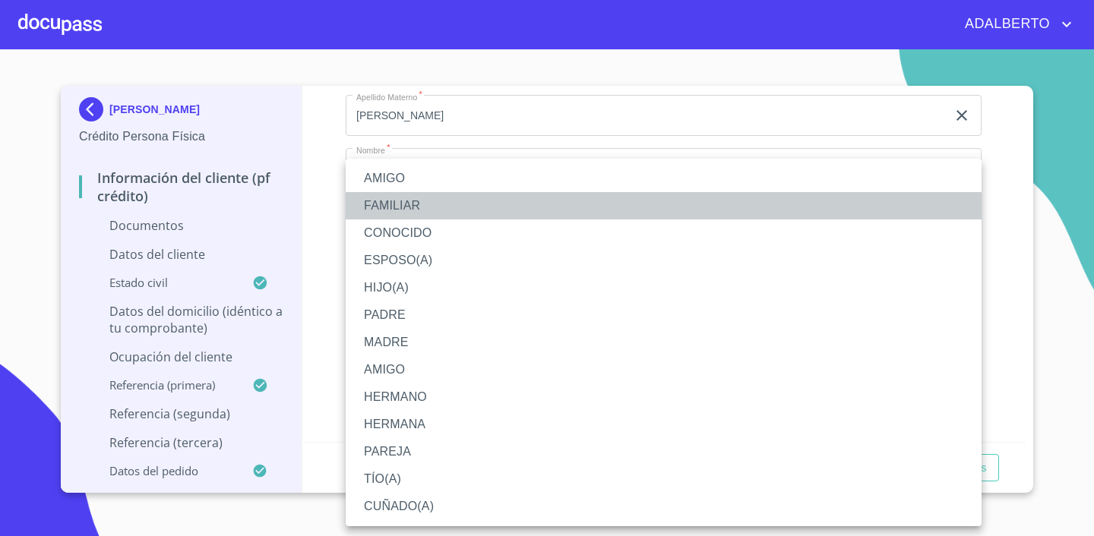
click at [478, 199] on li "FAMILIAR" at bounding box center [664, 205] width 636 height 27
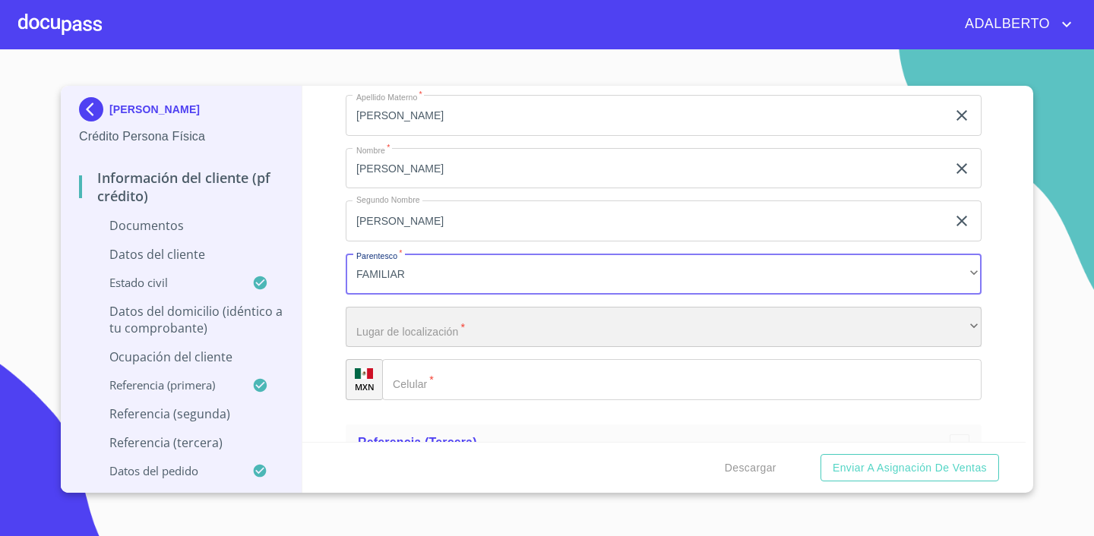
click at [485, 322] on div "​" at bounding box center [664, 327] width 636 height 41
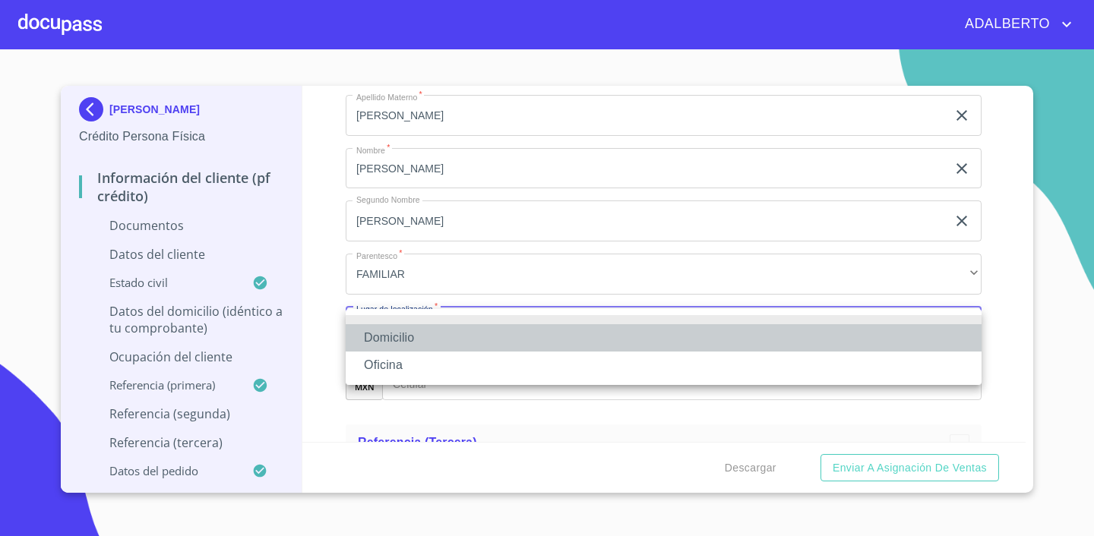
click at [439, 337] on li "Domicilio" at bounding box center [664, 337] width 636 height 27
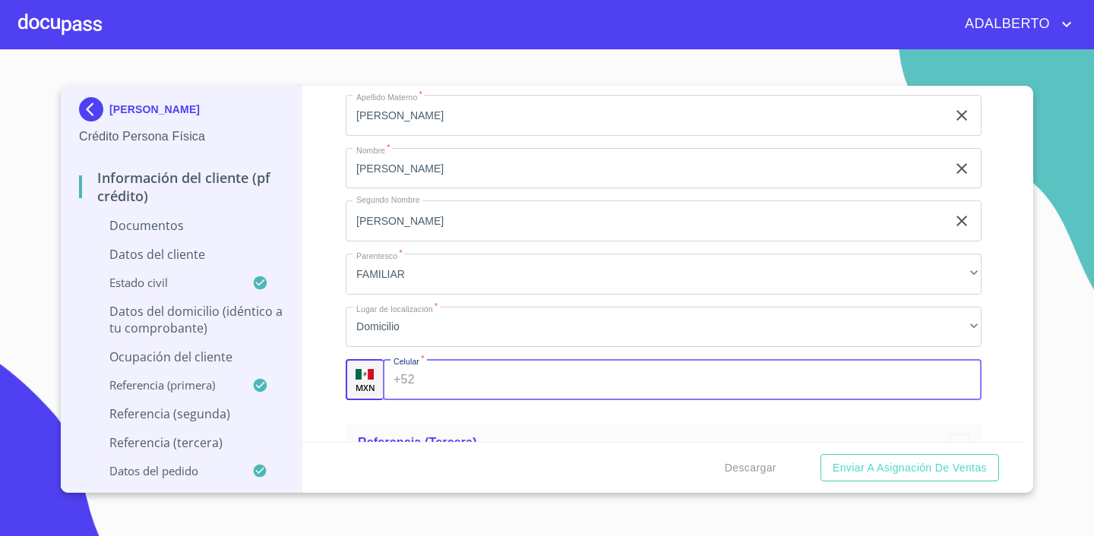
click at [454, 384] on input "Documento de identificación.   *" at bounding box center [701, 379] width 561 height 41
type input "[PHONE_NUMBER]"
click at [1018, 305] on div "Información del cliente (PF crédito) Documentos Documento de identificación.   …" at bounding box center [664, 264] width 724 height 356
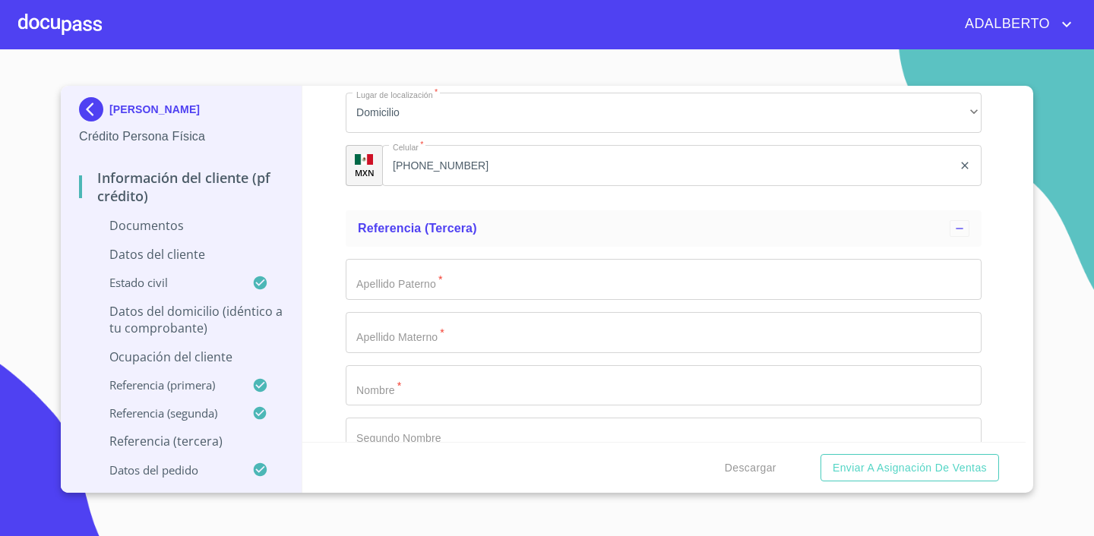
scroll to position [5671, 0]
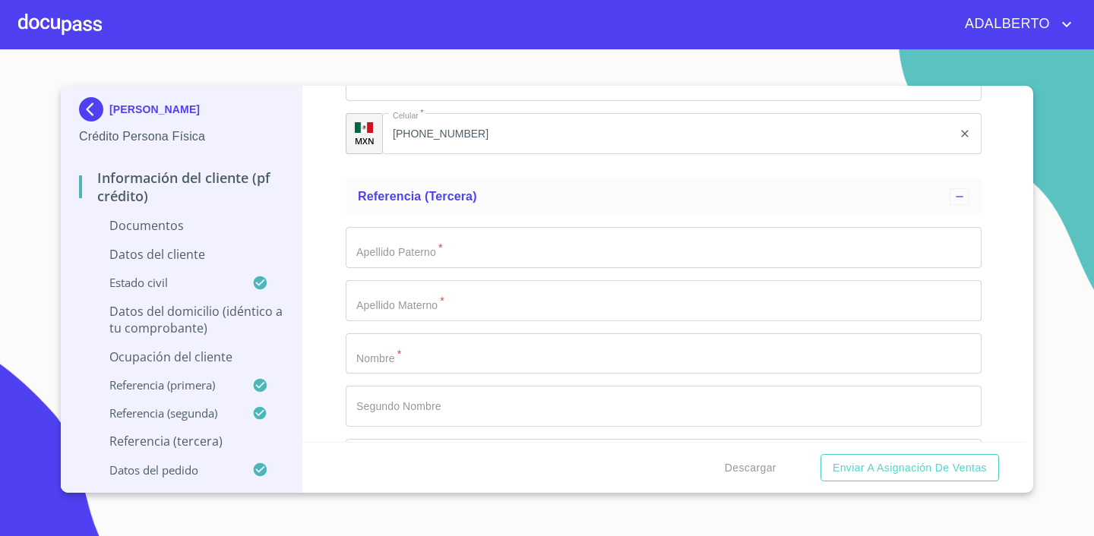
click at [458, 264] on input "Documento de identificación.   *" at bounding box center [664, 247] width 636 height 41
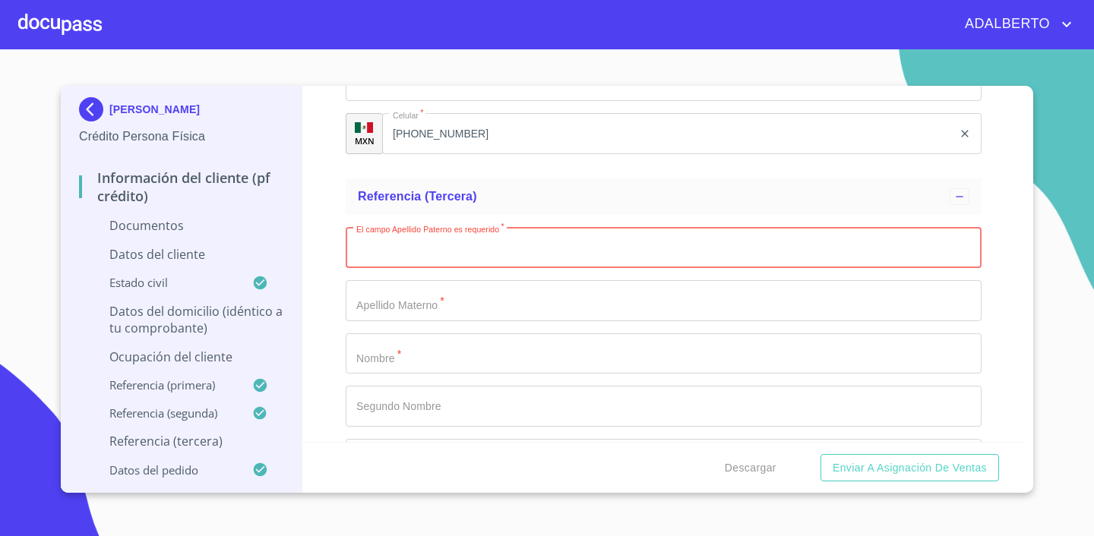
scroll to position [5750, 0]
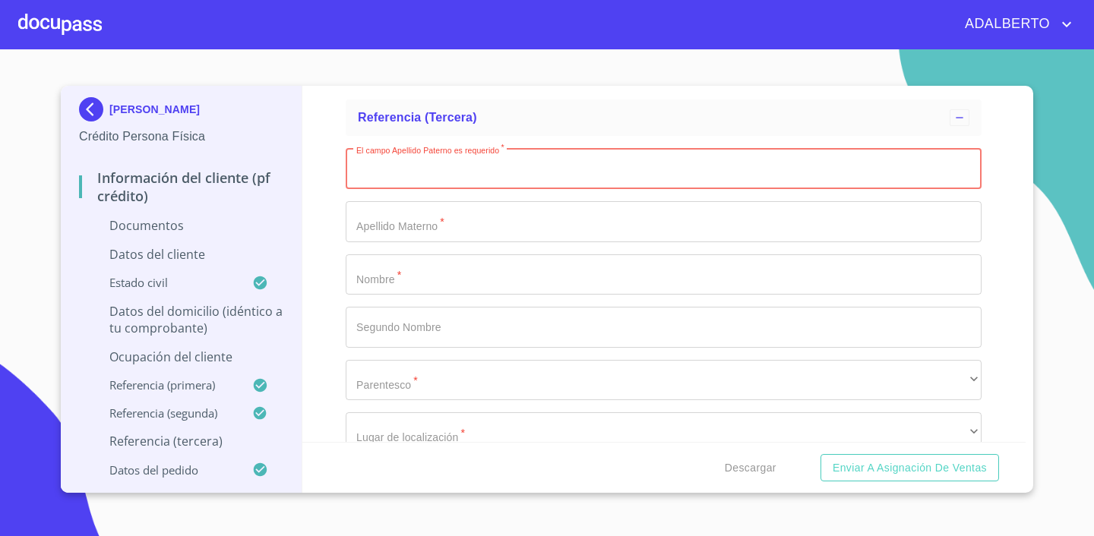
click at [695, 178] on input "Documento de identificación.   *" at bounding box center [664, 168] width 636 height 41
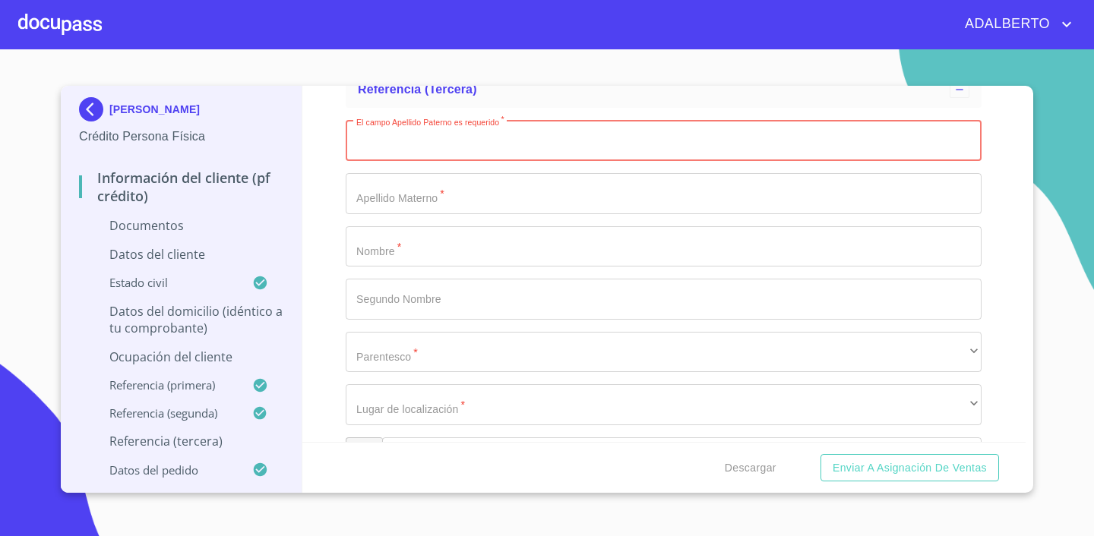
scroll to position [5774, 0]
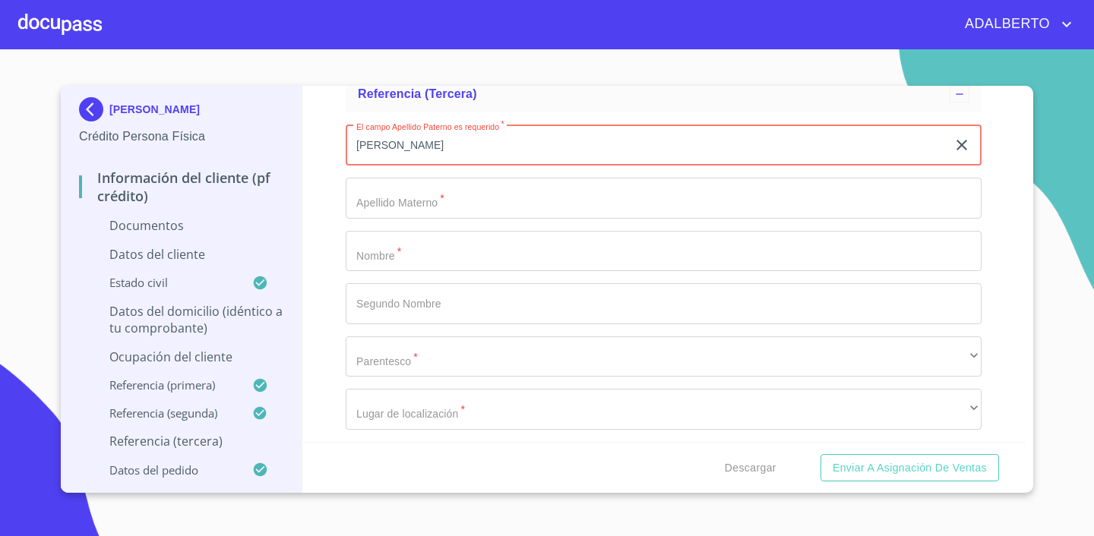
type input "[PERSON_NAME]"
click at [461, 208] on input "Documento de identificación.   *" at bounding box center [664, 198] width 636 height 41
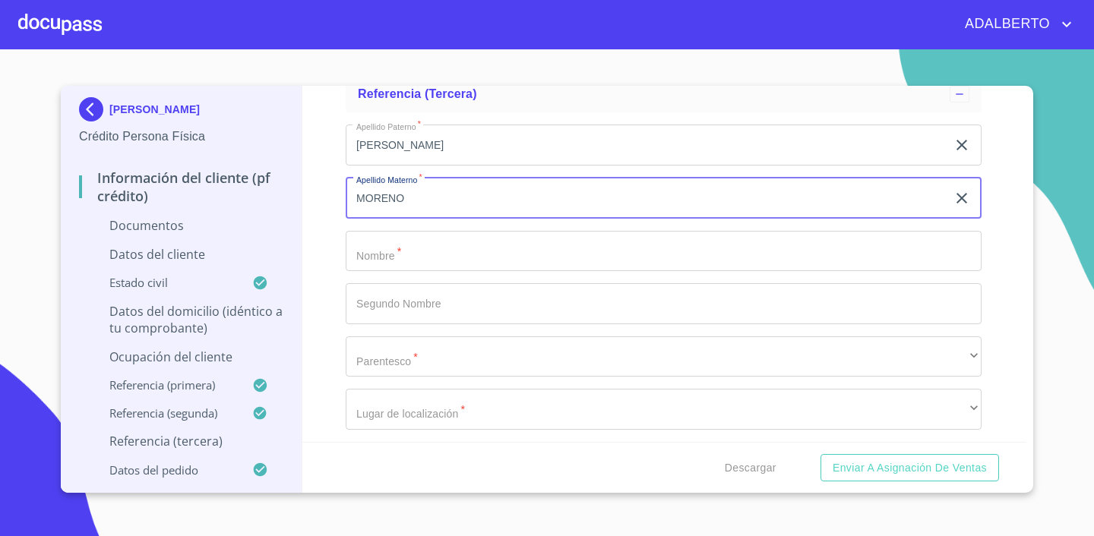
type input "MORENO"
click at [435, 257] on input "Documento de identificación.   *" at bounding box center [664, 251] width 636 height 41
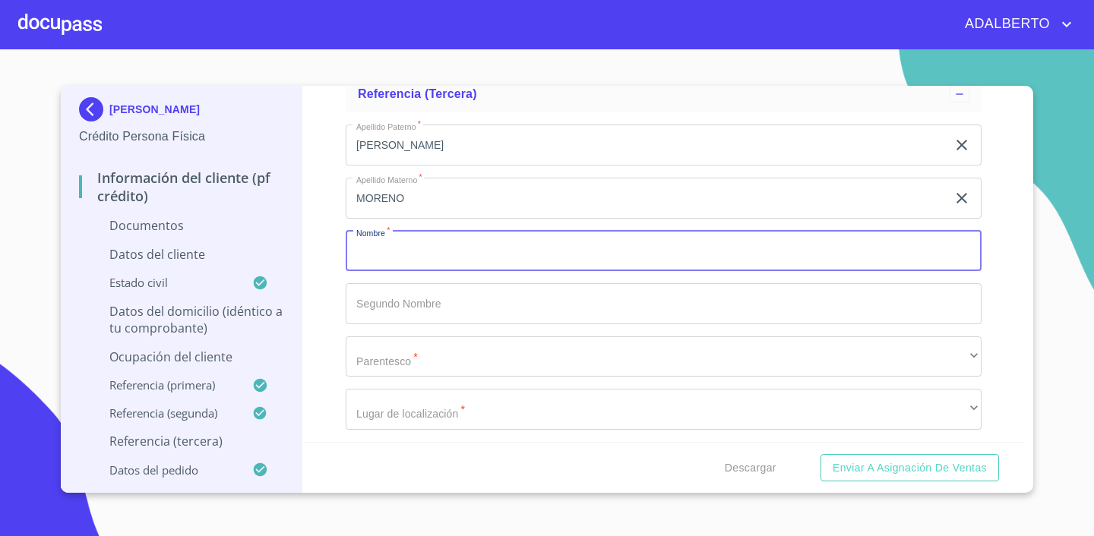
click at [435, 257] on input "Documento de identificación.   *" at bounding box center [664, 251] width 636 height 41
type input "[PERSON_NAME]"
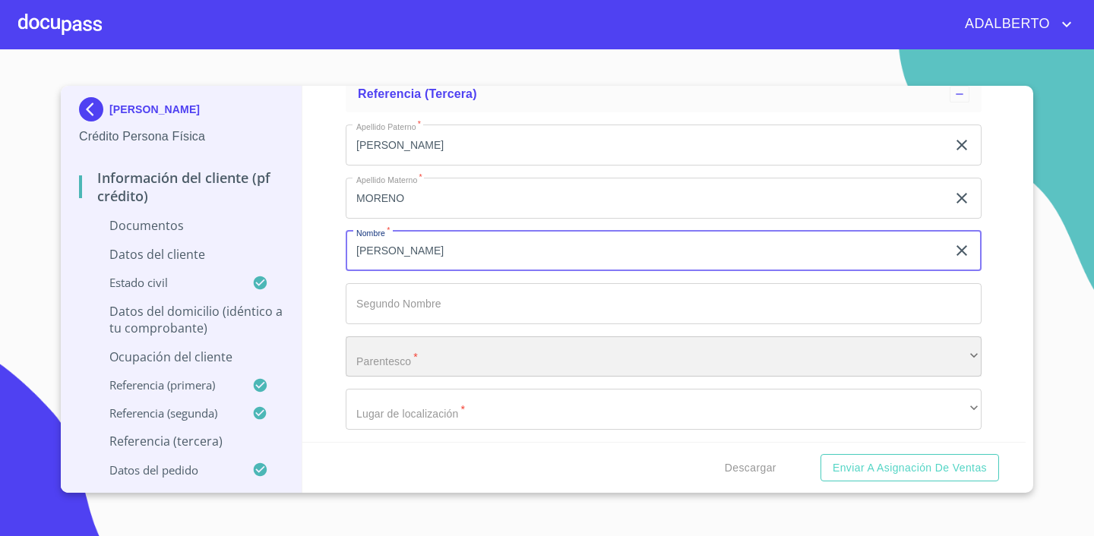
click at [455, 349] on div "​" at bounding box center [664, 357] width 636 height 41
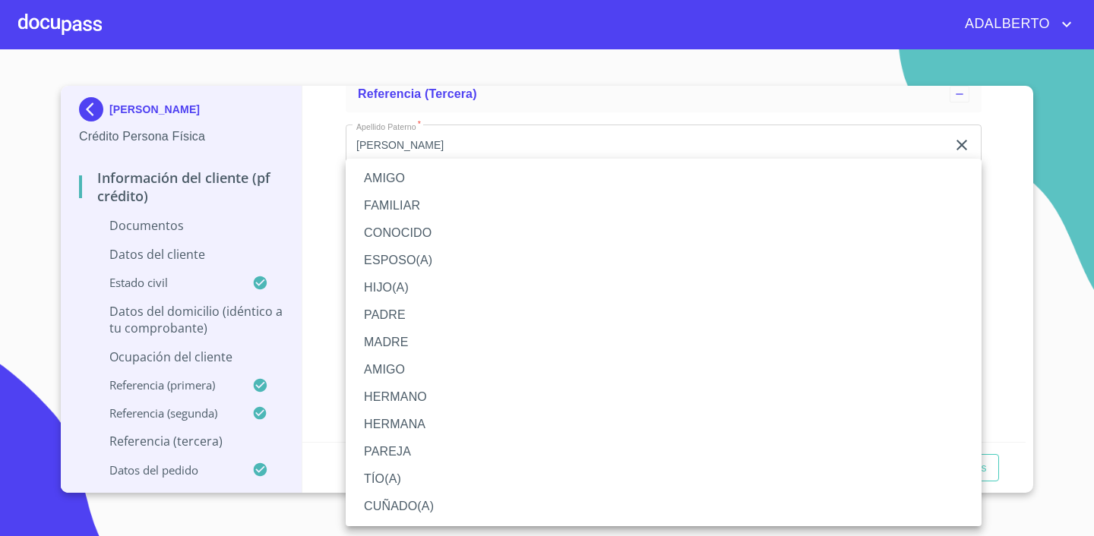
click at [398, 175] on li "AMIGO" at bounding box center [664, 178] width 636 height 27
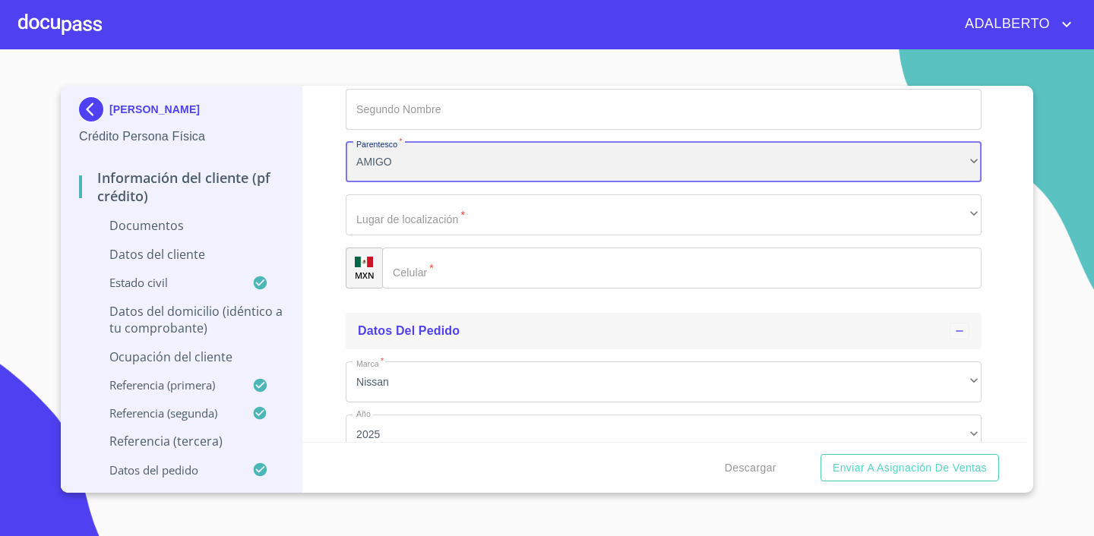
scroll to position [6023, 0]
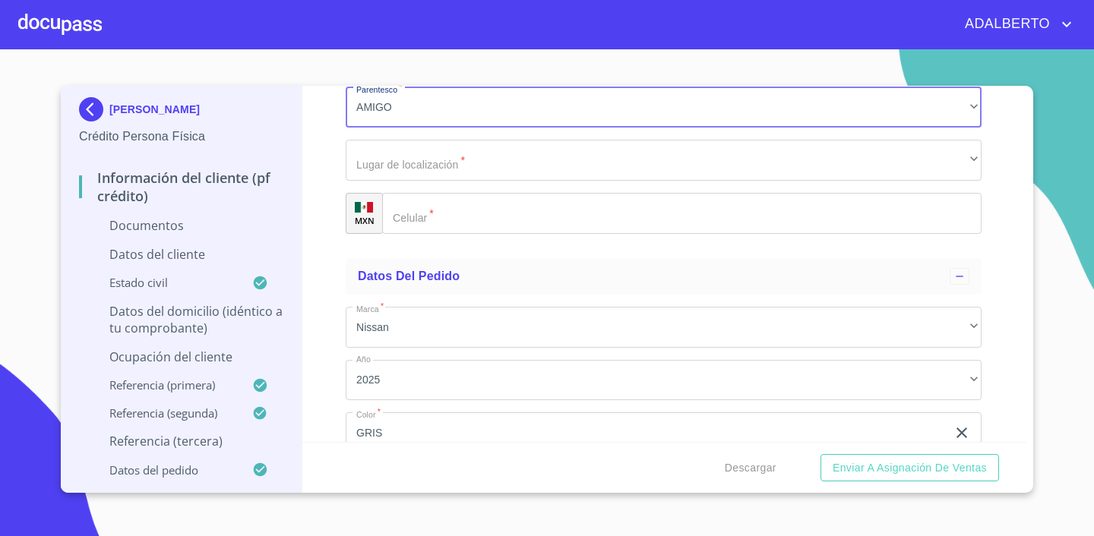
click at [438, 210] on input "Documento de identificación.   *" at bounding box center [681, 213] width 599 height 41
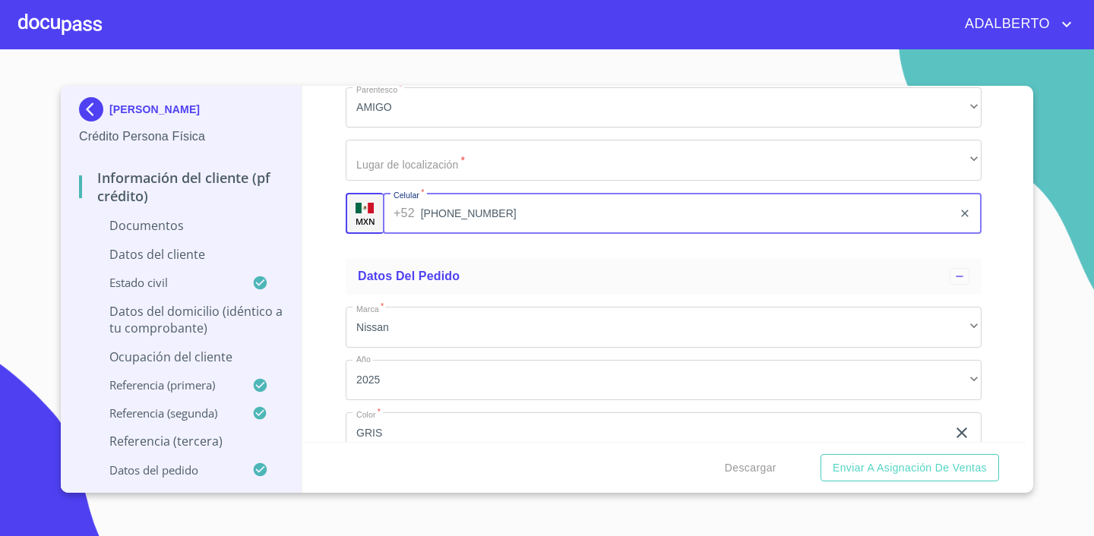
type input "[PHONE_NUMBER]"
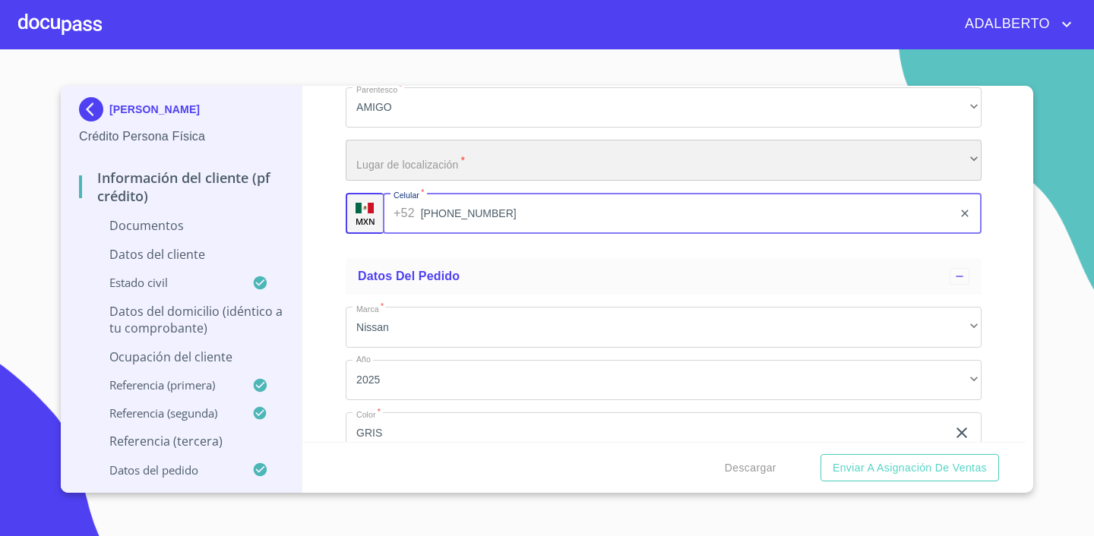
click at [457, 168] on div "​" at bounding box center [664, 160] width 636 height 41
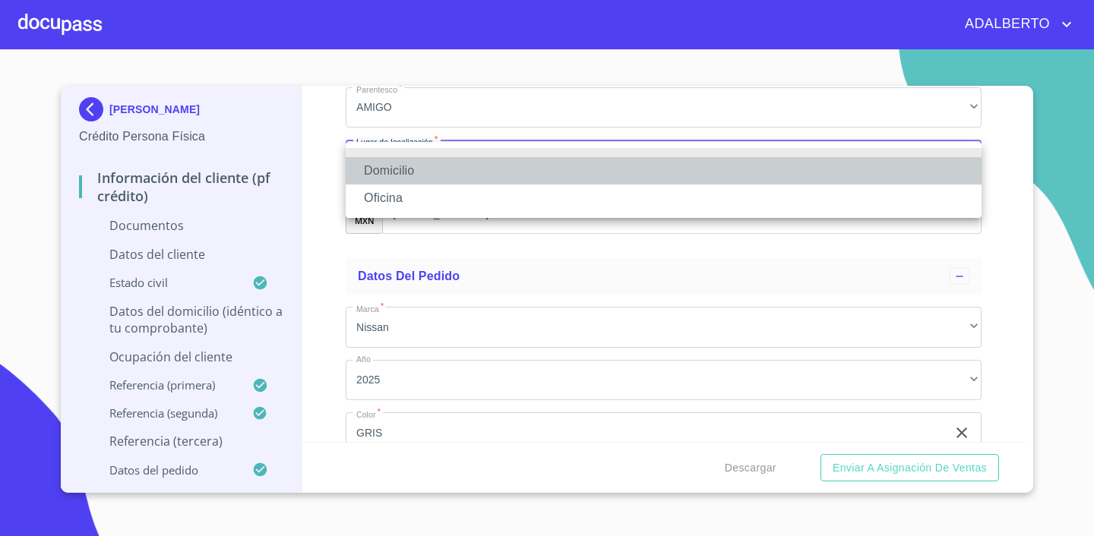
click at [420, 172] on li "Domicilio" at bounding box center [664, 170] width 636 height 27
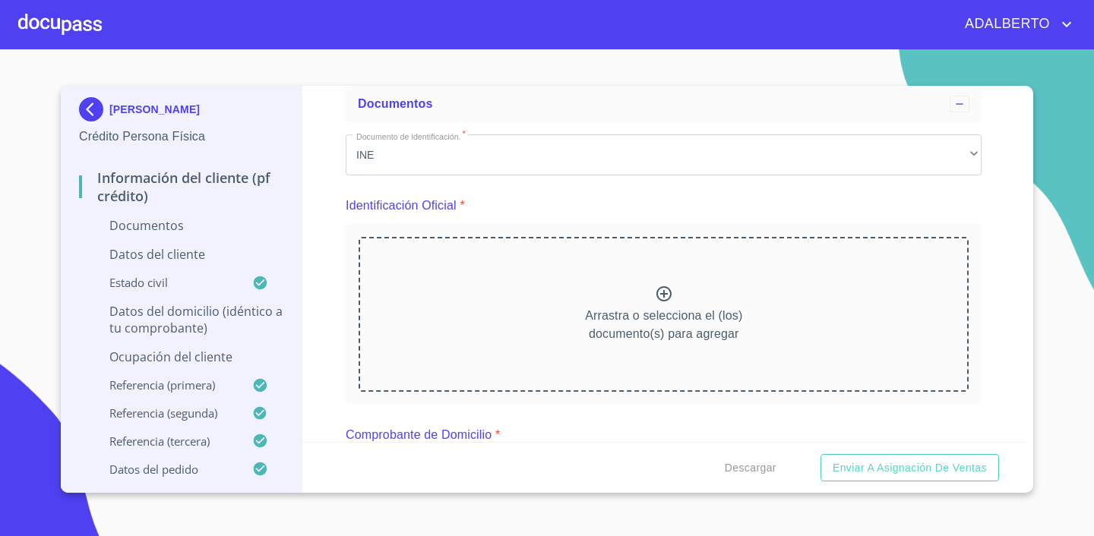
scroll to position [86, 0]
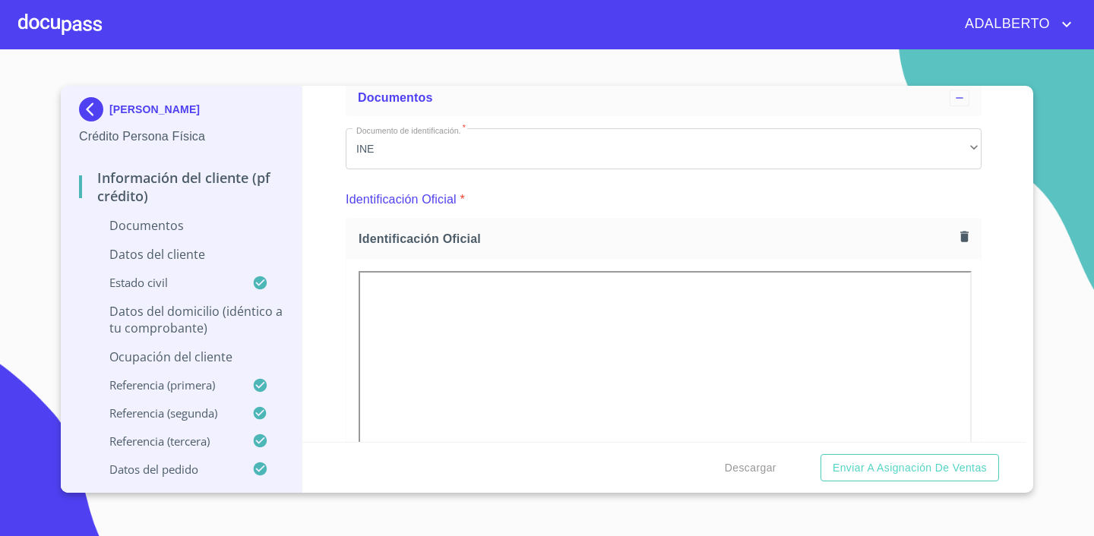
click at [1003, 289] on div "Información del cliente (PF crédito) Documentos Documento de identificación.   …" at bounding box center [664, 264] width 724 height 356
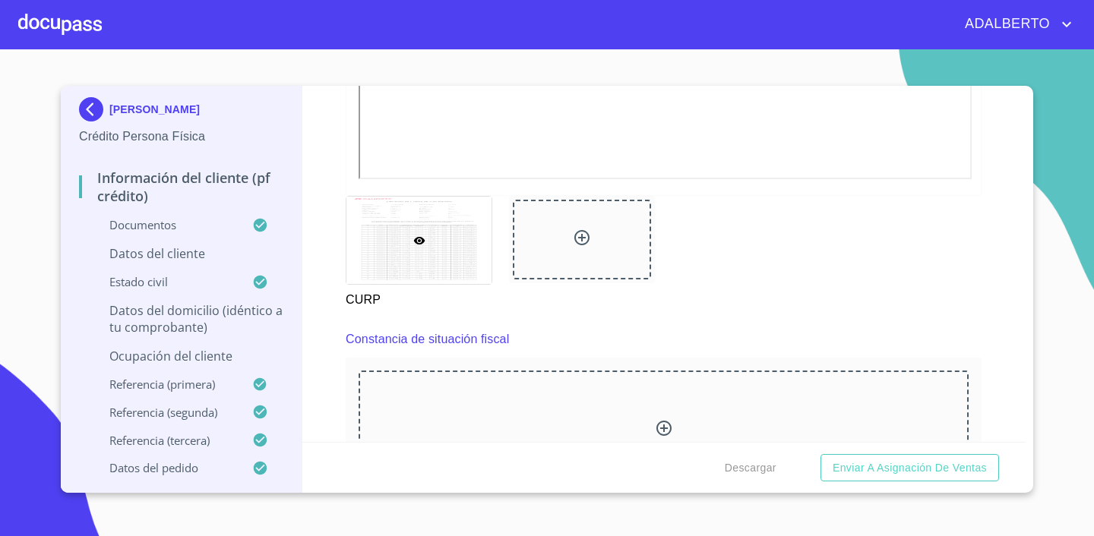
scroll to position [4136, 0]
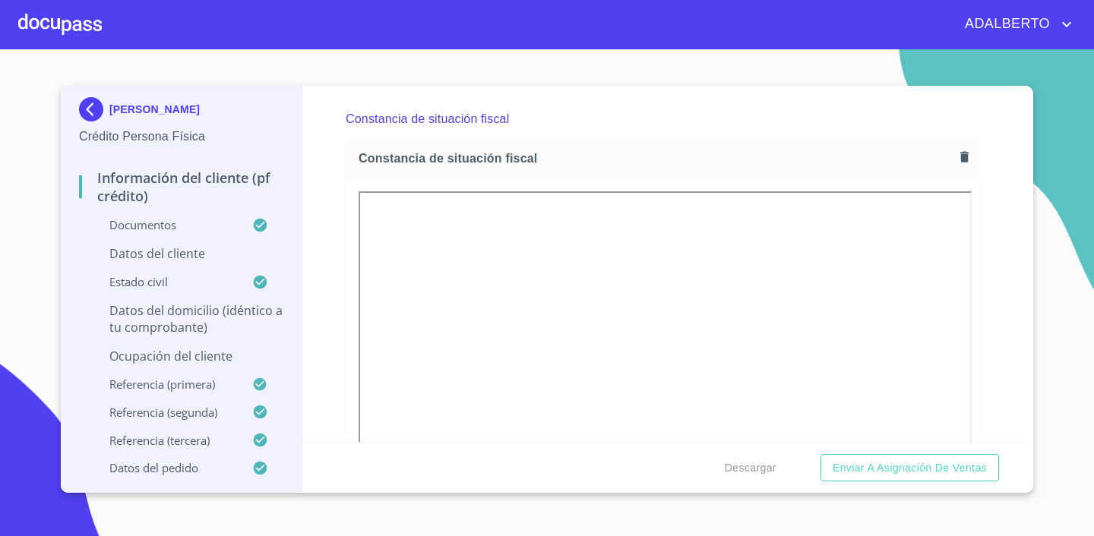
click at [997, 215] on div "Información del cliente (PF crédito) Documentos Documento de identificación.   …" at bounding box center [664, 264] width 724 height 356
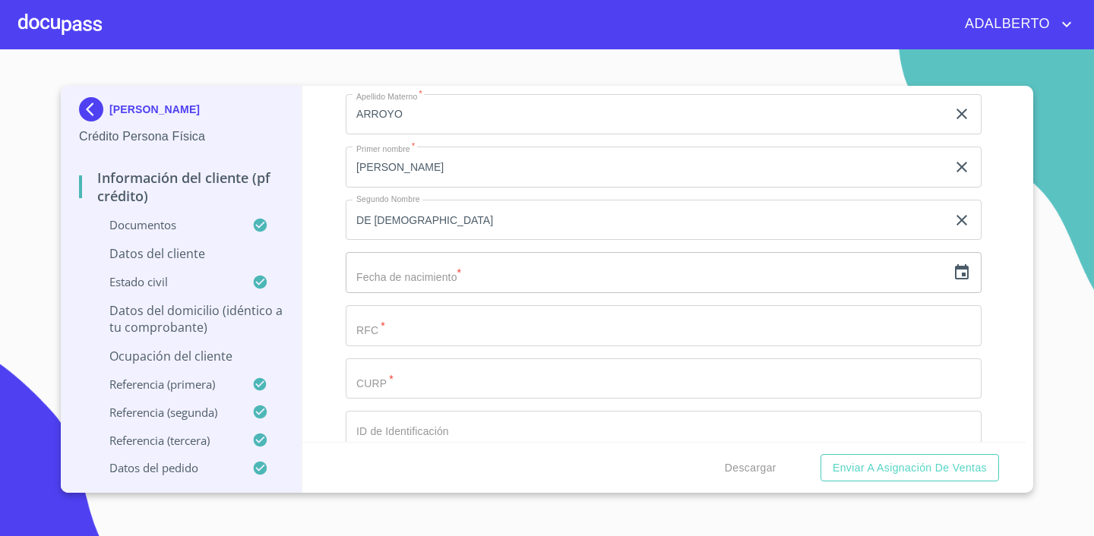
scroll to position [4927, 0]
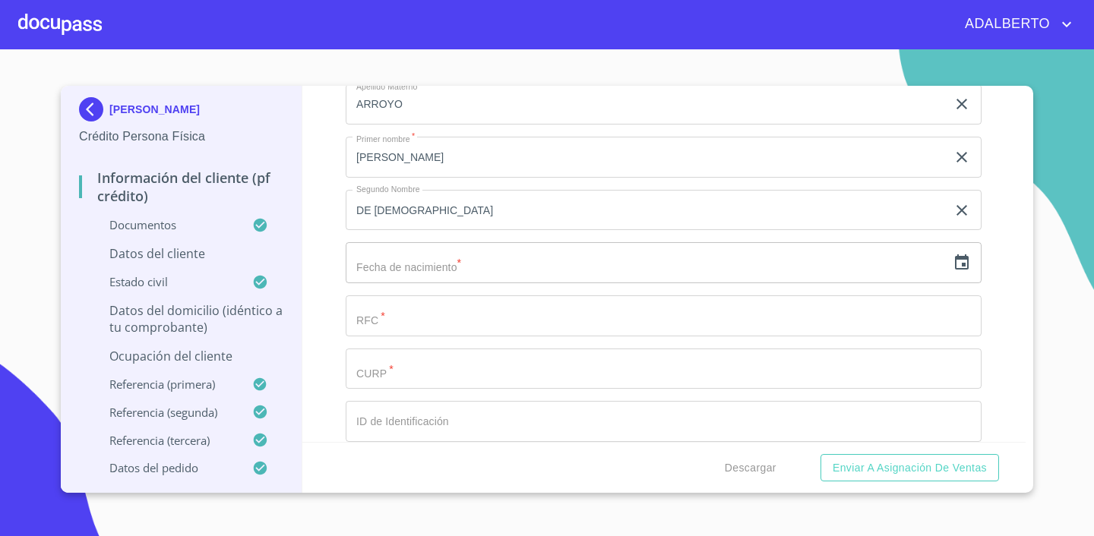
click at [691, 256] on input "text" at bounding box center [646, 262] width 601 height 41
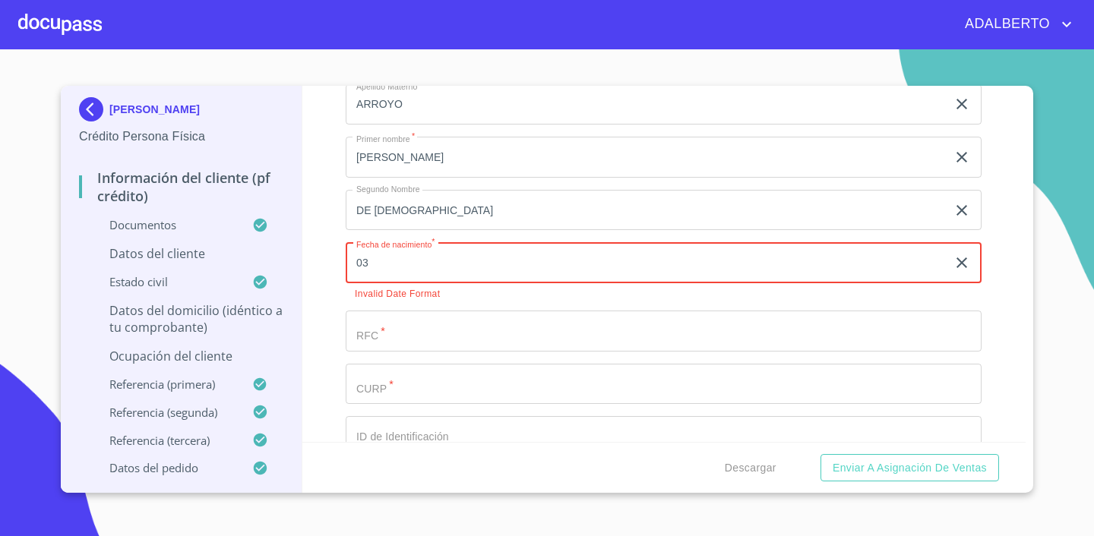
click at [705, 337] on input "Documento de identificación.   *" at bounding box center [664, 331] width 636 height 41
click at [517, 273] on input "03" at bounding box center [649, 262] width 607 height 41
type input "0_"
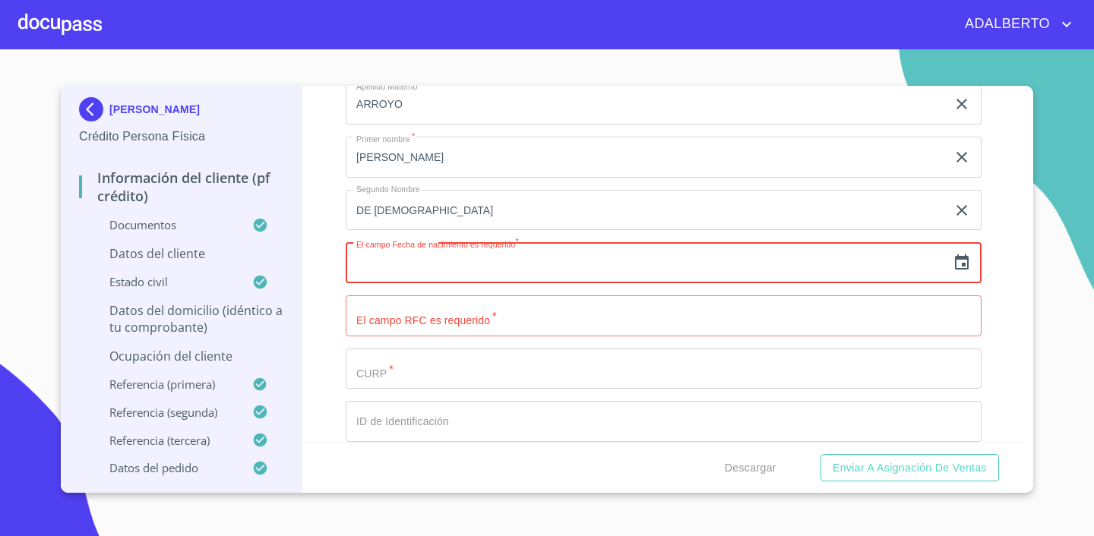
click at [964, 259] on icon "button" at bounding box center [962, 263] width 18 height 18
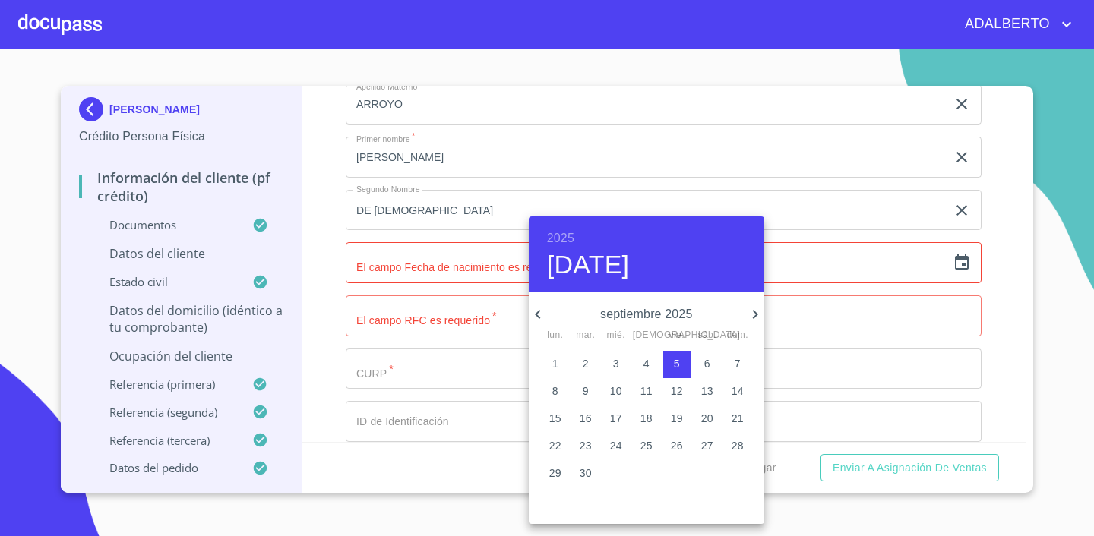
click at [574, 232] on h6 "2025" at bounding box center [560, 238] width 27 height 21
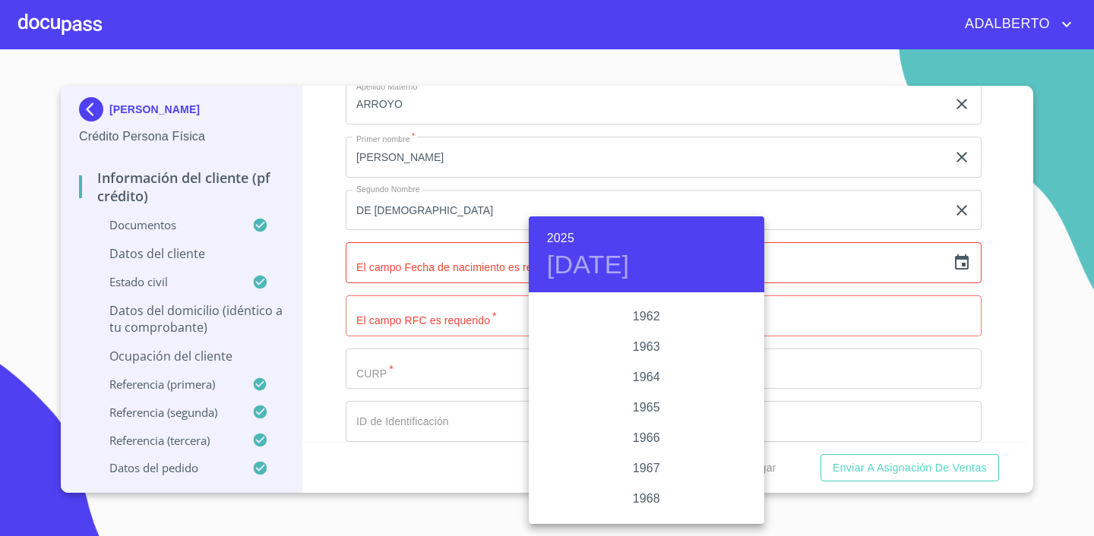
scroll to position [1112, 0]
click at [655, 495] on div "1968" at bounding box center [647, 504] width 236 height 30
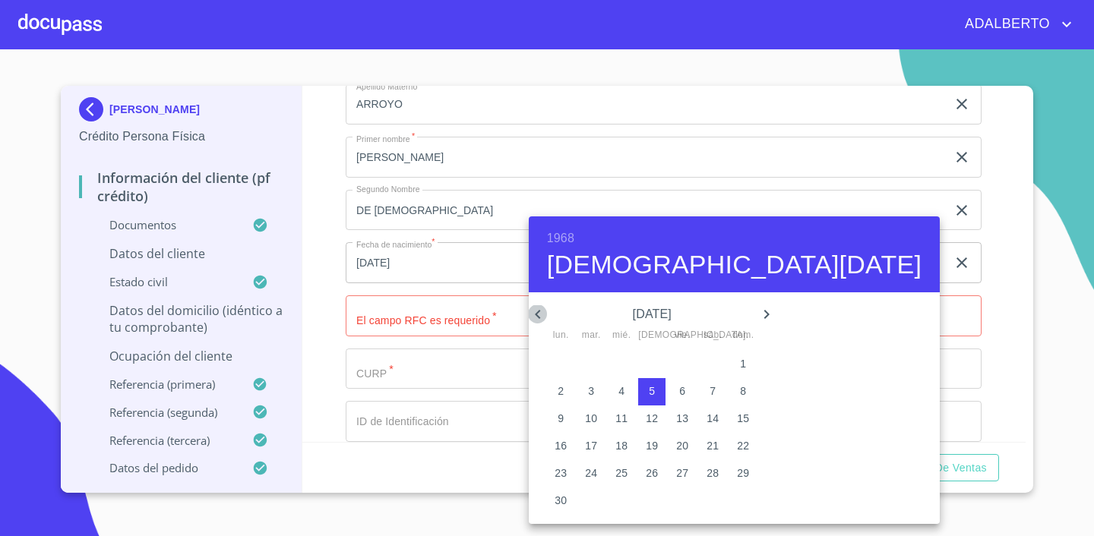
click at [542, 314] on icon "button" at bounding box center [538, 314] width 18 height 18
click at [672, 362] on span "3" at bounding box center [682, 363] width 27 height 15
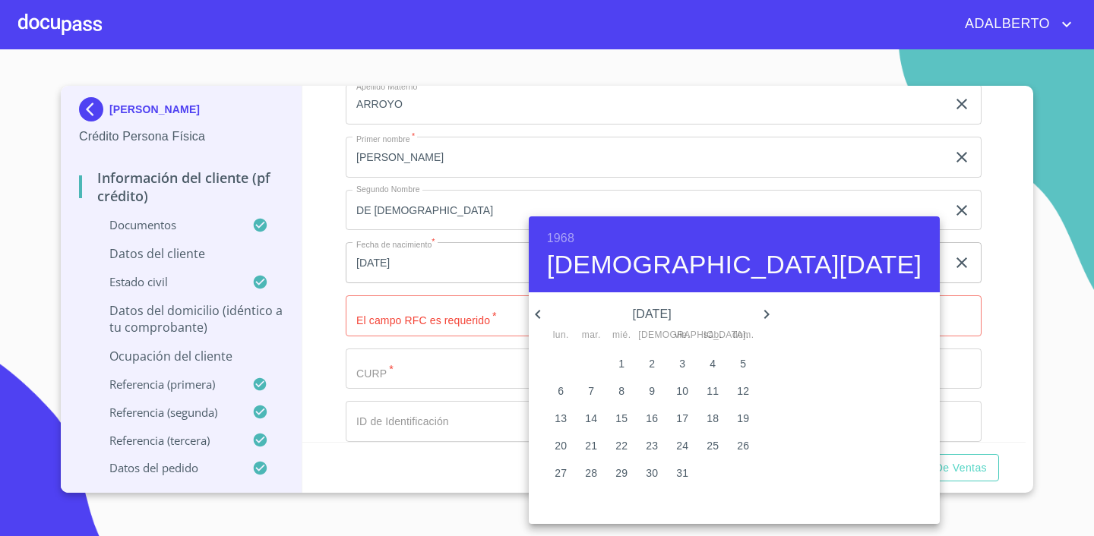
type input "[DATE]"
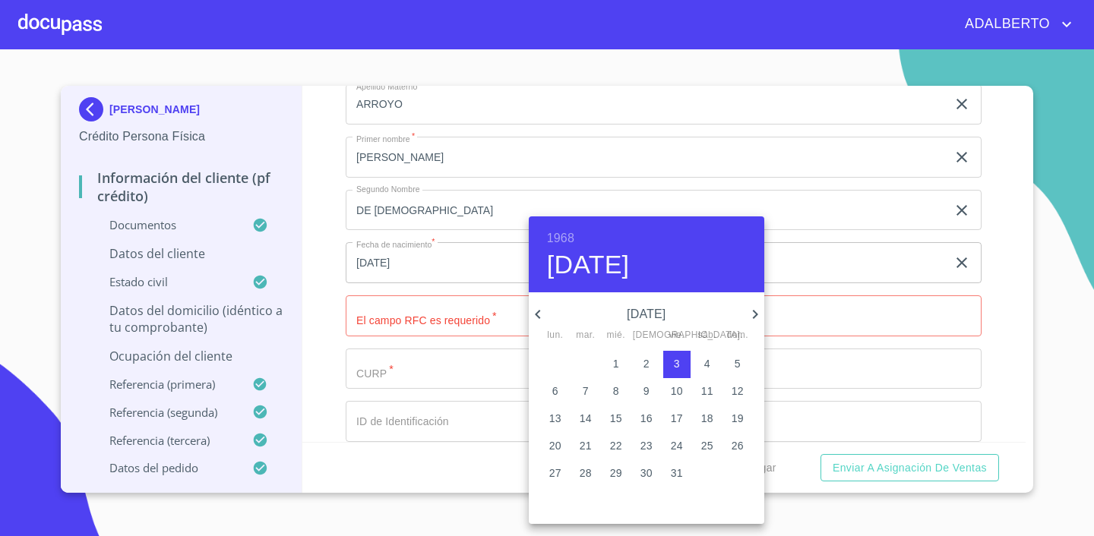
click at [459, 316] on div at bounding box center [547, 268] width 1094 height 536
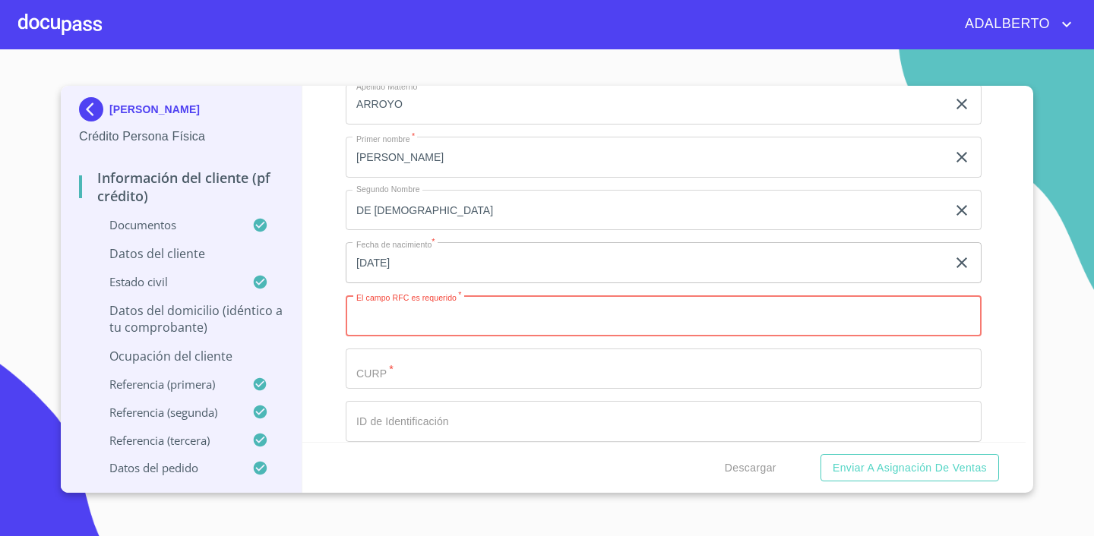
click at [488, 315] on input "Documento de identificación.   *" at bounding box center [664, 316] width 636 height 41
paste input "GOAG680503HJCNRR05"
type input "GOAG680503HJCNRR05"
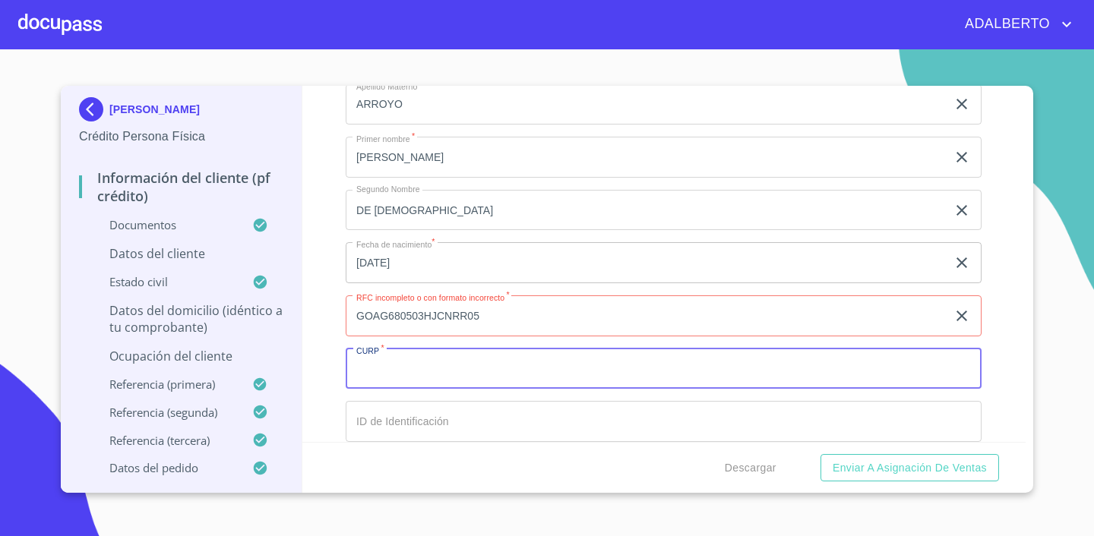
click at [408, 373] on input "Documento de identificación.   *" at bounding box center [664, 369] width 636 height 41
paste input "GOAG680503HJCNRR05"
type input "GOAG680503HJCNRR05"
click at [511, 315] on input "GOAG680503HJCNRR05" at bounding box center [646, 316] width 601 height 41
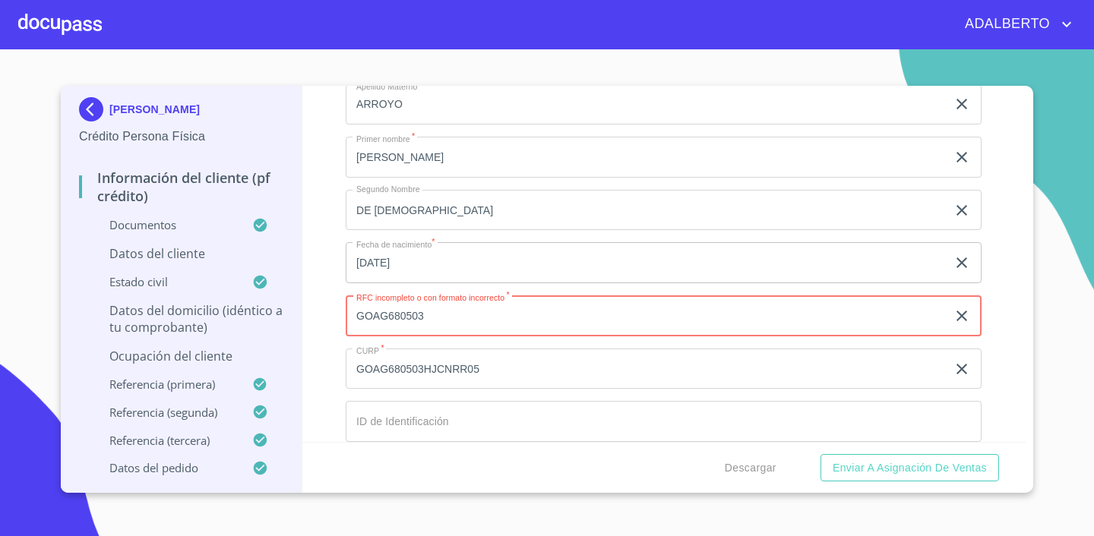
type input "GOAG680503"
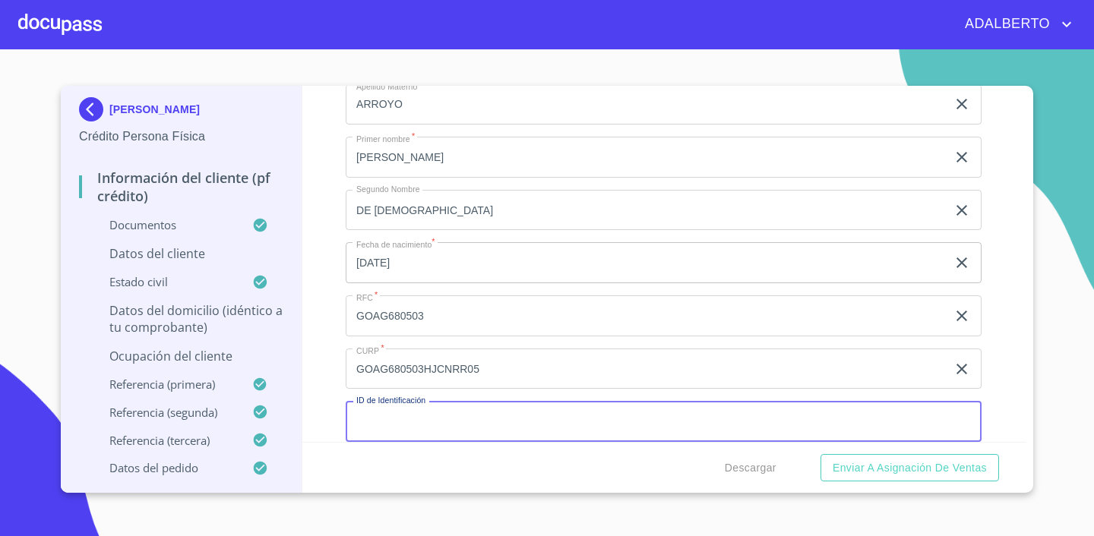
click at [501, 420] on input "Documento de identificación.   *" at bounding box center [664, 421] width 636 height 41
click at [483, 417] on input "Documento de identificación.   *" at bounding box center [664, 421] width 636 height 41
paste input "1817680982"
click at [483, 417] on input "1817680982" at bounding box center [664, 421] width 636 height 41
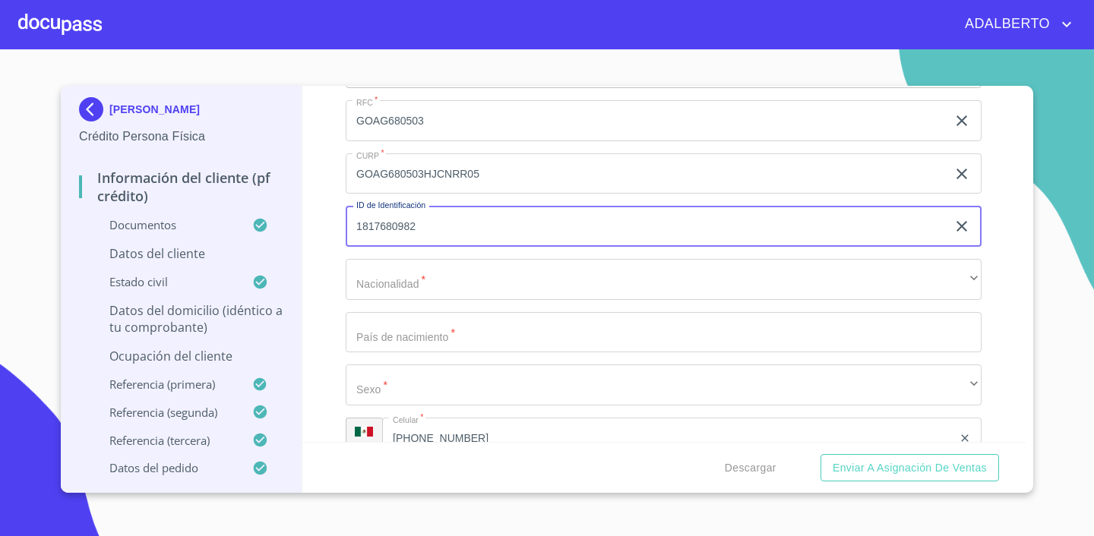
scroll to position [5124, 0]
type input "1817680982"
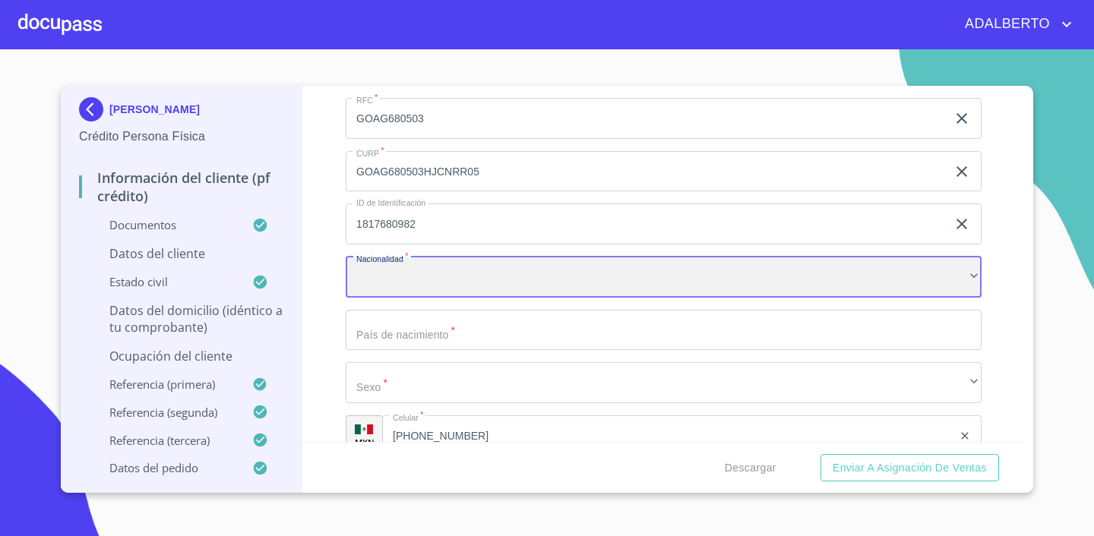
click at [457, 257] on div "​" at bounding box center [664, 277] width 636 height 41
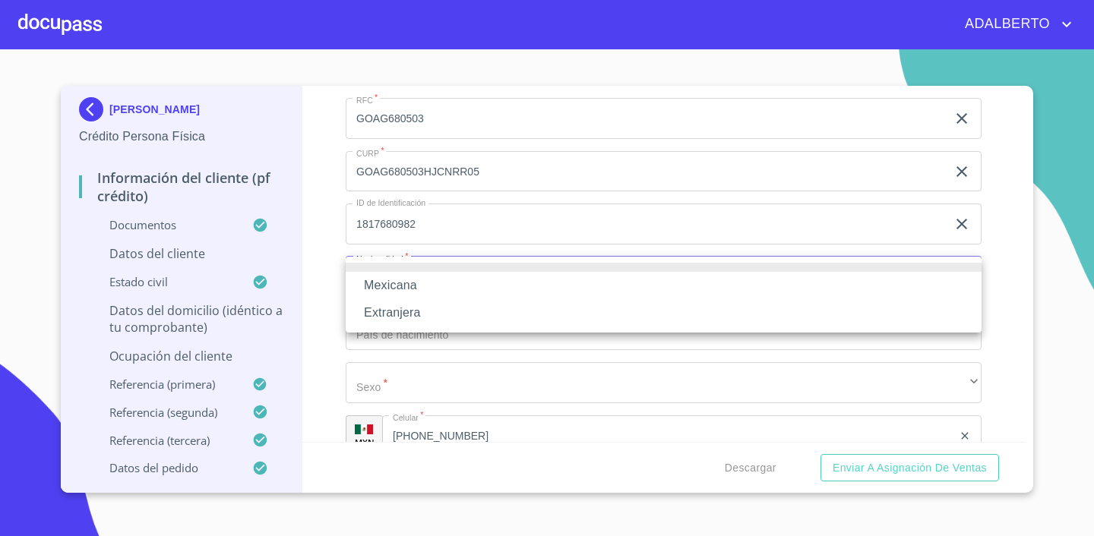
click at [451, 288] on li "Mexicana" at bounding box center [664, 285] width 636 height 27
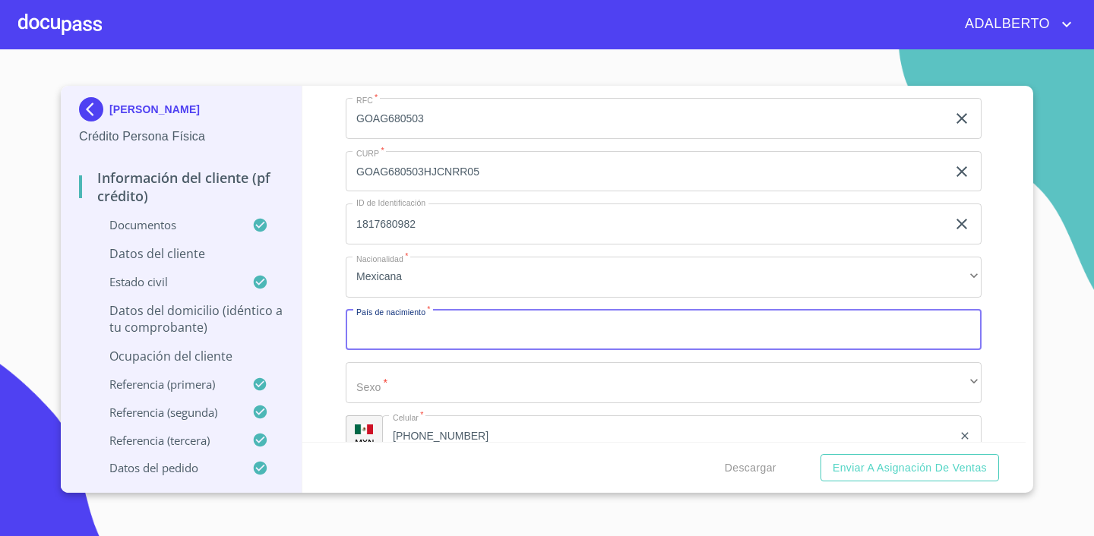
click at [458, 325] on input "Documento de identificación.   *" at bounding box center [664, 330] width 636 height 41
type input "[GEOGRAPHIC_DATA]"
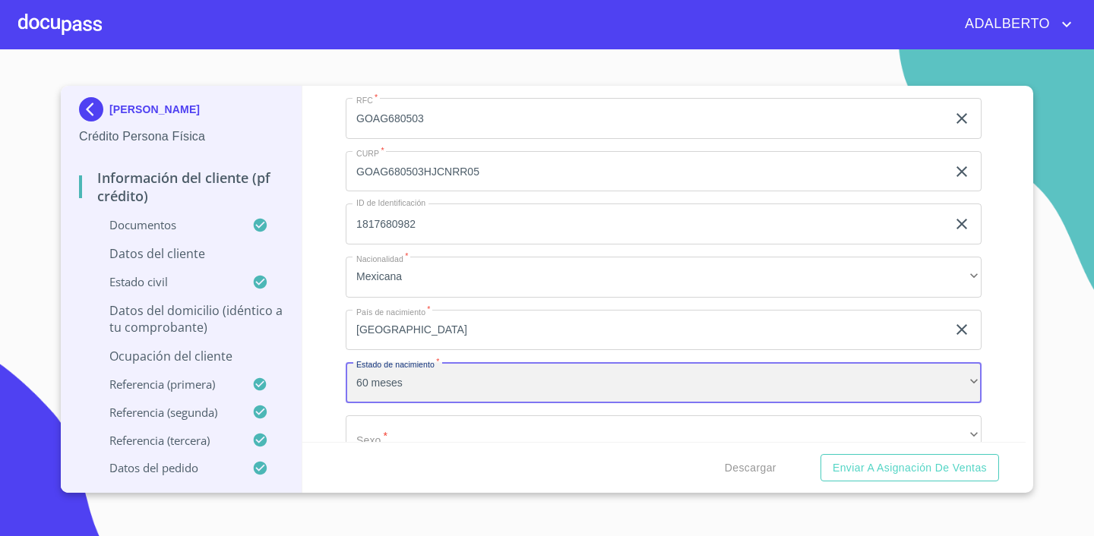
click at [518, 369] on div "60 meses" at bounding box center [664, 382] width 636 height 41
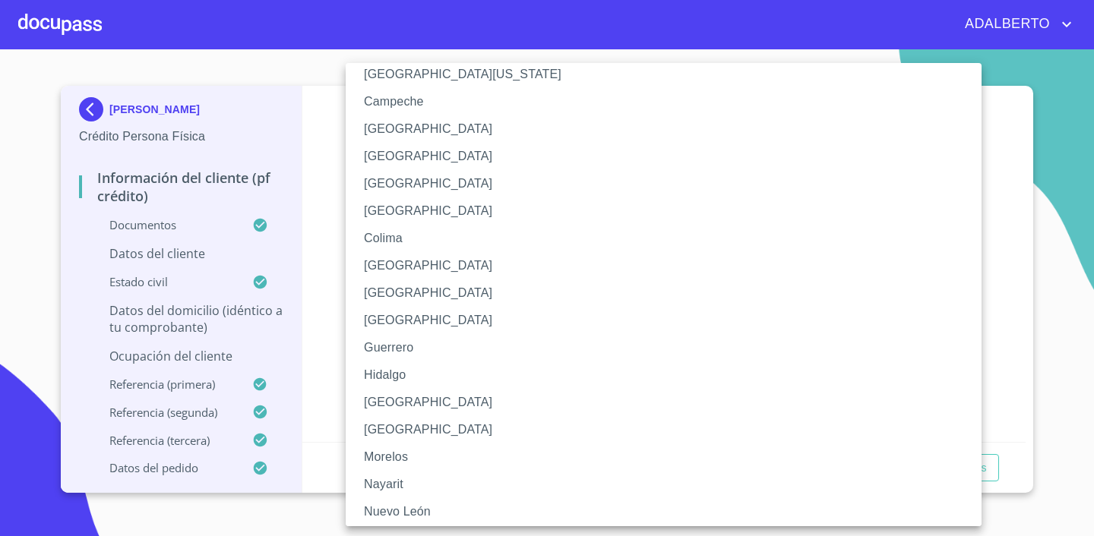
scroll to position [77, 0]
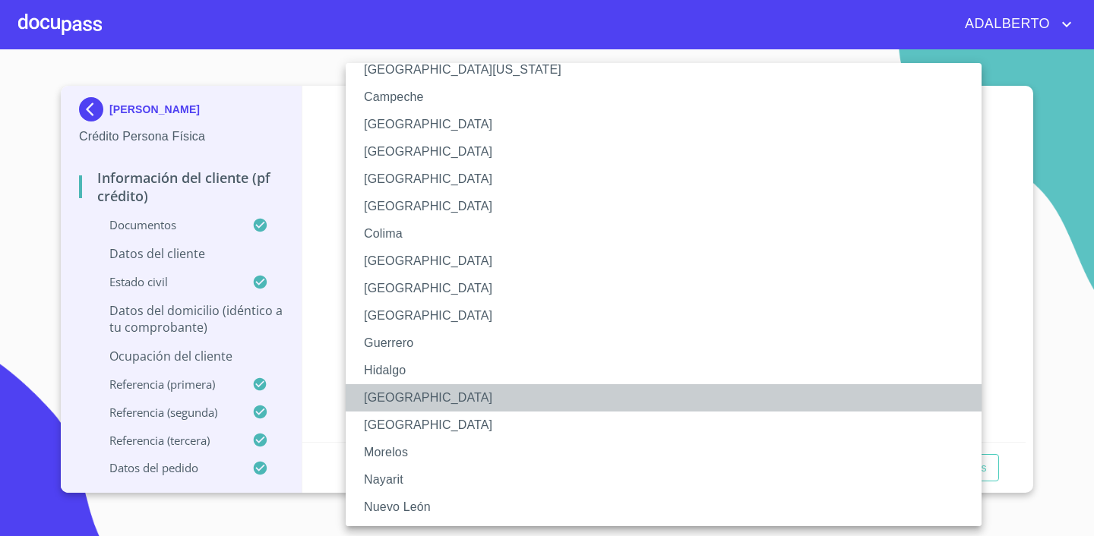
click at [504, 387] on li "[GEOGRAPHIC_DATA]" at bounding box center [664, 397] width 636 height 27
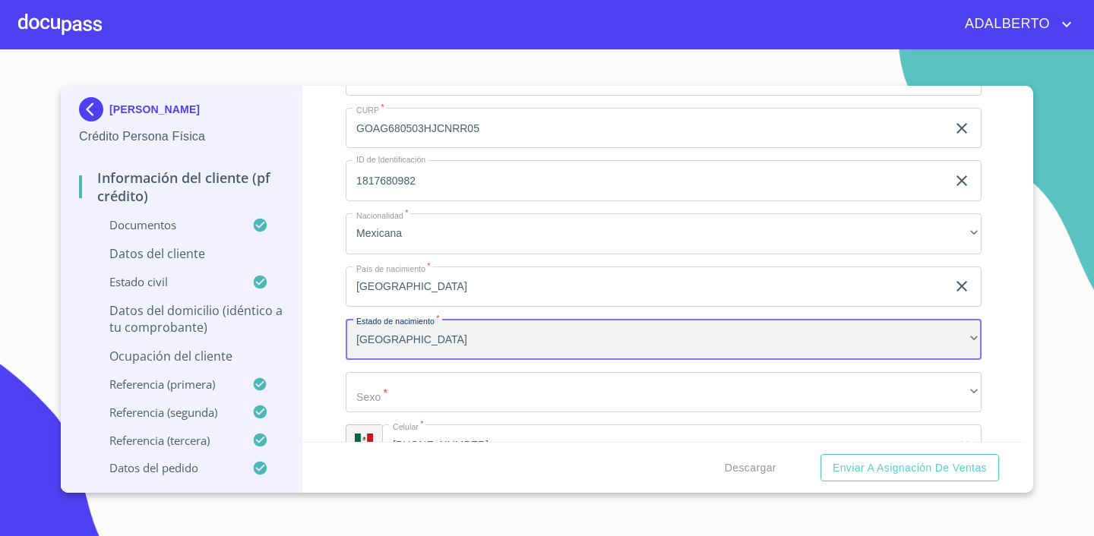
scroll to position [5185, 0]
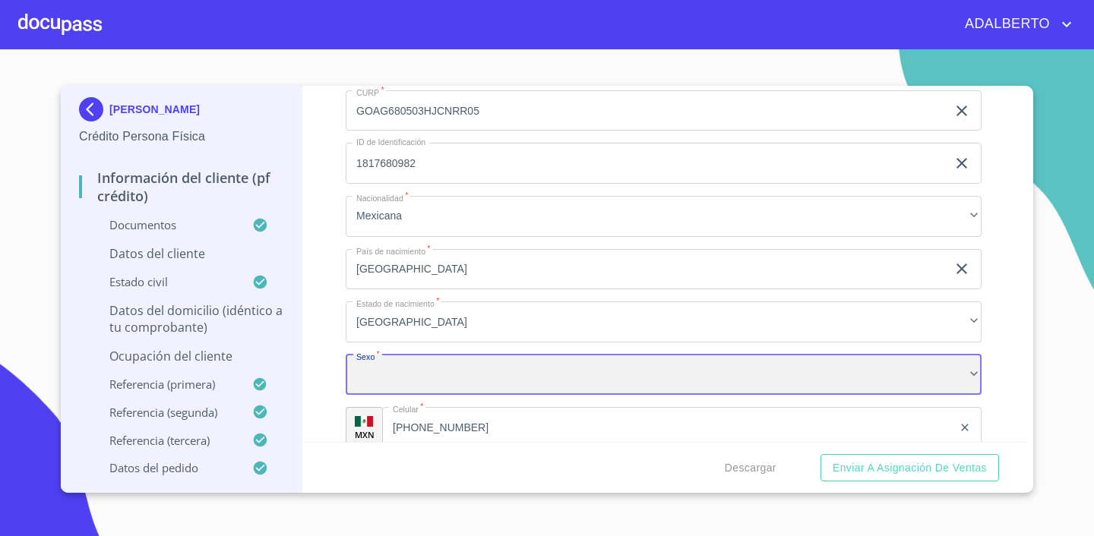
click at [569, 391] on div "​" at bounding box center [664, 375] width 636 height 41
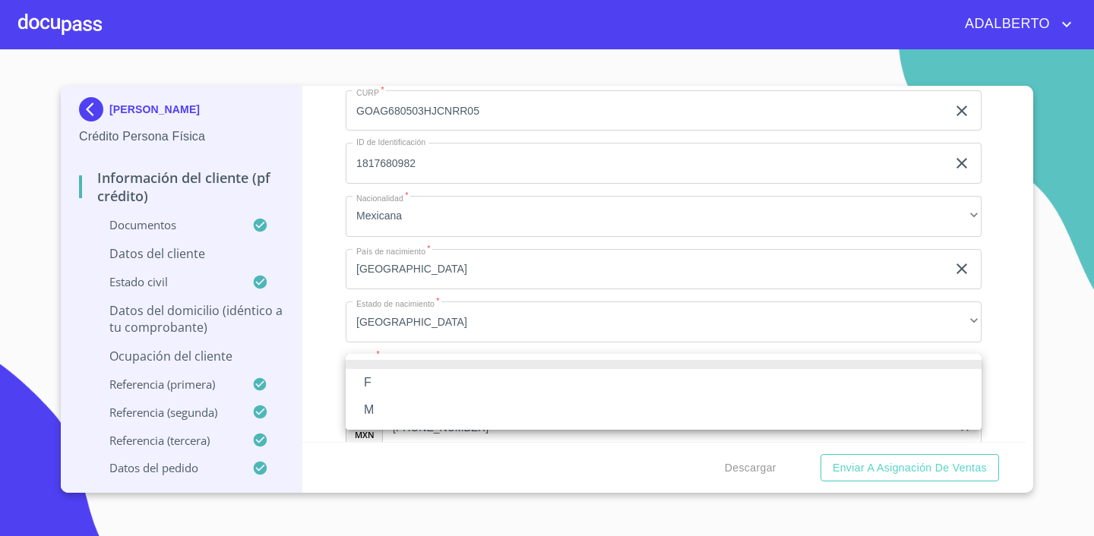
click at [513, 401] on li "M" at bounding box center [664, 410] width 636 height 27
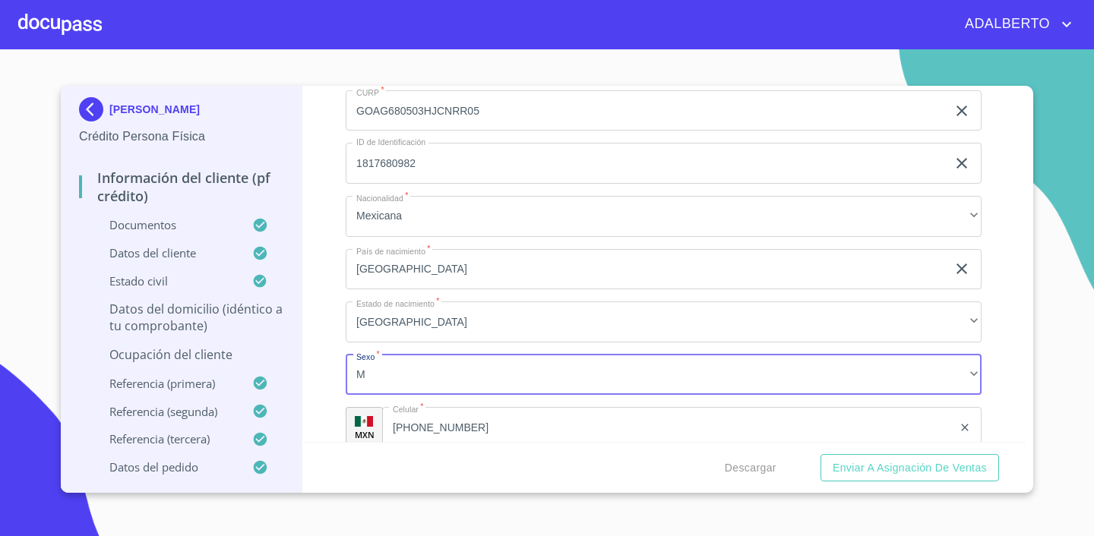
click at [1032, 308] on div "[PERSON_NAME] Crédito Persona Física Información del cliente (PF crédito) Docum…" at bounding box center [547, 289] width 972 height 407
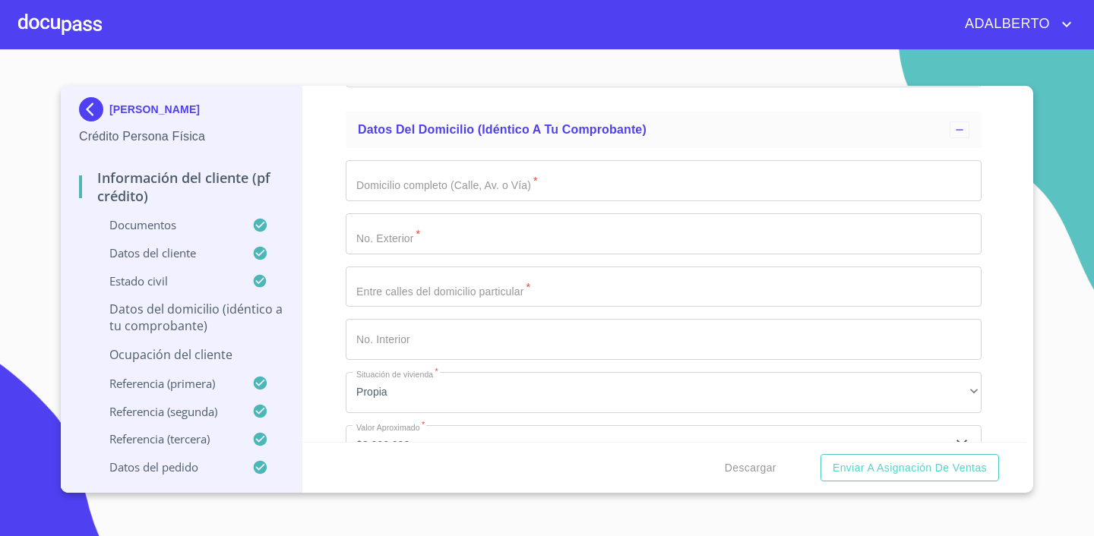
scroll to position [6027, 0]
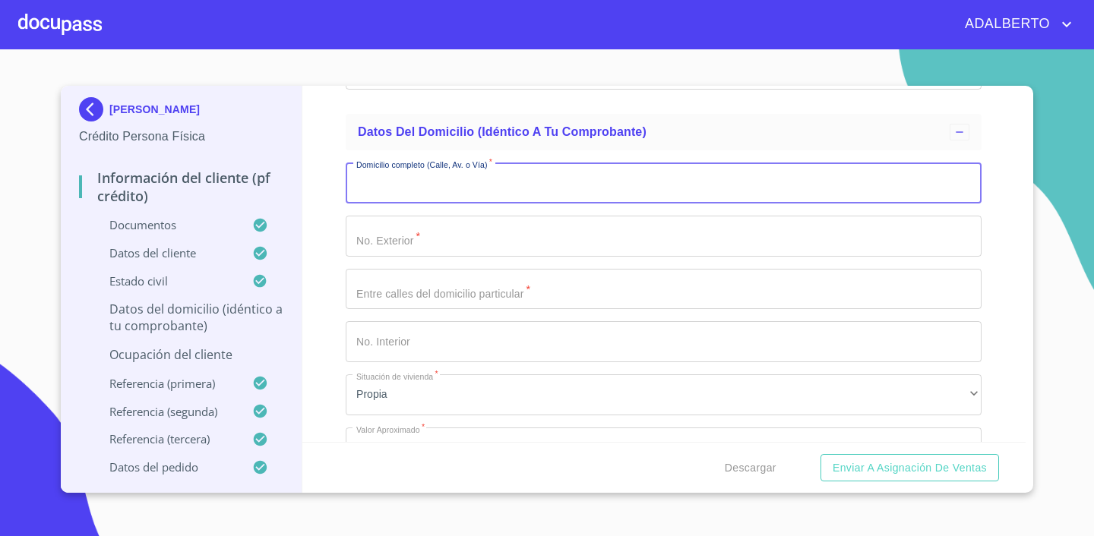
click at [514, 191] on input "Documento de identificación.   *" at bounding box center [664, 183] width 636 height 41
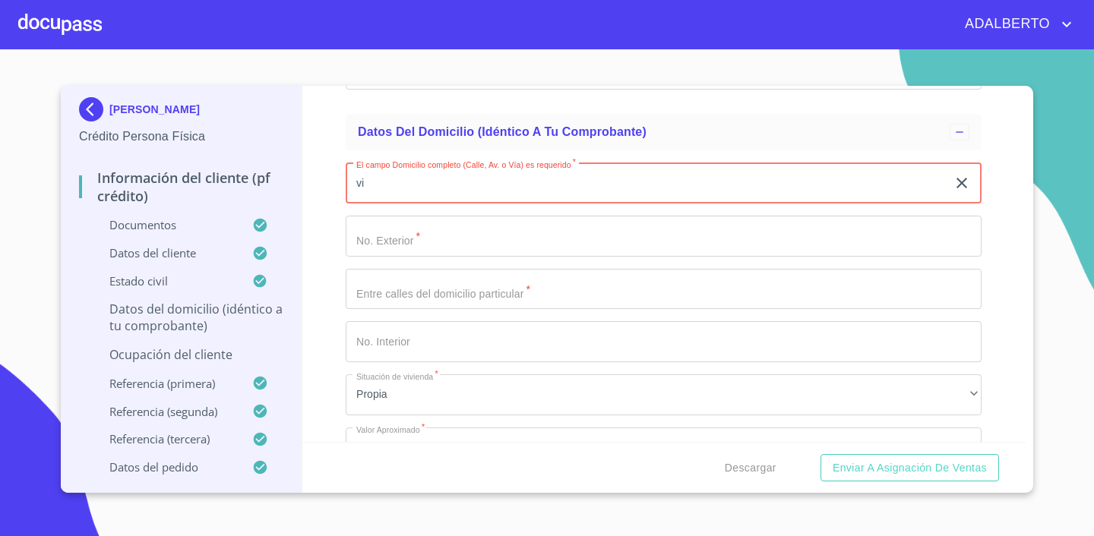
type input "v"
type input "C"
type input "VISTA AL ATARDECER"
click at [499, 245] on input "Documento de identificación.   *" at bounding box center [664, 236] width 636 height 41
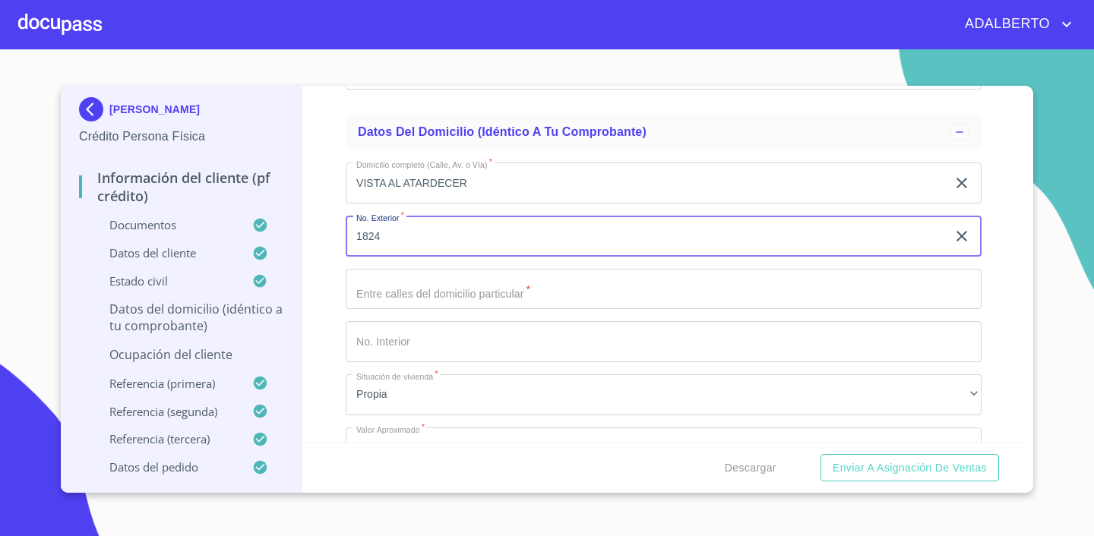
type input "1824"
click at [564, 283] on input "Documento de identificación.   *" at bounding box center [664, 289] width 636 height 41
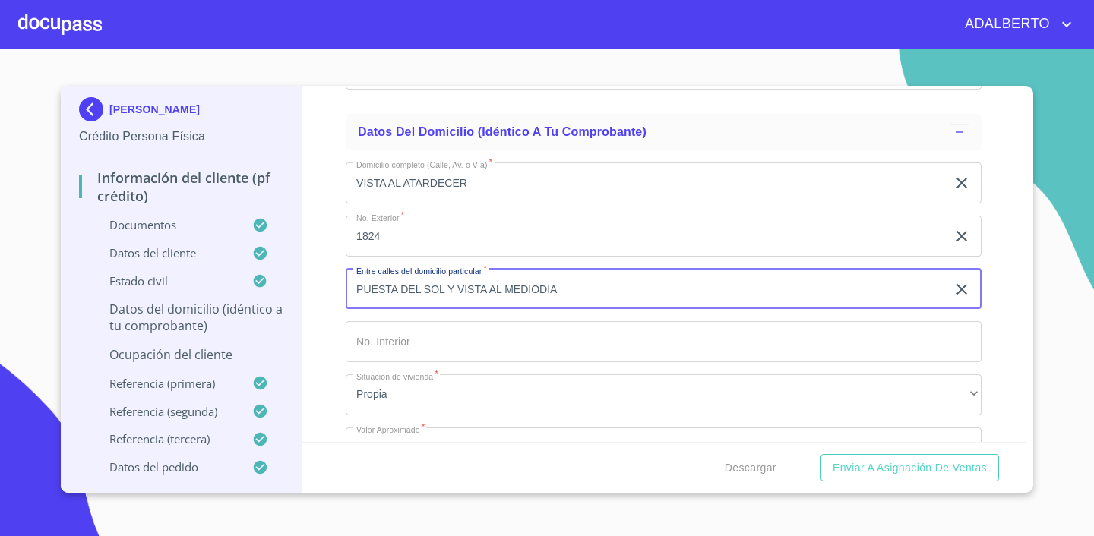
type input "PUESTA DEL SOL Y VISTA AL MEDIODIA"
click at [543, 332] on input "Documento de identificación.   *" at bounding box center [664, 341] width 636 height 41
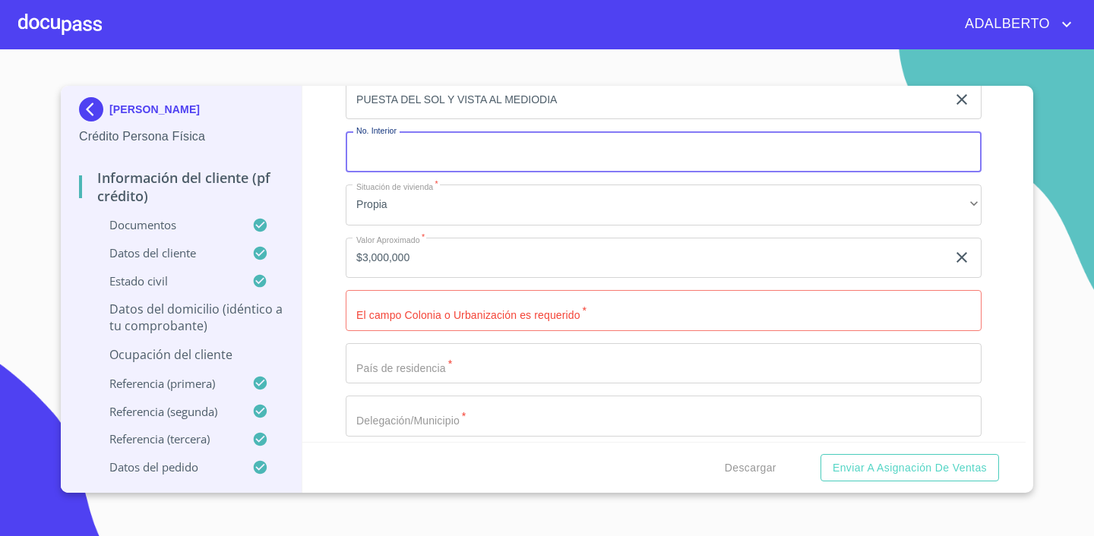
scroll to position [6240, 0]
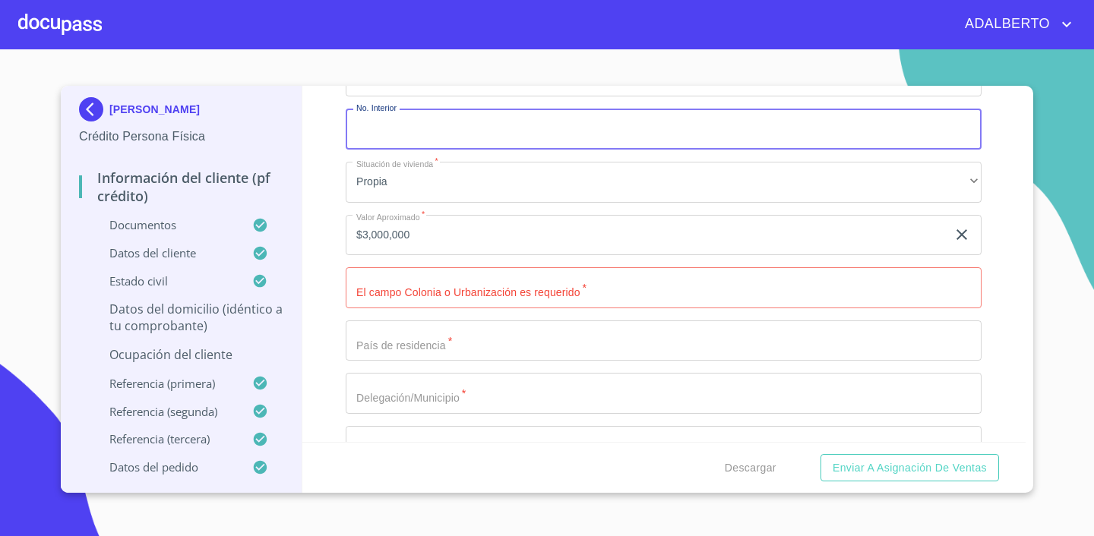
click at [521, 302] on input "Documento de identificación.   *" at bounding box center [664, 287] width 636 height 41
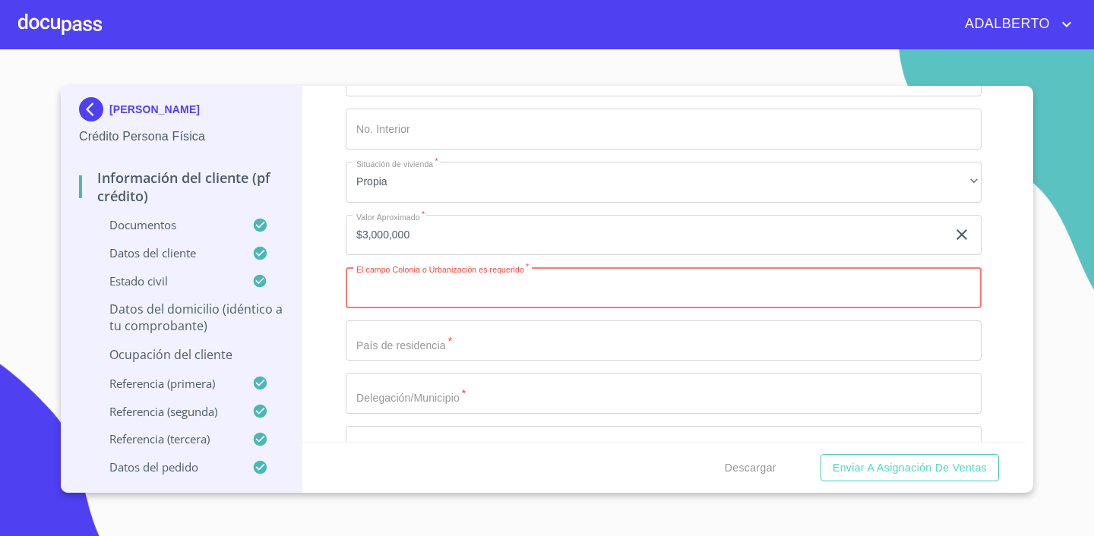
drag, startPoint x: 539, startPoint y: 290, endPoint x: 636, endPoint y: 504, distance: 235.0
click at [539, 290] on input "Documento de identificación.   *" at bounding box center [664, 287] width 636 height 41
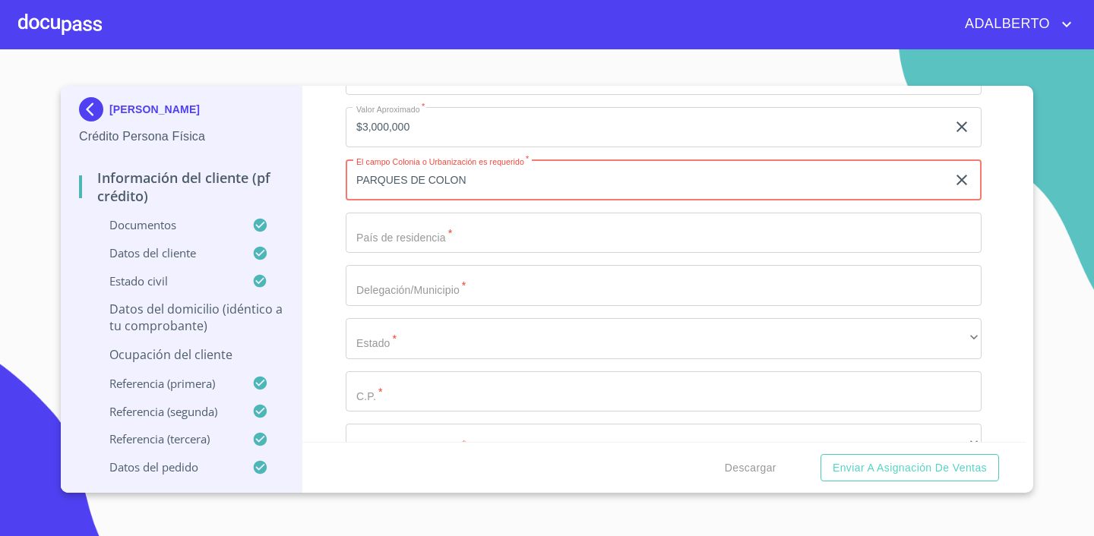
scroll to position [6352, 0]
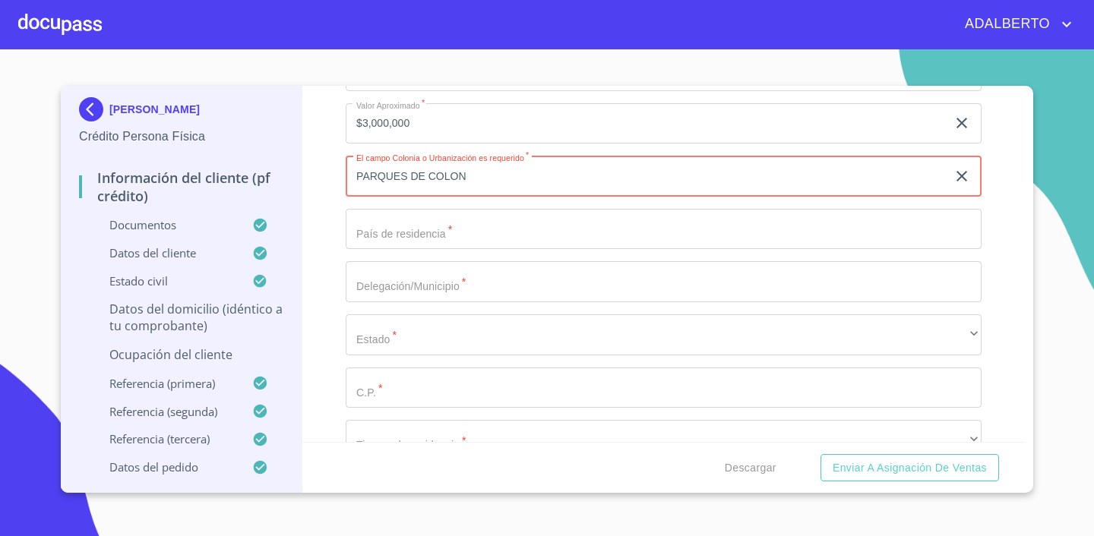
type input "PARQUES DE COLON"
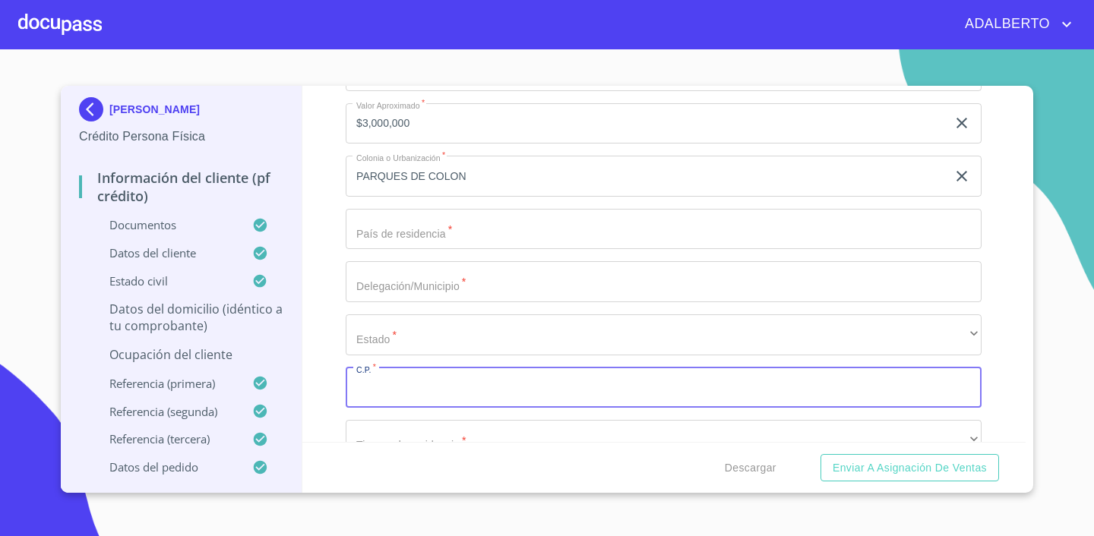
click at [503, 394] on input "Documento de identificación.   *" at bounding box center [664, 388] width 636 height 41
type input "45608"
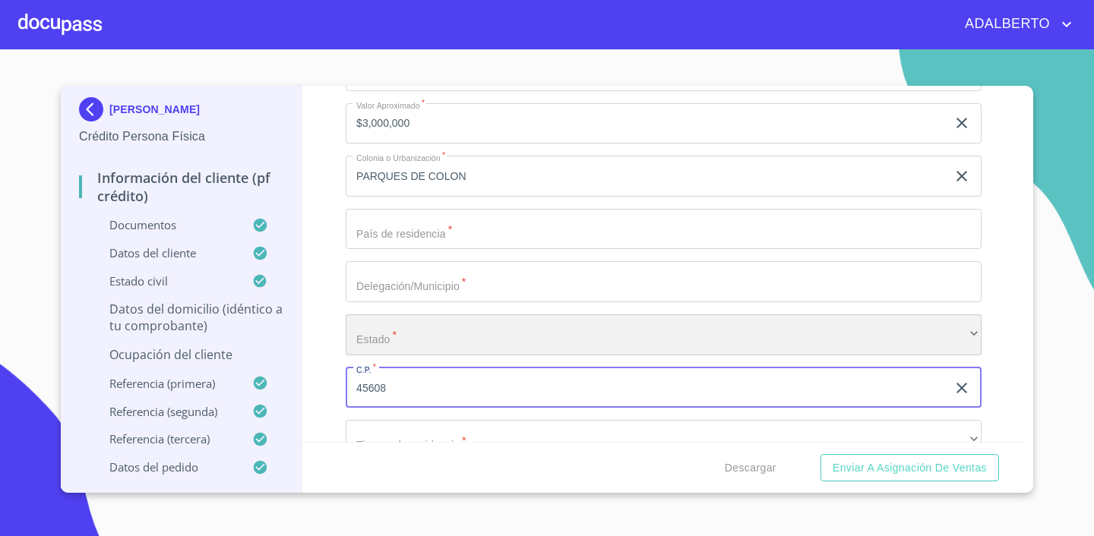
click at [444, 322] on div "​" at bounding box center [664, 335] width 636 height 41
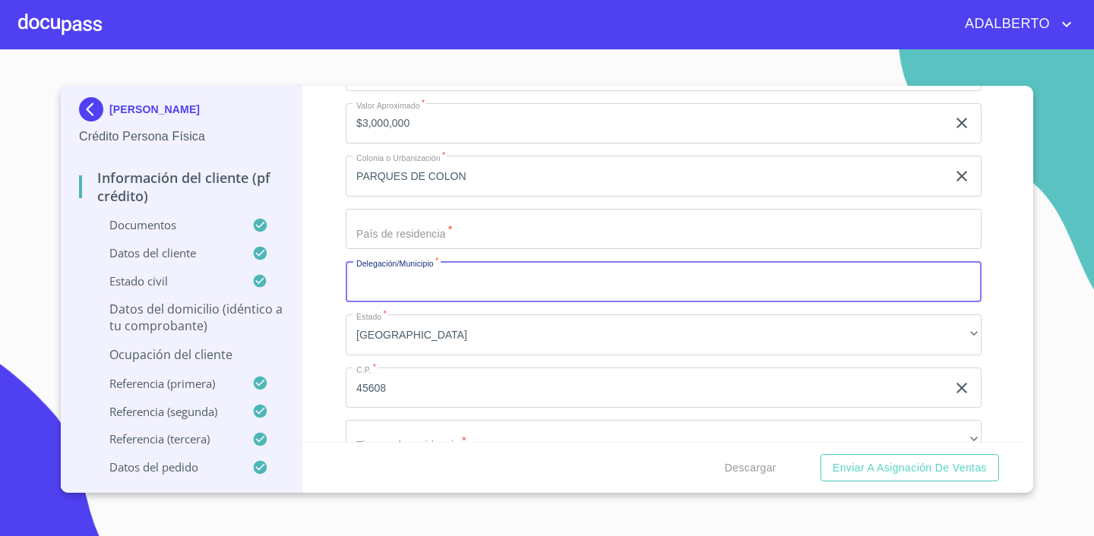
click at [423, 274] on input "Documento de identificación.   *" at bounding box center [664, 281] width 636 height 41
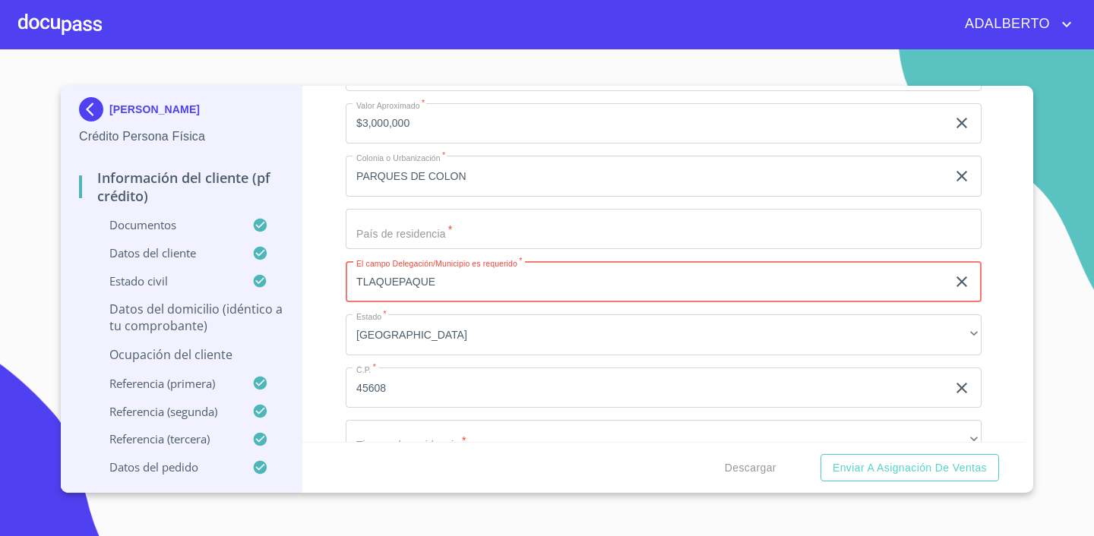
type input "TLAQUEPAQUE"
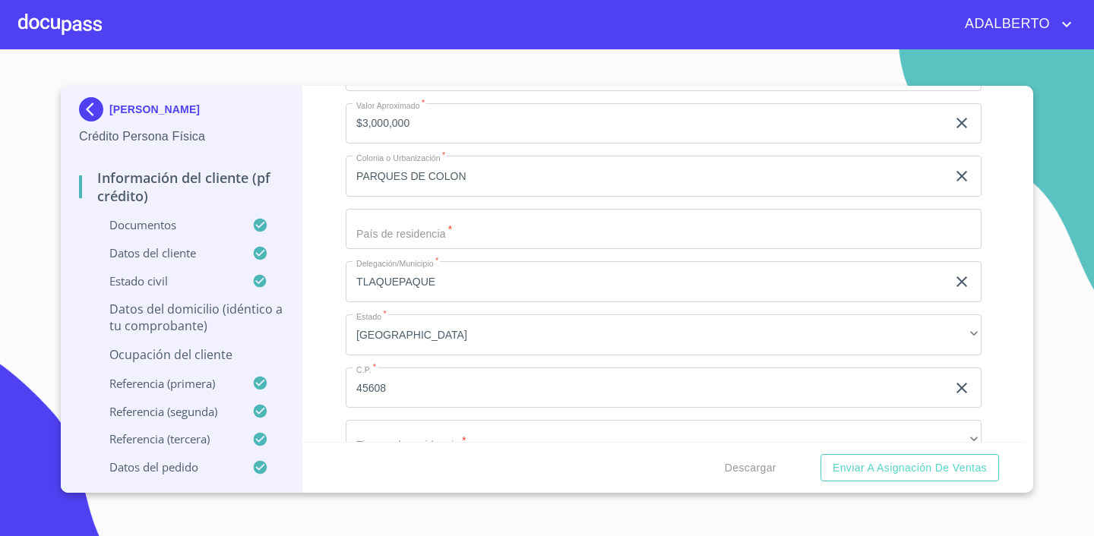
click at [988, 251] on div "Información del cliente (PF crédito) Documentos Documento de identificación.   …" at bounding box center [664, 264] width 724 height 356
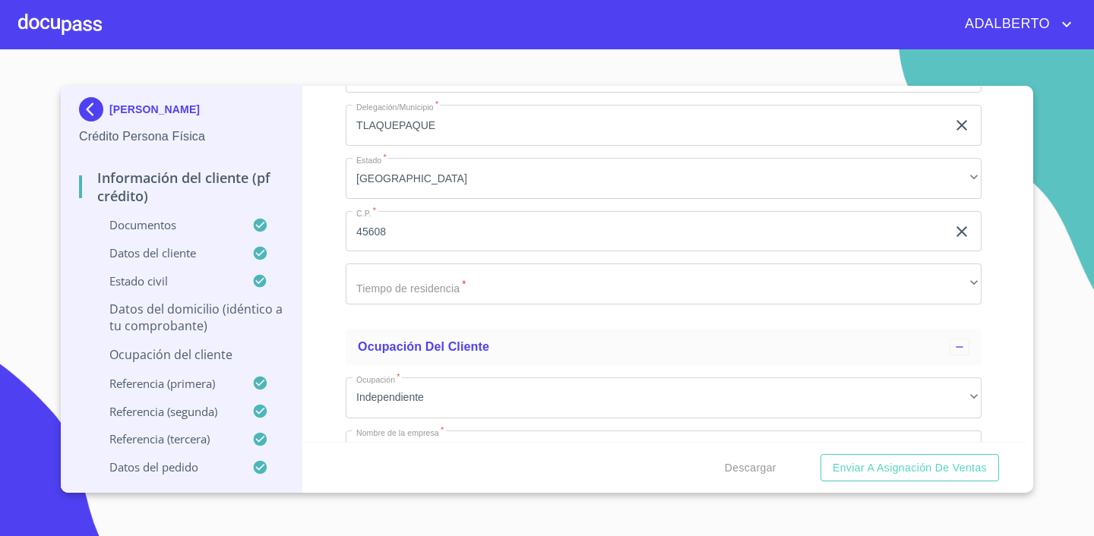
scroll to position [6573, 0]
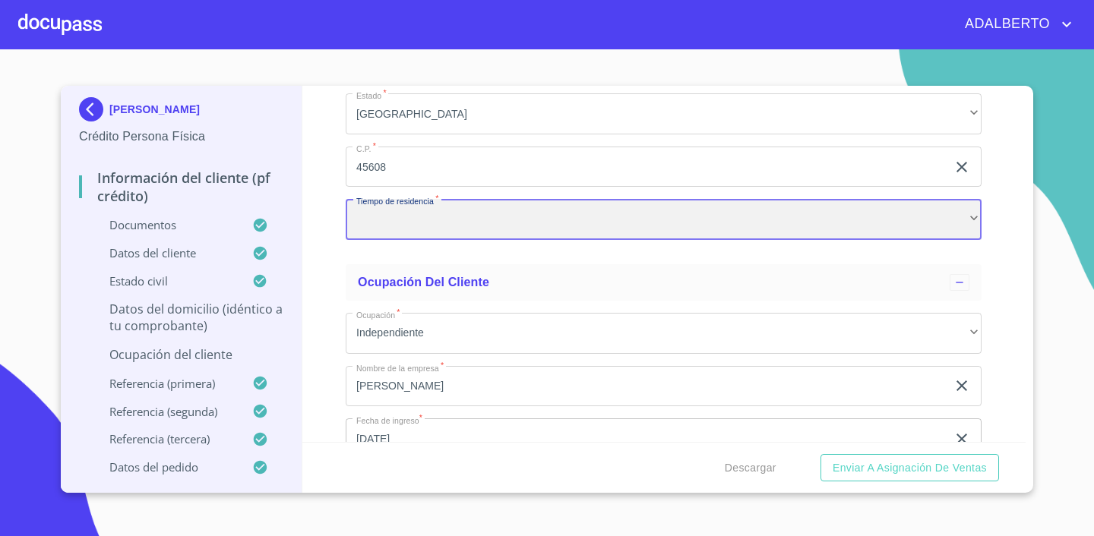
click at [450, 217] on div "​" at bounding box center [664, 219] width 636 height 41
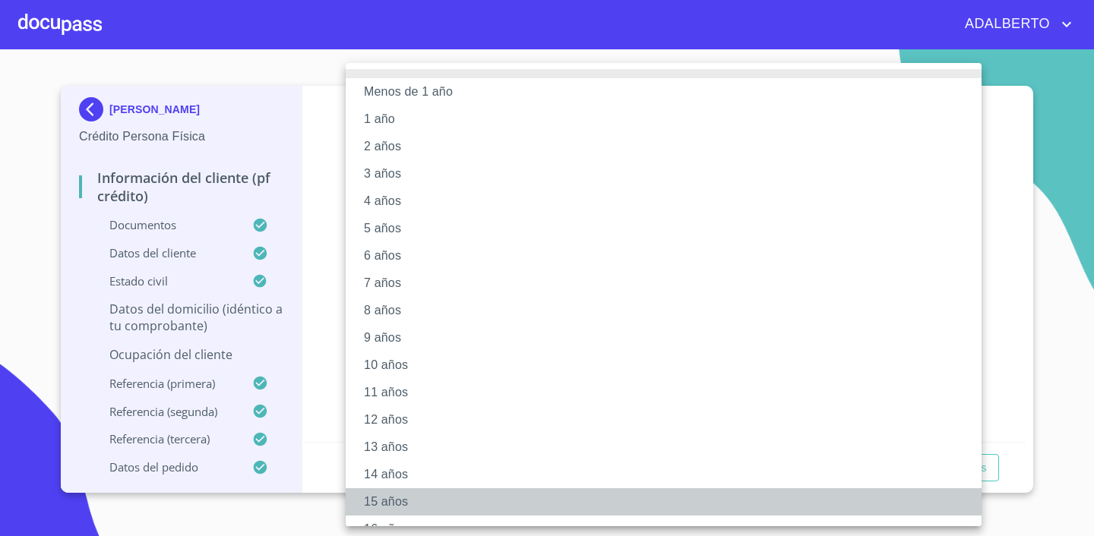
click at [403, 497] on li "15 años" at bounding box center [664, 501] width 636 height 27
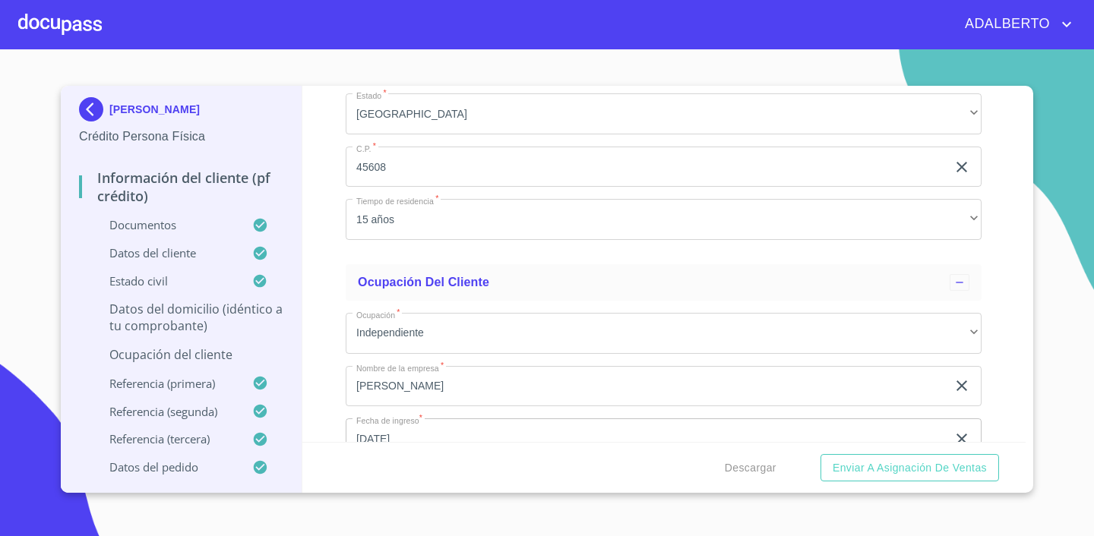
click at [322, 260] on div "Información del cliente (PF crédito) Documentos Documento de identificación.   …" at bounding box center [664, 264] width 724 height 356
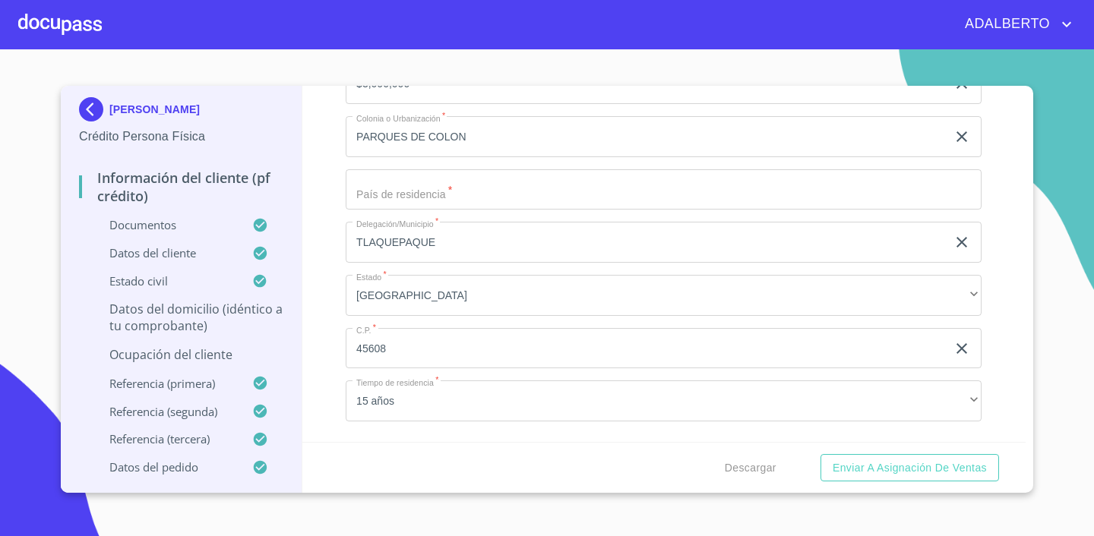
scroll to position [6389, 0]
click at [314, 296] on div "Información del cliente (PF crédito) Documentos Documento de identificación.   …" at bounding box center [664, 264] width 724 height 356
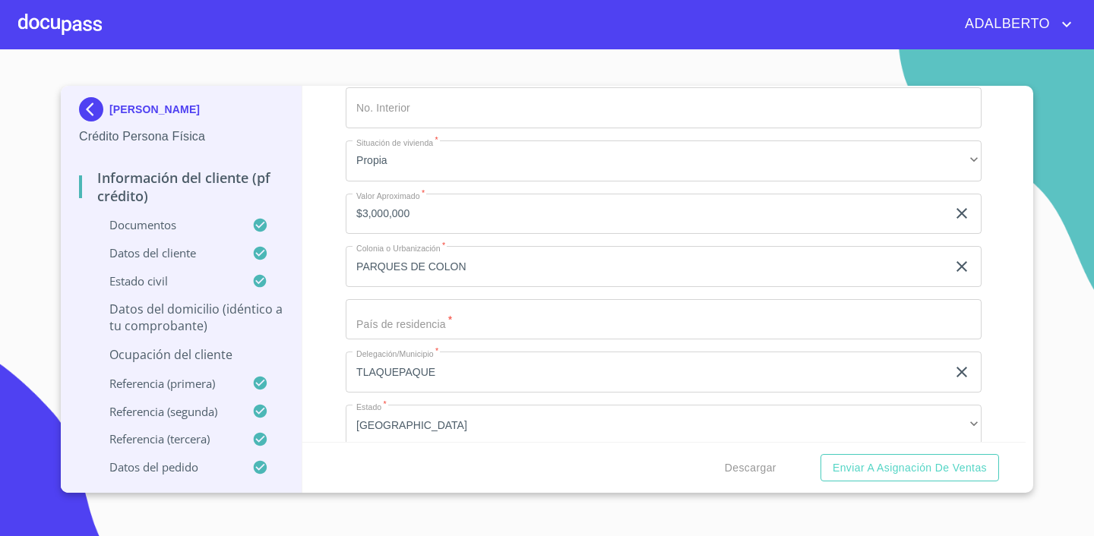
scroll to position [6226, 0]
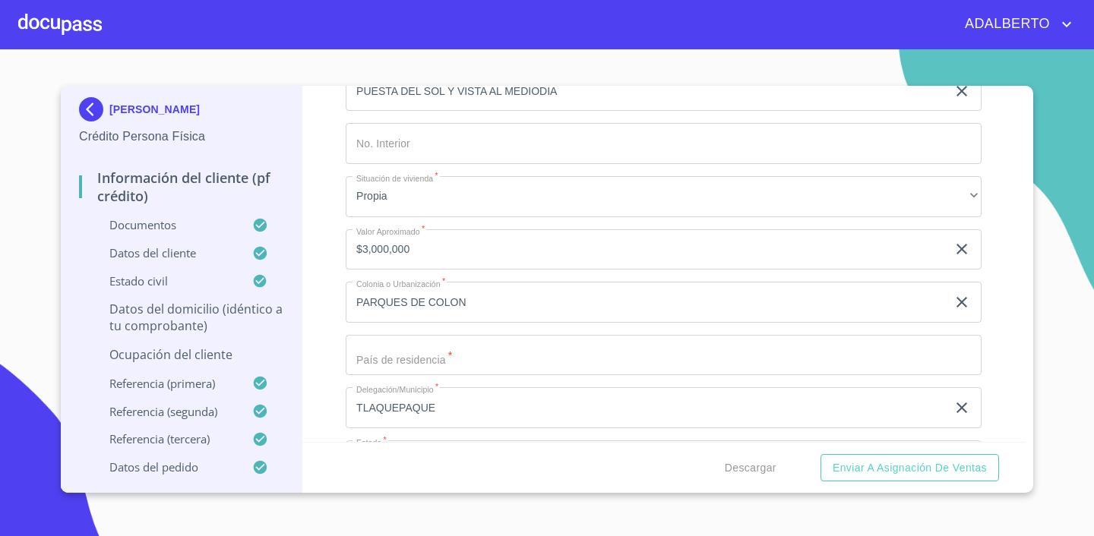
click at [414, 357] on input "Documento de identificación.   *" at bounding box center [664, 355] width 636 height 41
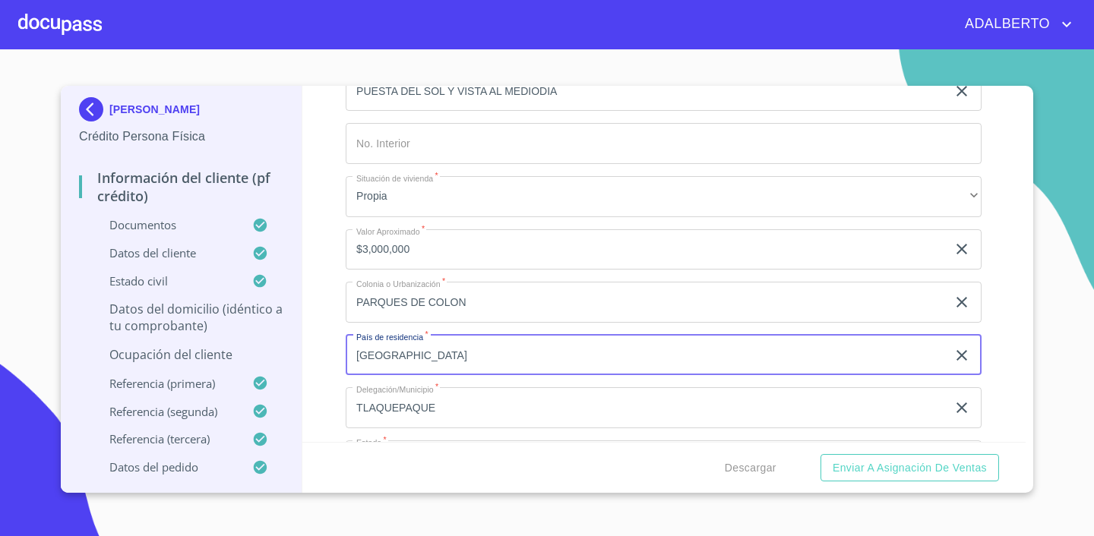
type input "[GEOGRAPHIC_DATA]"
click at [985, 284] on div "Información del cliente (PF crédito) Documentos Documento de identificación.   …" at bounding box center [664, 264] width 724 height 356
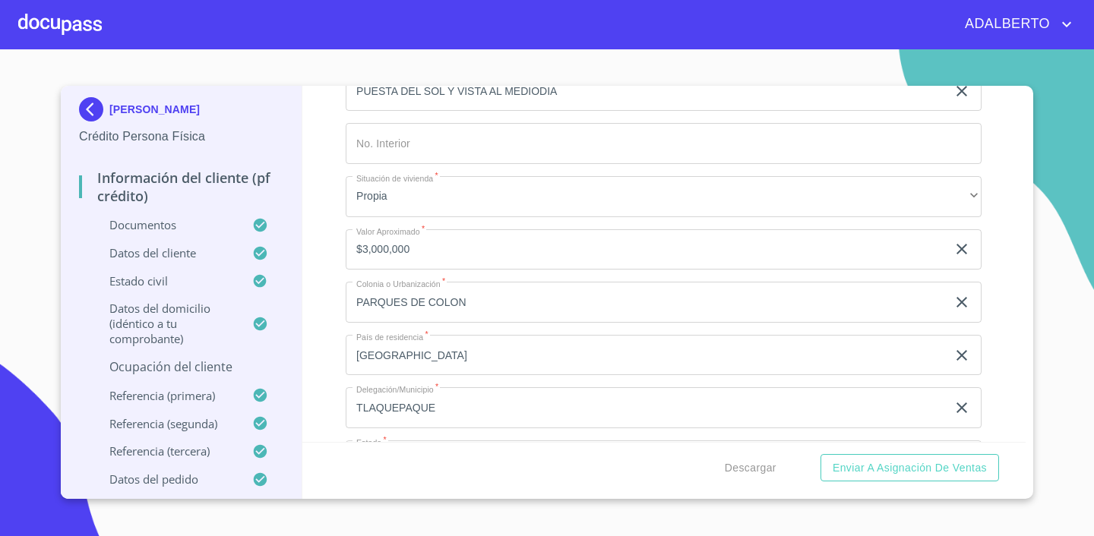
click at [267, 369] on p "Ocupación del Cliente" at bounding box center [181, 367] width 204 height 17
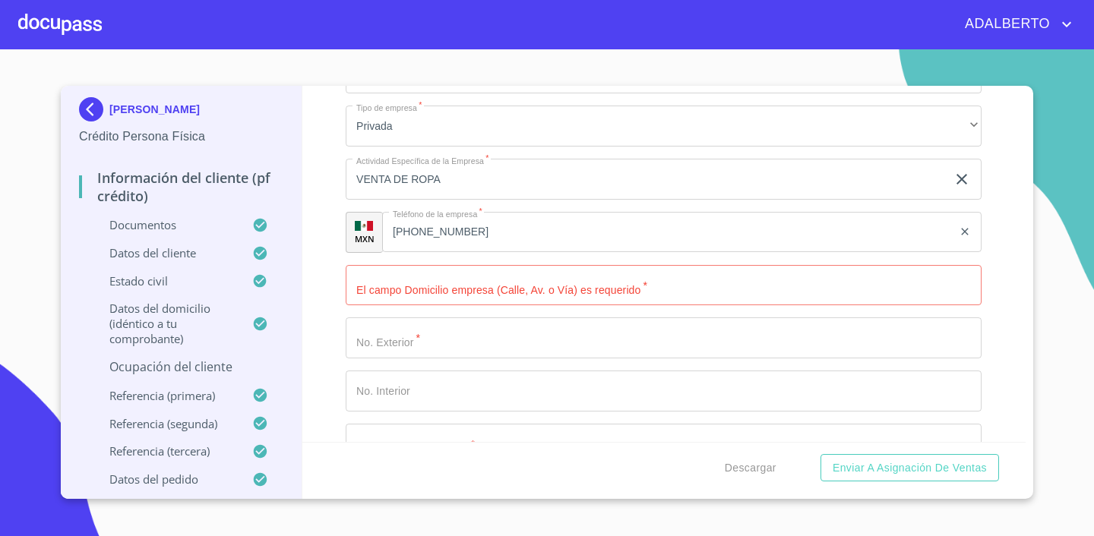
scroll to position [691, 0]
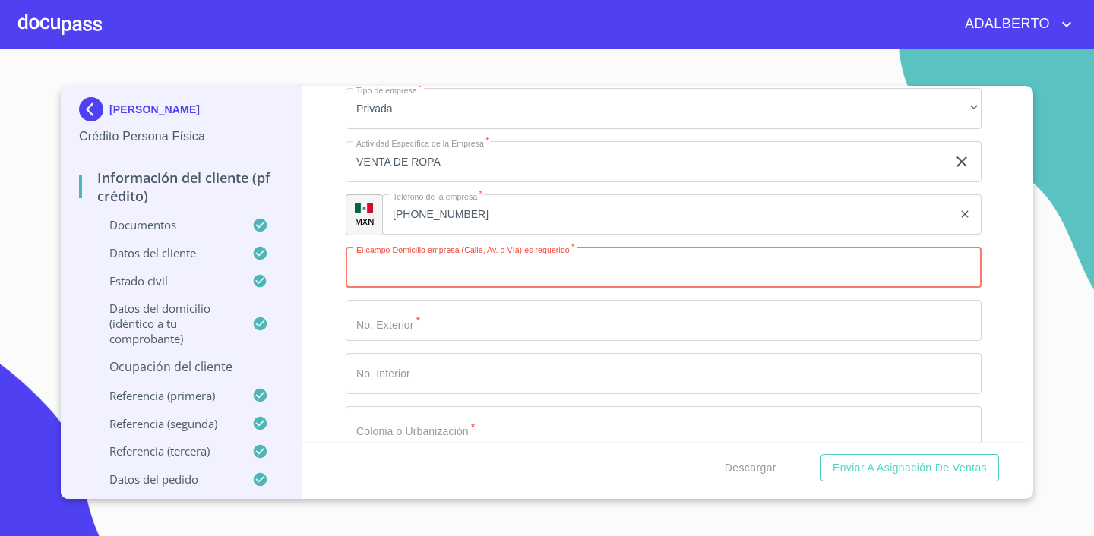
click at [513, 280] on input "Ocupación   *" at bounding box center [664, 268] width 636 height 41
type input "VISTA AL ATARDECER"
click at [493, 323] on input "Ocupación   *" at bounding box center [664, 320] width 636 height 41
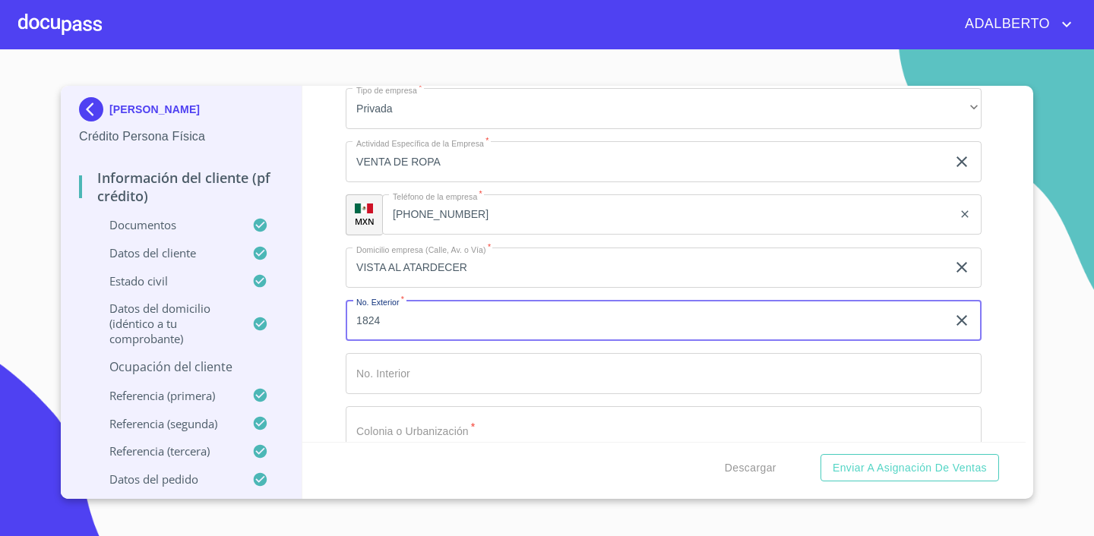
type input "1824"
click at [508, 373] on input "Ocupación   *" at bounding box center [664, 373] width 636 height 41
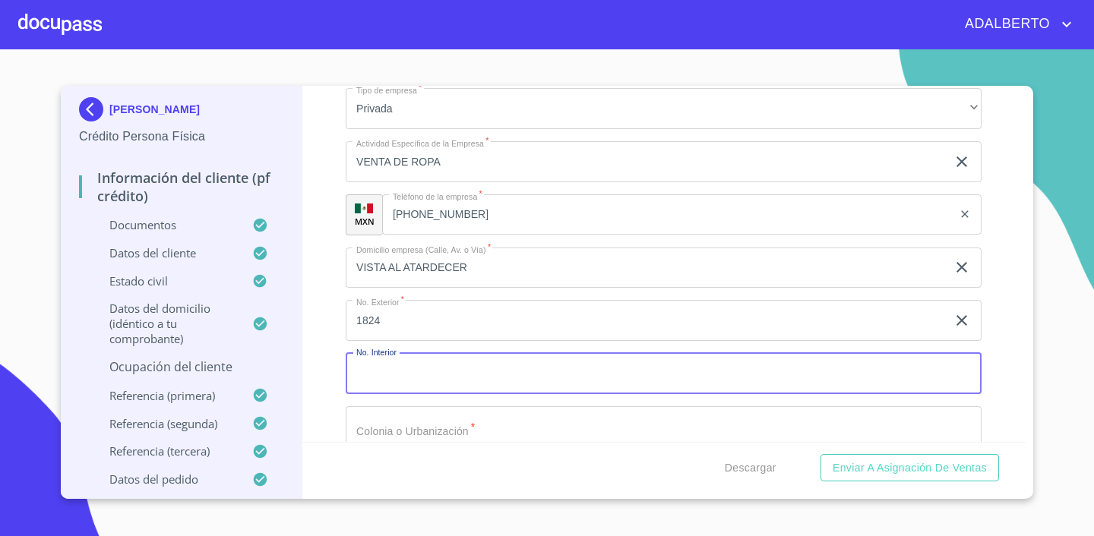
scroll to position [802, 0]
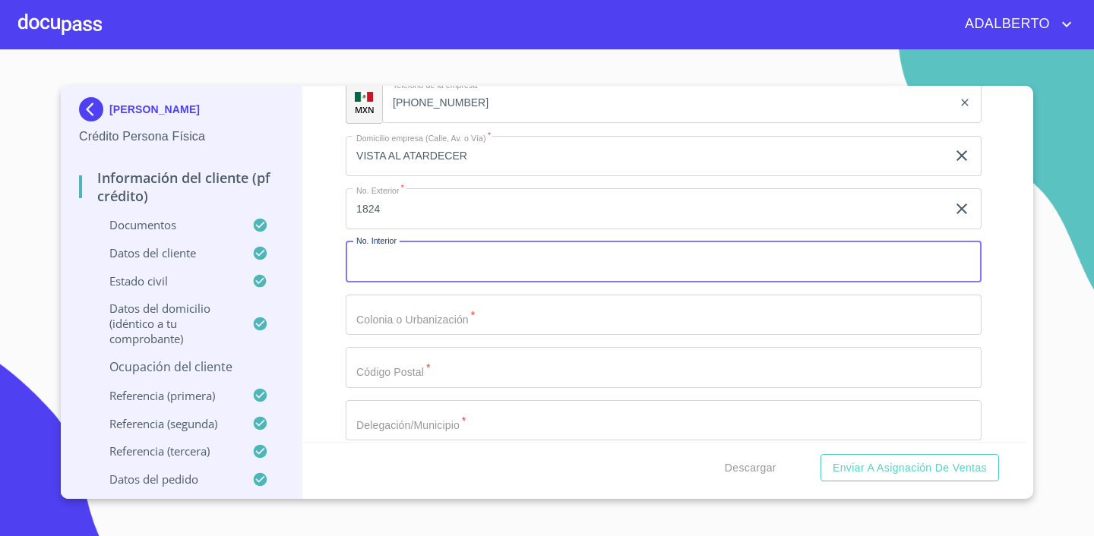
click at [523, 317] on input "Ocupación   *" at bounding box center [664, 315] width 636 height 41
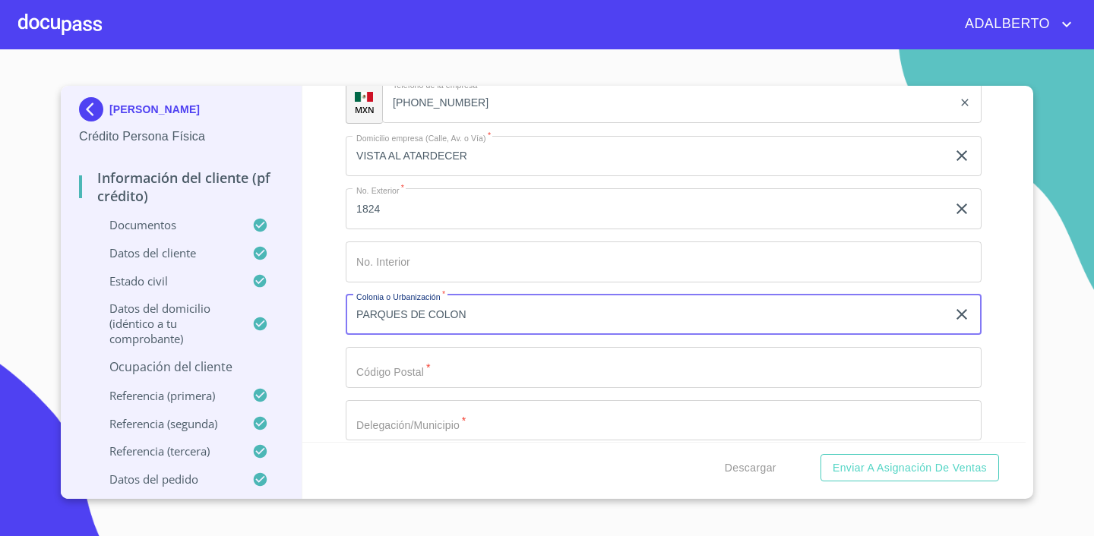
type input "PARQUES DE COLON"
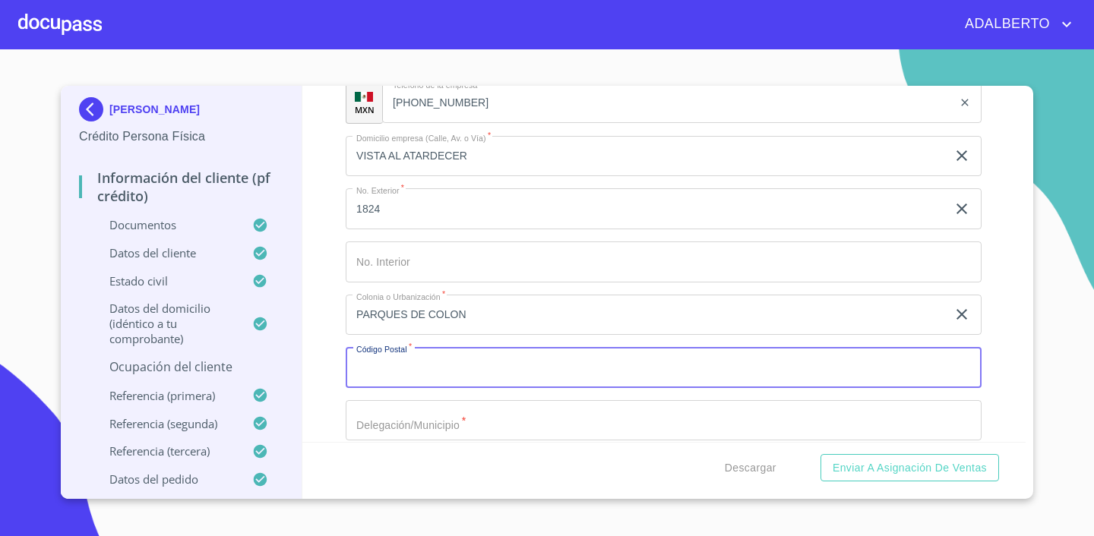
click at [582, 368] on input "Ocupación   *" at bounding box center [664, 367] width 636 height 41
type input "45608"
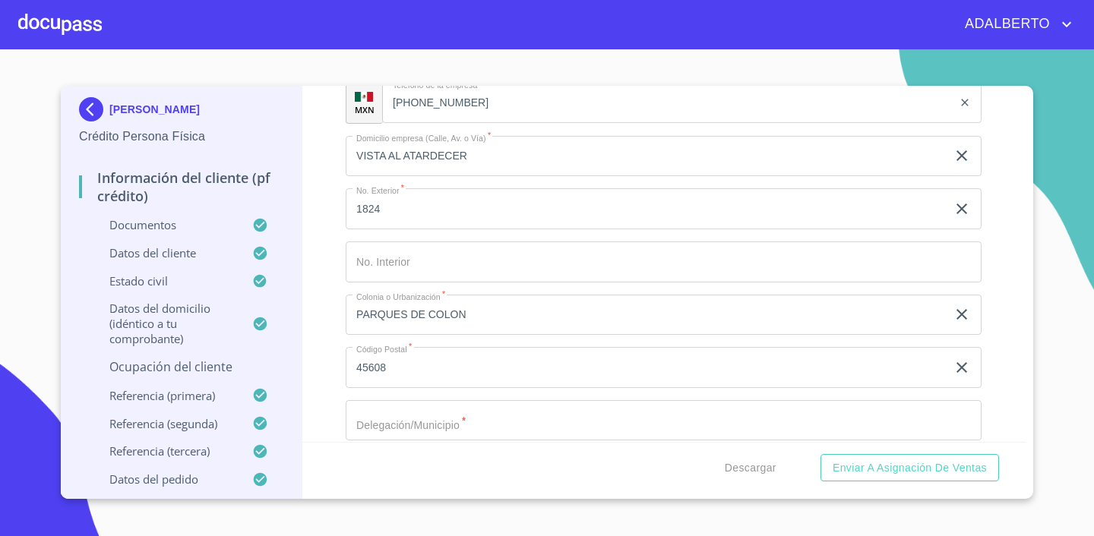
click at [1019, 359] on div "Información del cliente (PF crédito) Documentos Datos del cliente Estado Civil …" at bounding box center [664, 264] width 724 height 356
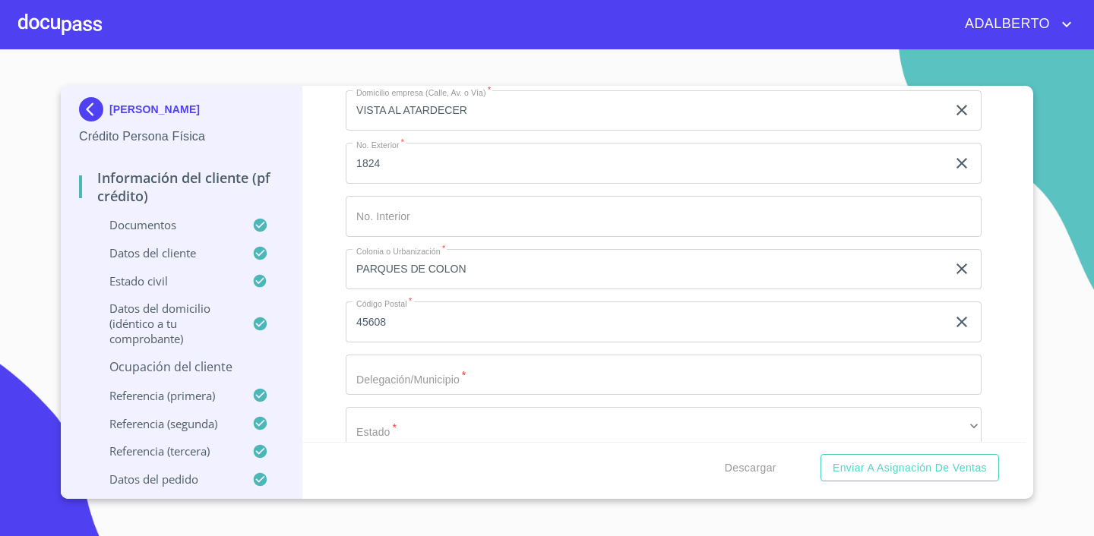
scroll to position [854, 0]
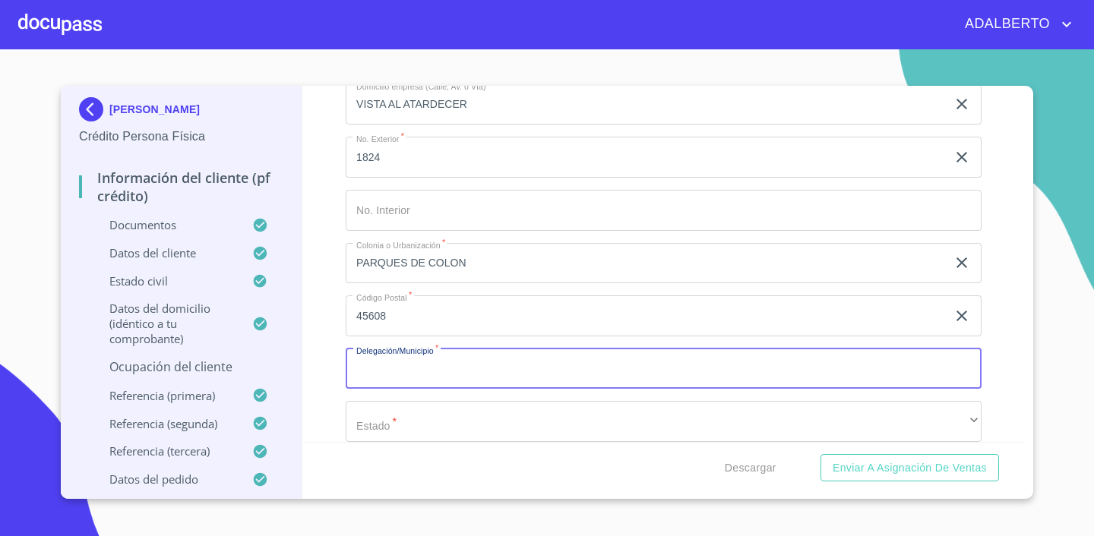
click at [617, 358] on input "Ocupación   *" at bounding box center [664, 369] width 636 height 41
type input "TLAQUEPAQUE"
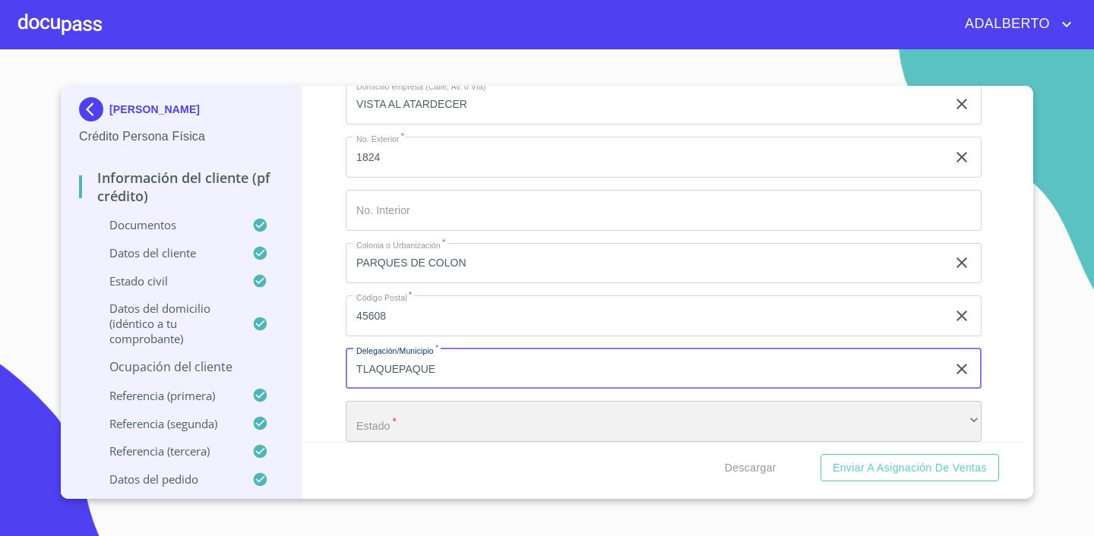
click at [538, 416] on div "​" at bounding box center [664, 421] width 636 height 41
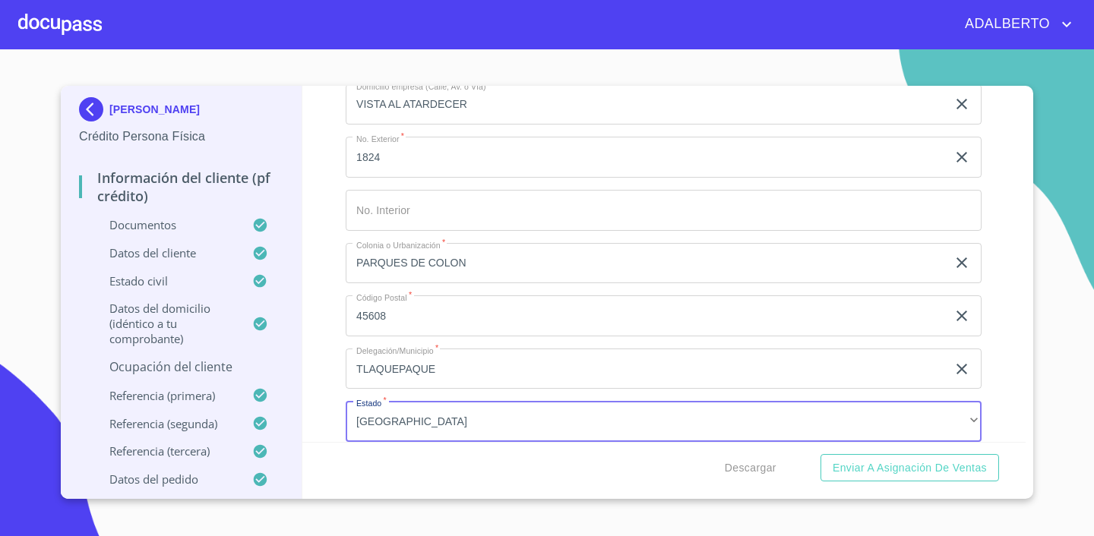
click at [1017, 309] on div "Información del cliente (PF crédito) Documentos Datos del cliente Estado Civil …" at bounding box center [664, 264] width 724 height 356
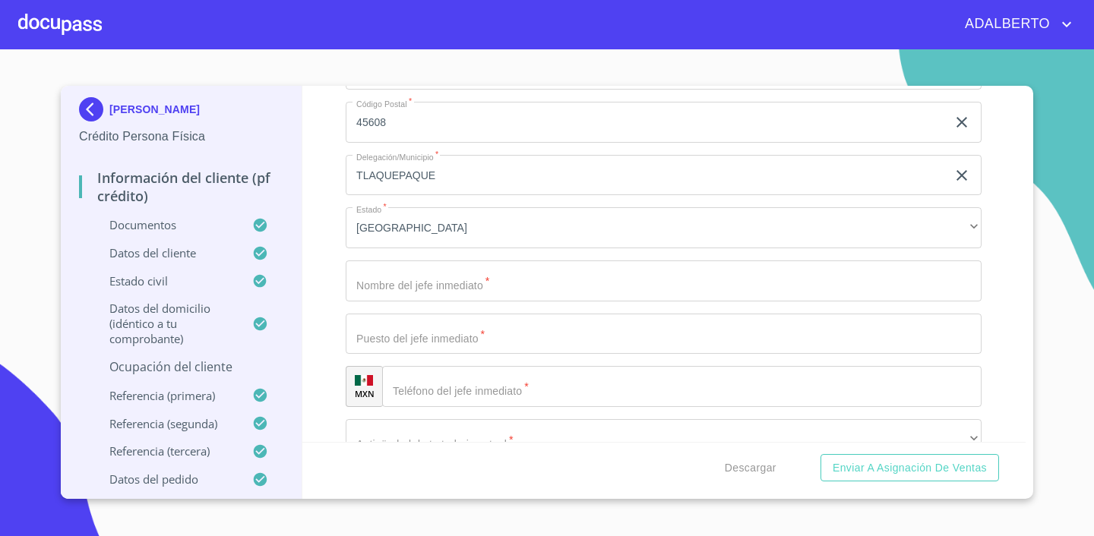
scroll to position [1060, 0]
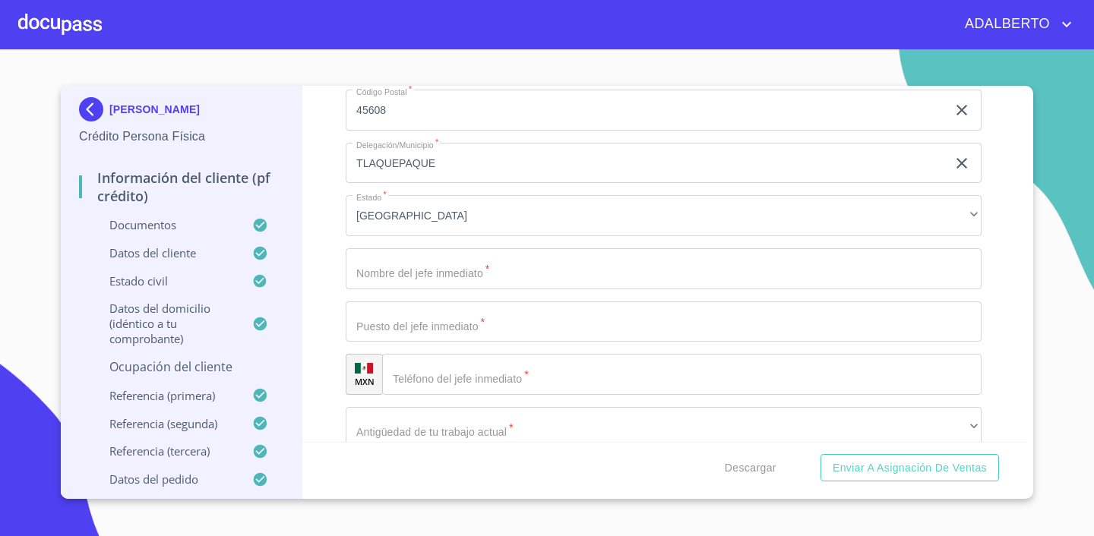
click at [545, 264] on input "Ocupación   *" at bounding box center [664, 268] width 636 height 41
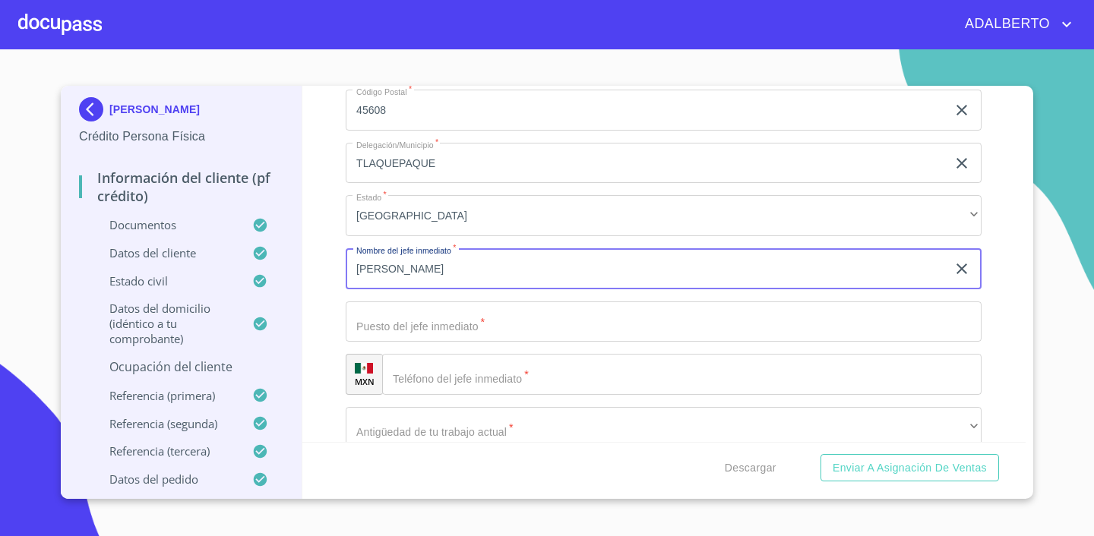
type input "[PERSON_NAME]"
click at [497, 327] on input "Ocupación   *" at bounding box center [664, 322] width 636 height 41
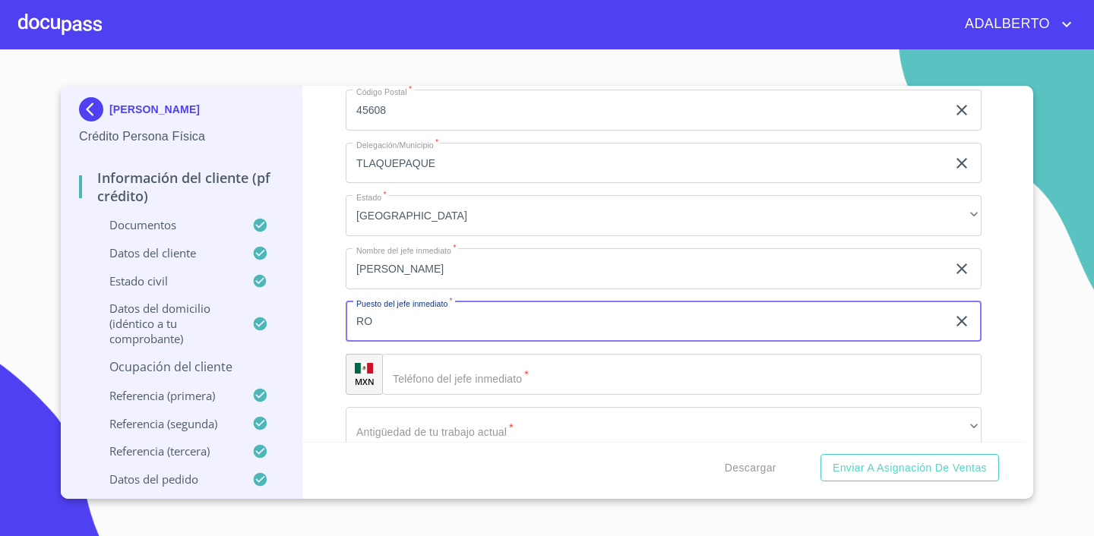
type input "R"
type input "PROPIETARIO"
click at [502, 372] on input "Ocupación   *" at bounding box center [681, 374] width 599 height 41
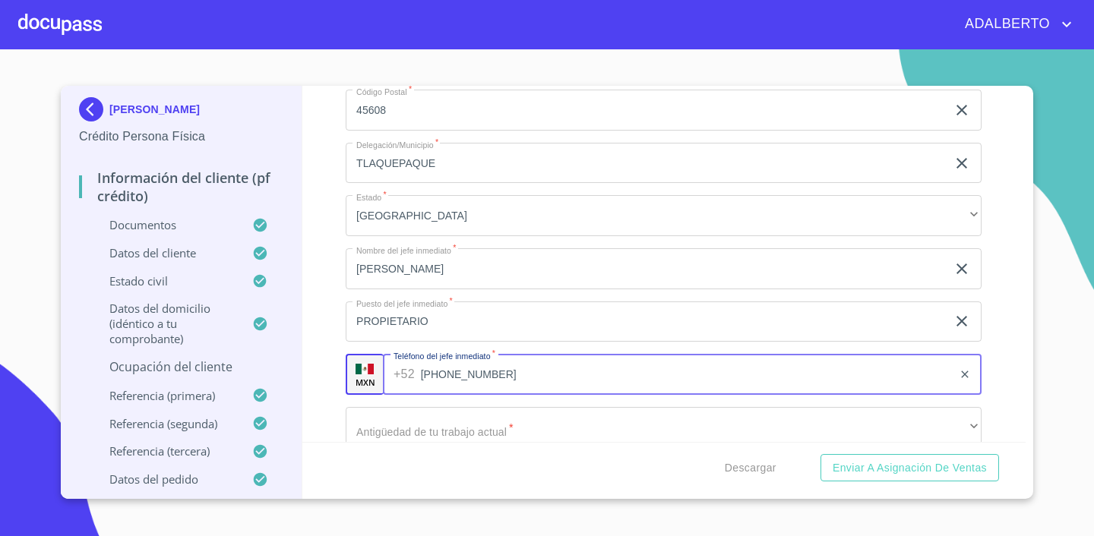
type input "[PHONE_NUMBER]"
click at [1004, 311] on div "Información del cliente (PF crédito) Documentos Datos del cliente Estado Civil …" at bounding box center [664, 264] width 724 height 356
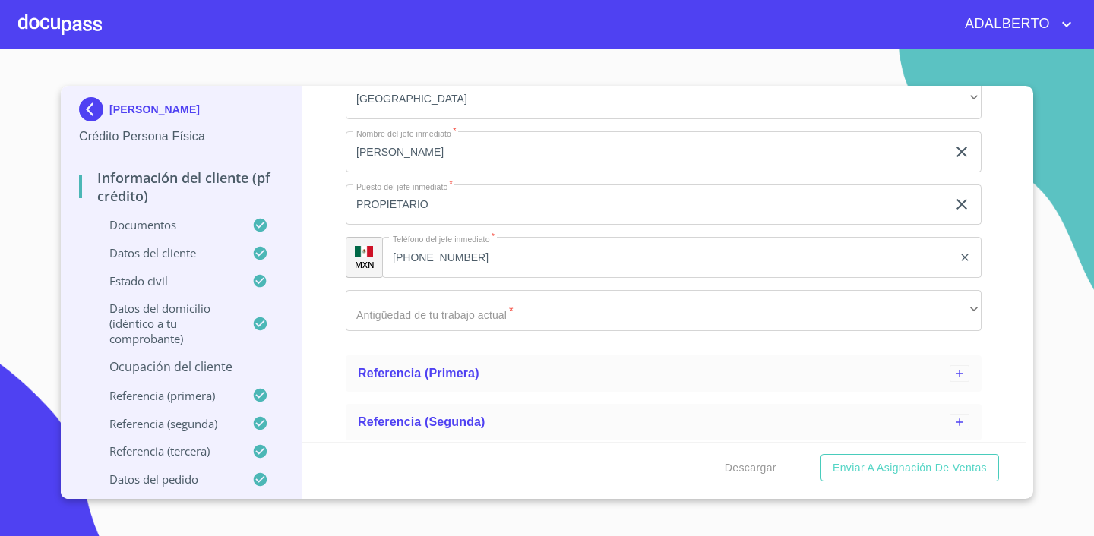
scroll to position [1203, 0]
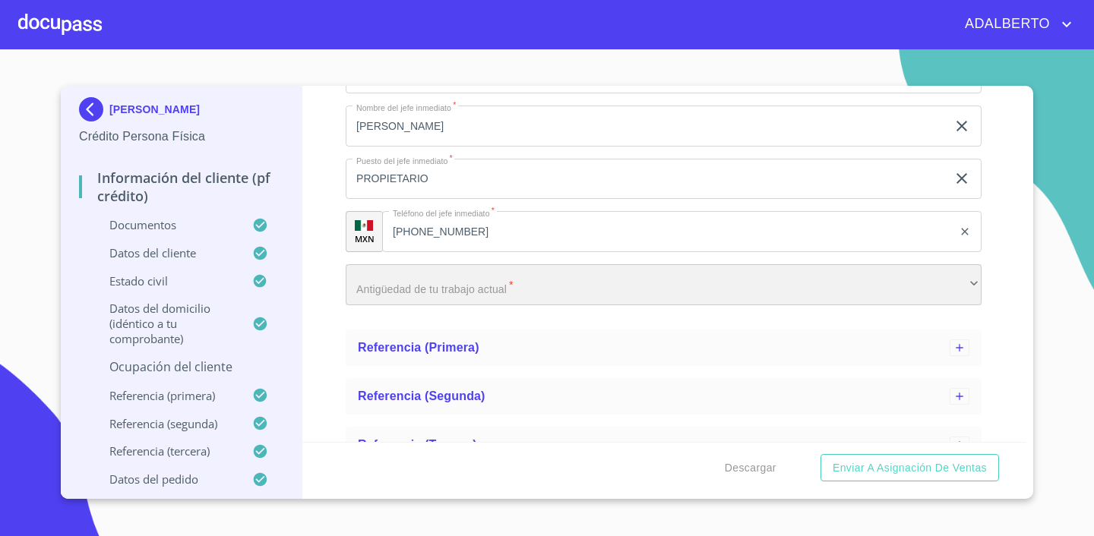
click at [655, 280] on div "​" at bounding box center [664, 284] width 636 height 41
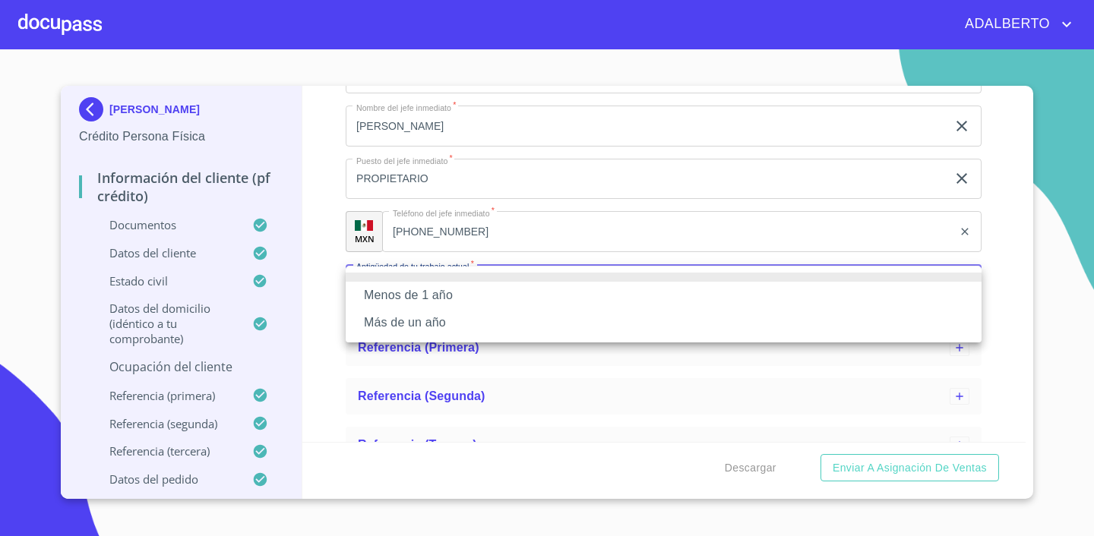
click at [602, 324] on li "Más de un año" at bounding box center [664, 322] width 636 height 27
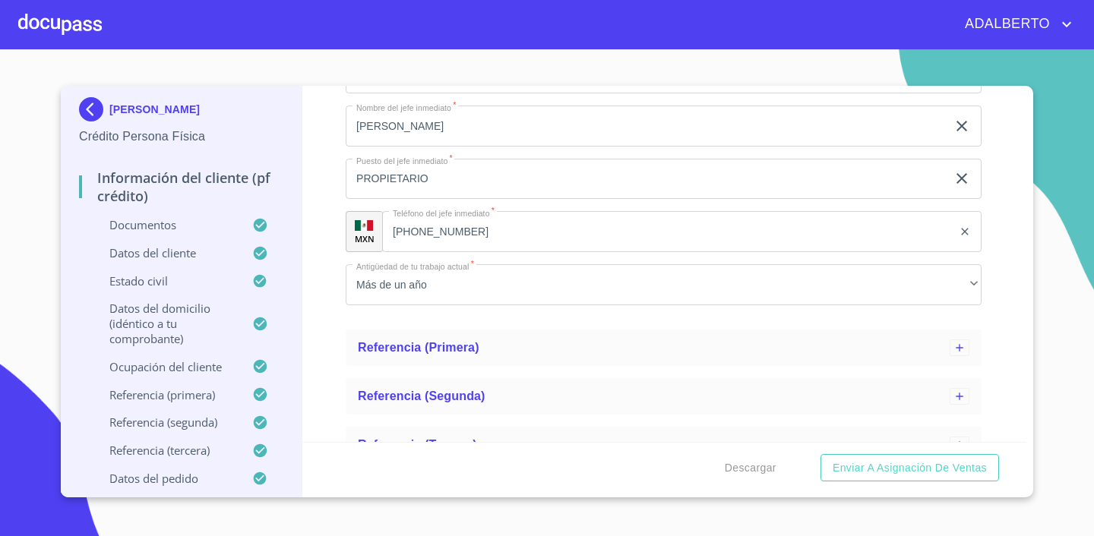
click at [1018, 271] on div "Información del cliente (PF crédito) Documentos Datos del cliente Estado Civil …" at bounding box center [664, 264] width 724 height 356
click at [950, 468] on span "Enviar a Asignación de Ventas" at bounding box center [910, 468] width 154 height 19
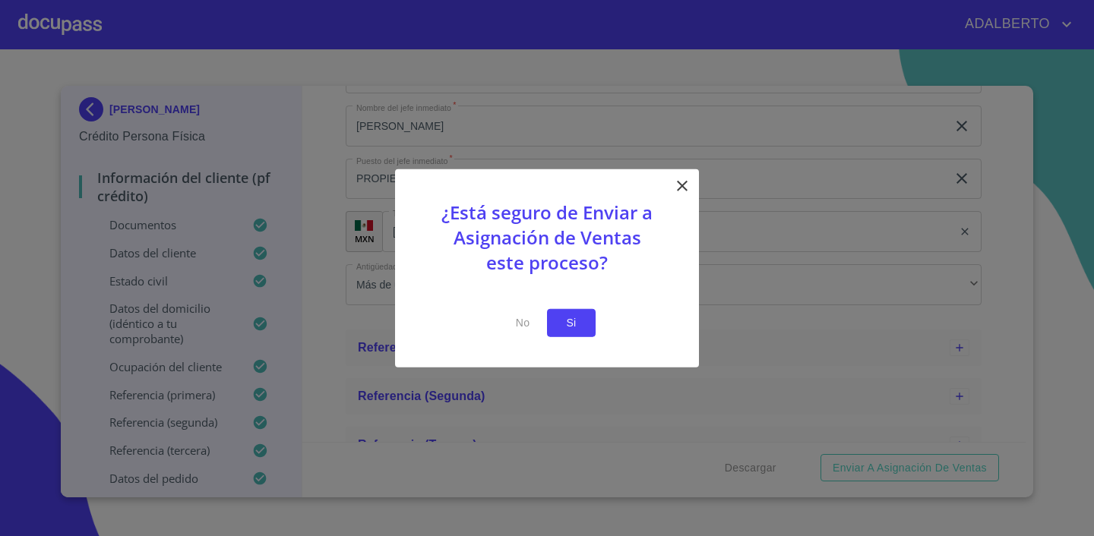
click at [585, 327] on button "Si" at bounding box center [571, 323] width 49 height 28
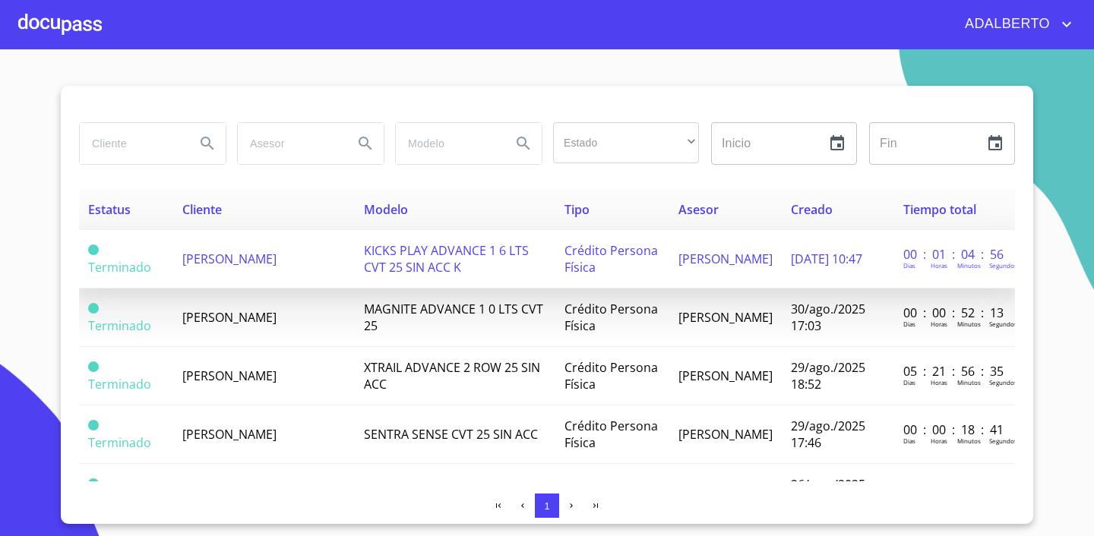
click at [277, 263] on td "[PERSON_NAME]" at bounding box center [264, 259] width 182 height 58
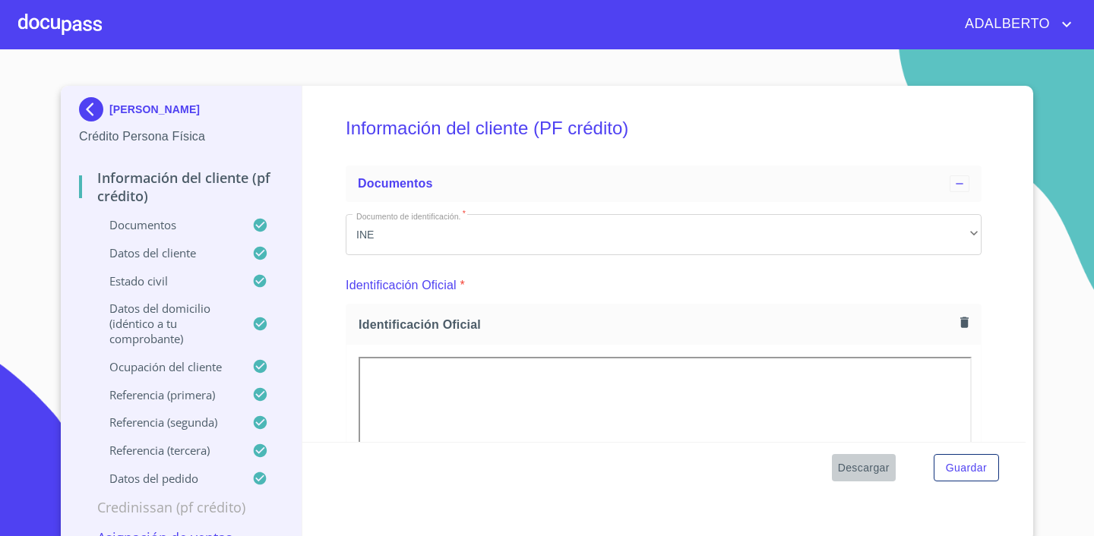
click at [876, 472] on span "Descargar" at bounding box center [864, 468] width 52 height 19
click at [868, 477] on button "Descargar" at bounding box center [864, 468] width 64 height 28
